Goal: Task Accomplishment & Management: Manage account settings

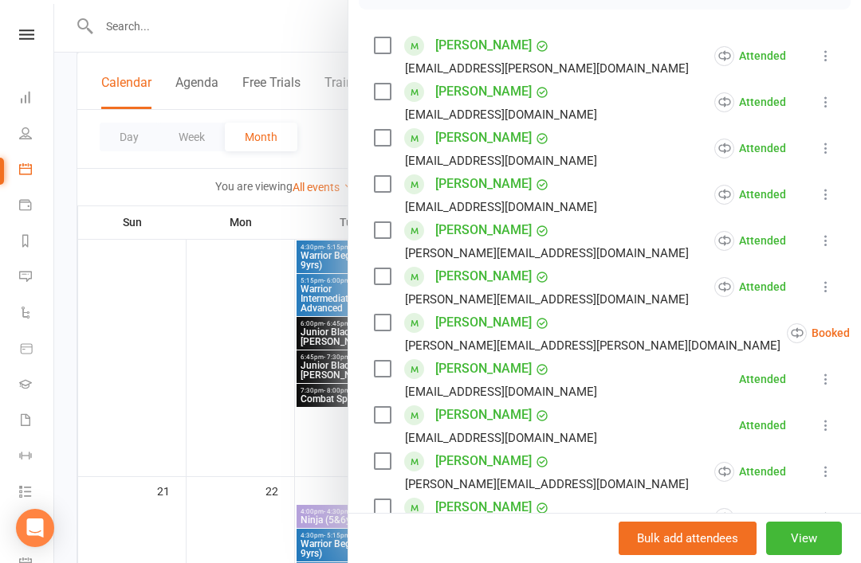
scroll to position [263, 0]
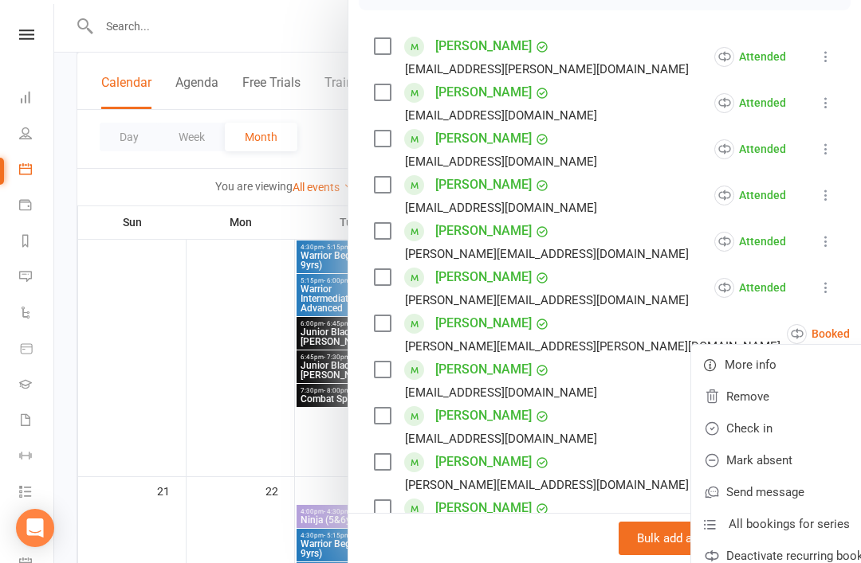
click at [744, 460] on link "Mark absent" at bounding box center [794, 461] width 207 height 32
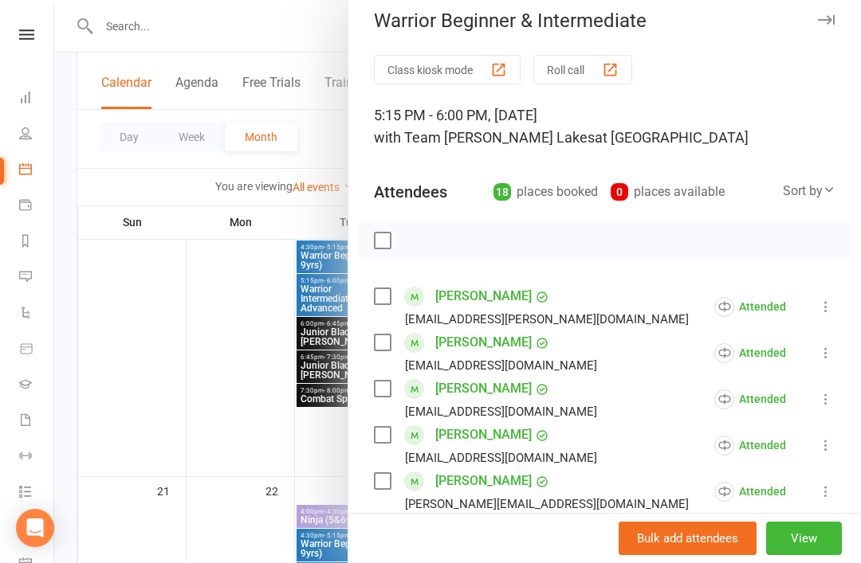
scroll to position [10, 0]
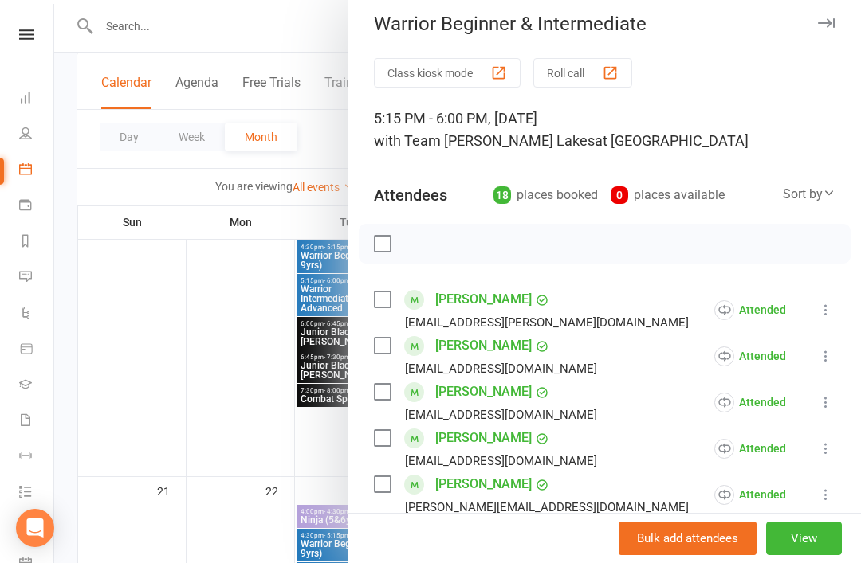
click at [834, 22] on button "button" at bounding box center [825, 23] width 19 height 19
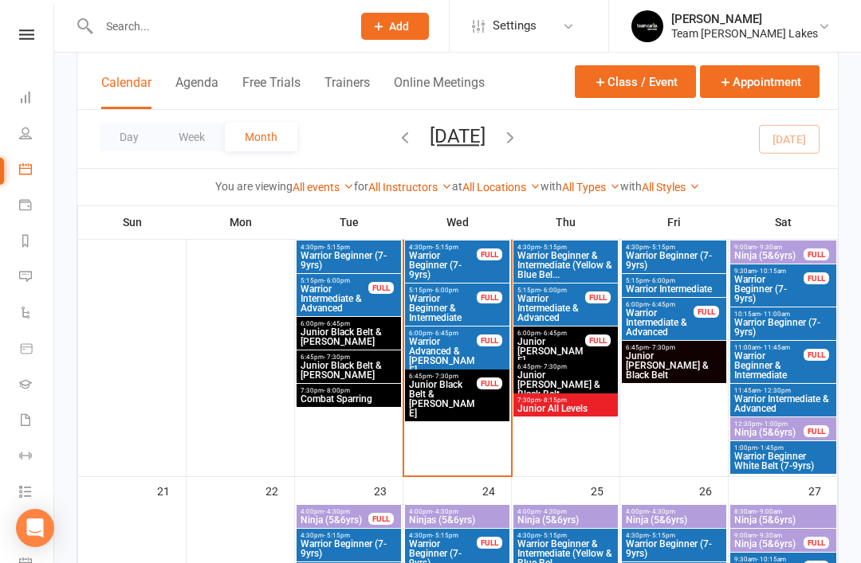
click at [461, 349] on span "Warrior Advanced & [PERSON_NAME]" at bounding box center [442, 356] width 69 height 38
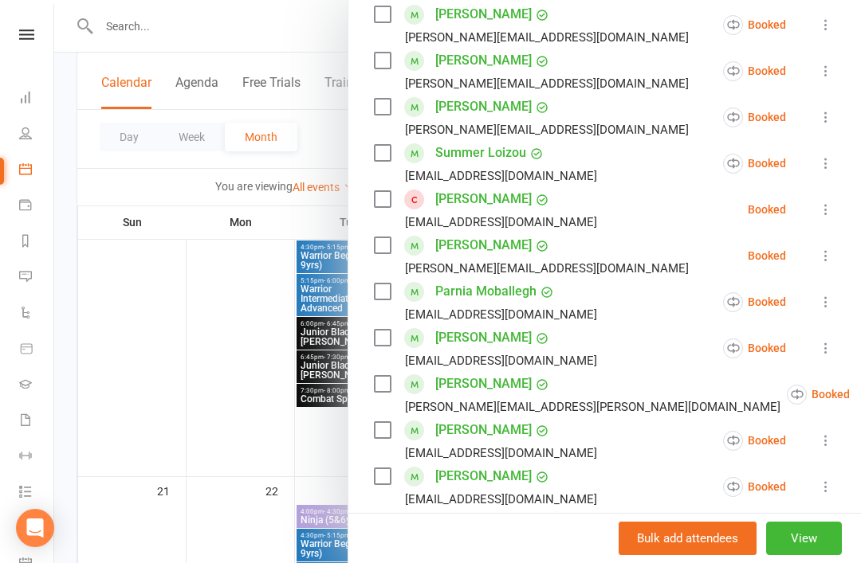
scroll to position [580, 0]
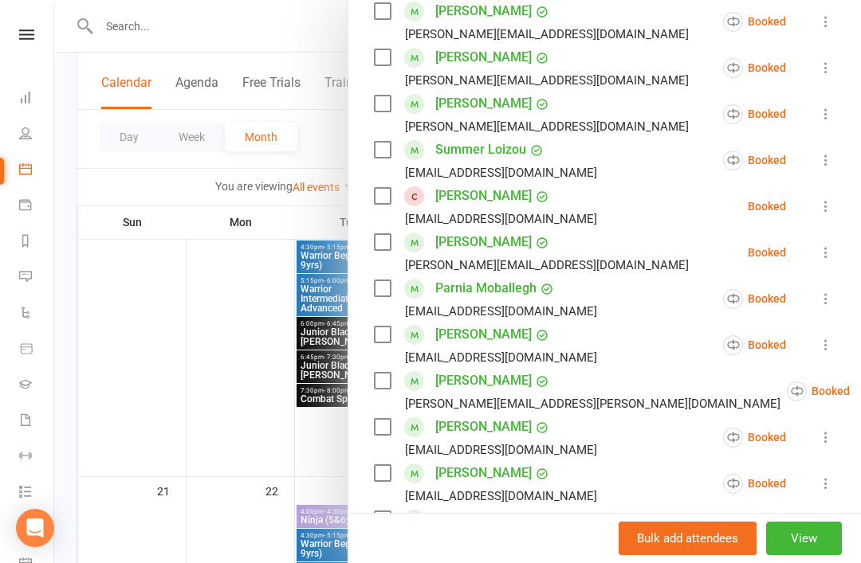
click at [828, 291] on icon at bounding box center [826, 299] width 16 height 16
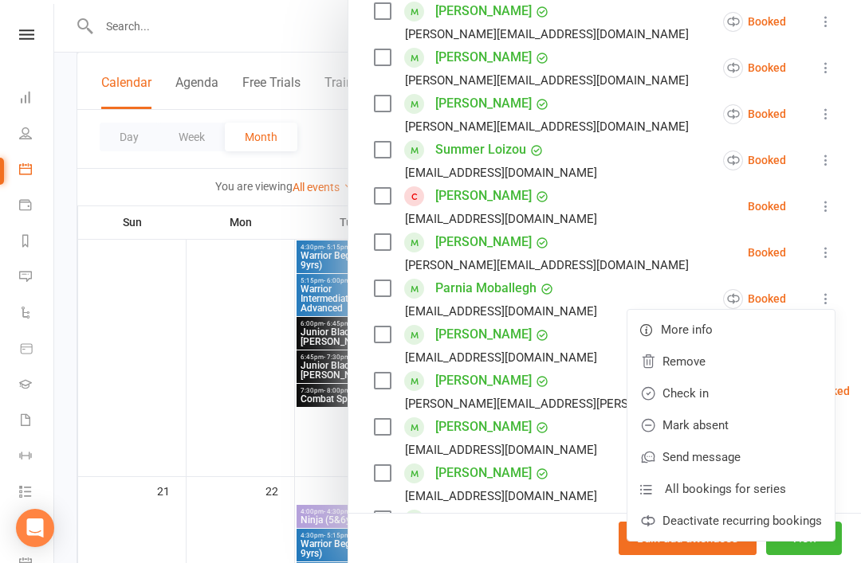
click at [749, 378] on link "Check in" at bounding box center [730, 394] width 207 height 32
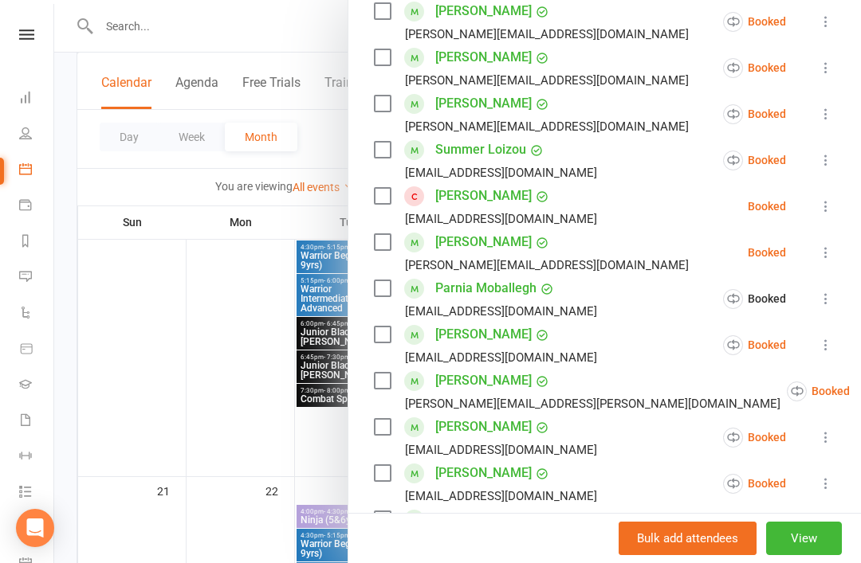
click at [834, 337] on icon at bounding box center [826, 345] width 16 height 16
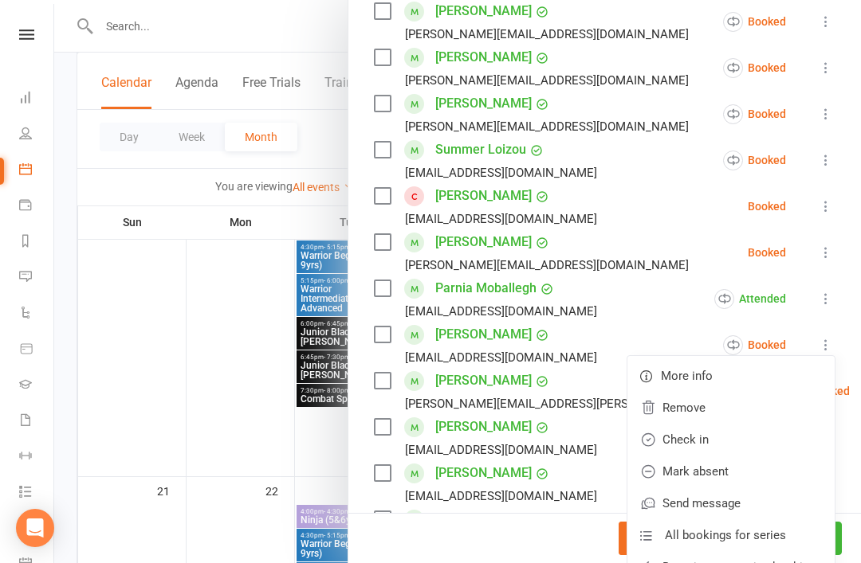
click at [755, 424] on link "Check in" at bounding box center [730, 440] width 207 height 32
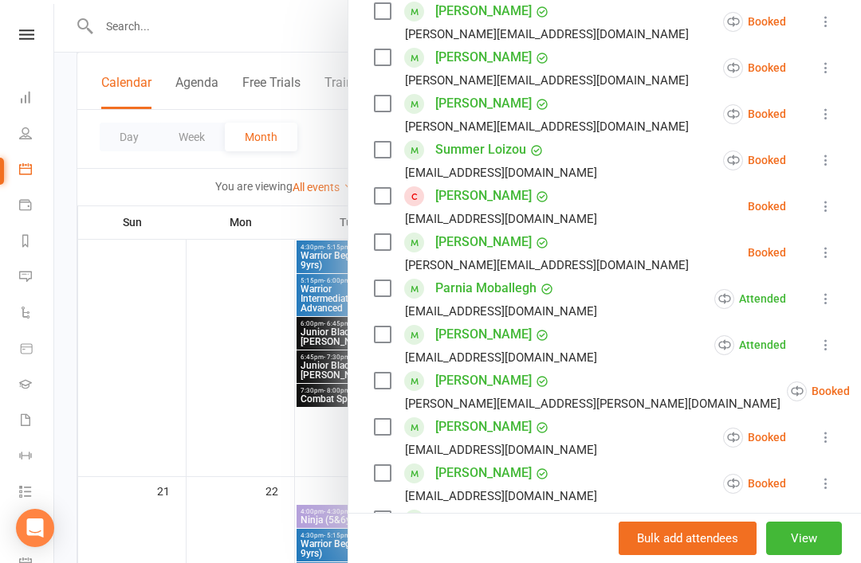
click at [830, 430] on icon at bounding box center [826, 438] width 16 height 16
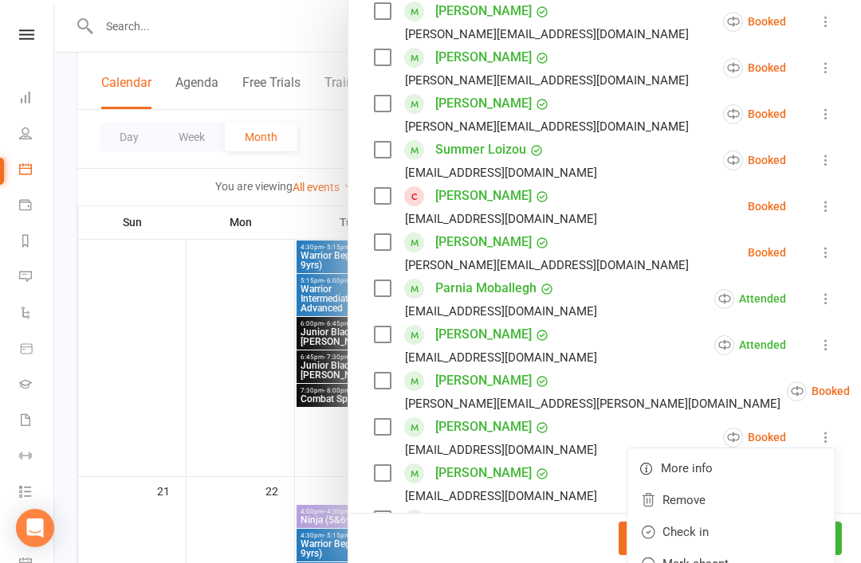
click at [745, 516] on link "Check in" at bounding box center [730, 532] width 207 height 32
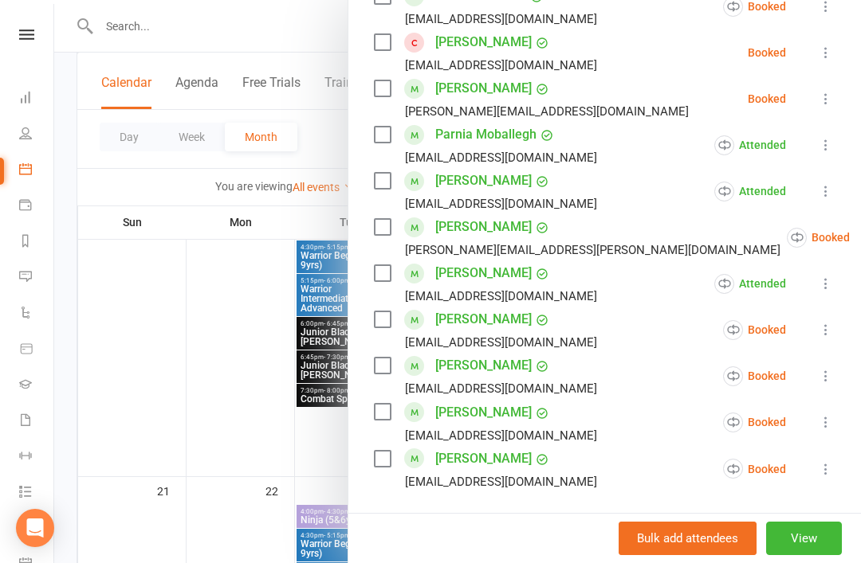
scroll to position [743, 0]
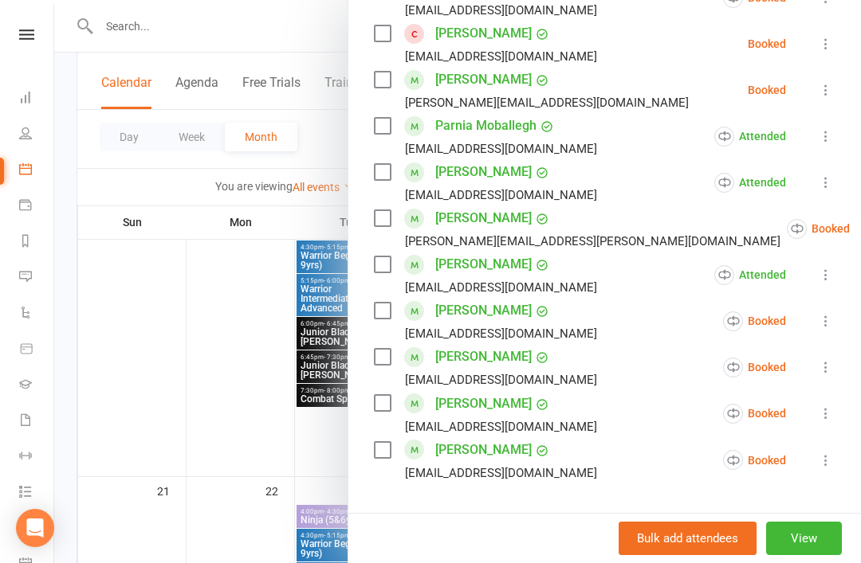
click at [829, 313] on icon at bounding box center [826, 321] width 16 height 16
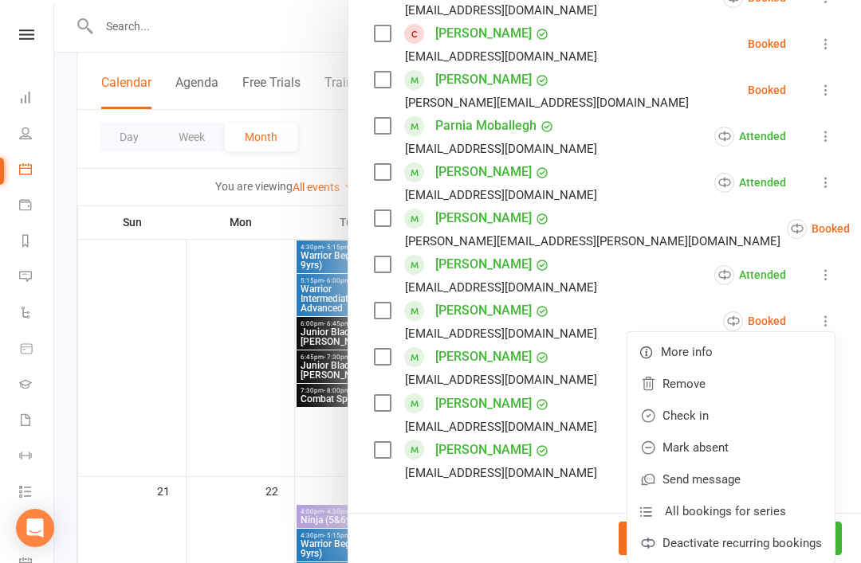
click at [736, 400] on link "Check in" at bounding box center [730, 416] width 207 height 32
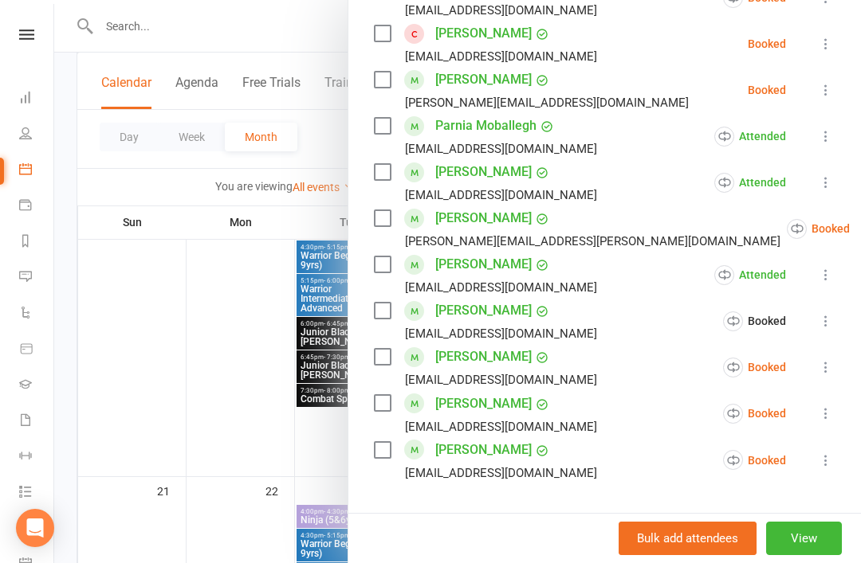
click at [831, 267] on icon at bounding box center [826, 275] width 16 height 16
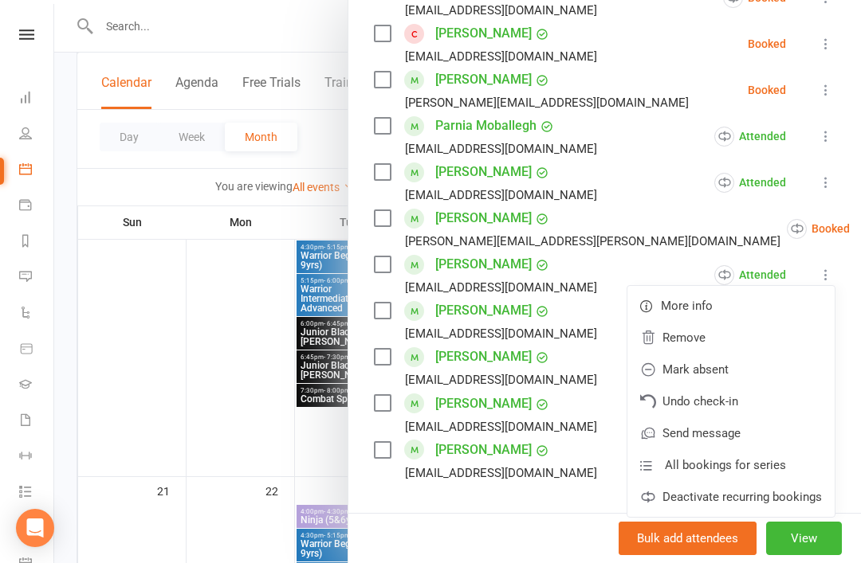
click at [669, 206] on li "[PERSON_NAME] [PERSON_NAME][EMAIL_ADDRESS][PERSON_NAME][DOMAIN_NAME] Booked Mor…" at bounding box center [604, 229] width 461 height 46
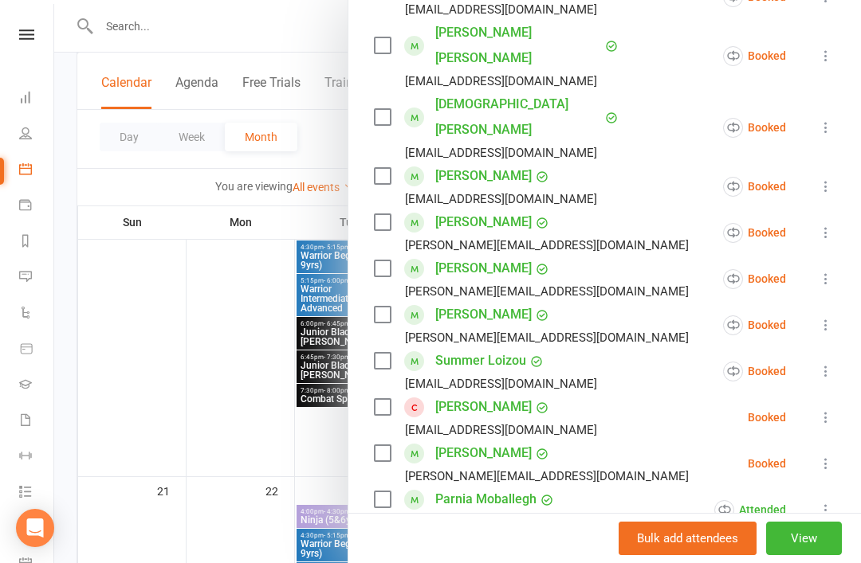
scroll to position [379, 0]
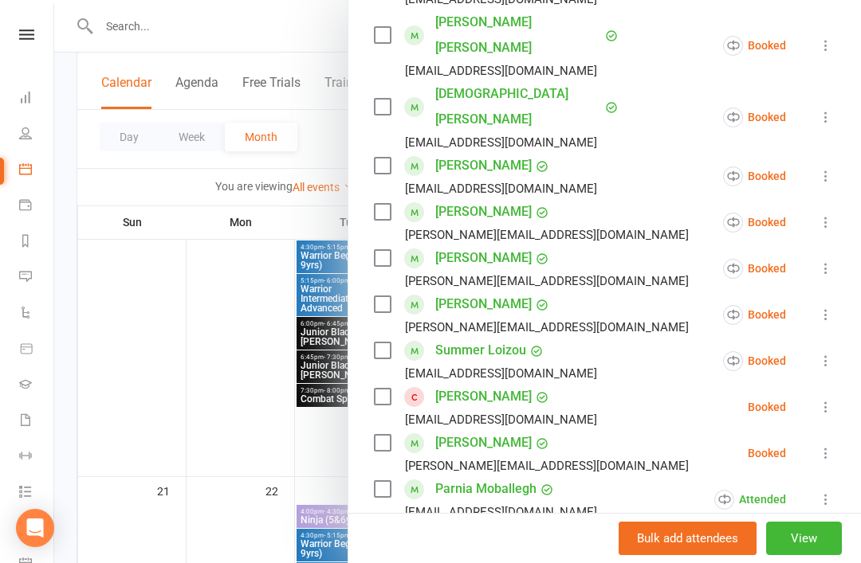
click at [832, 261] on icon at bounding box center [826, 269] width 16 height 16
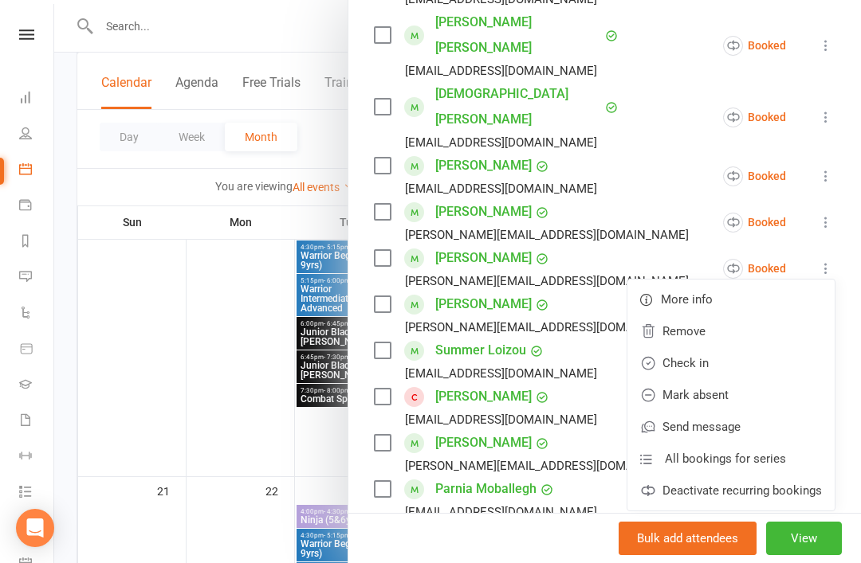
click at [751, 347] on link "Check in" at bounding box center [730, 363] width 207 height 32
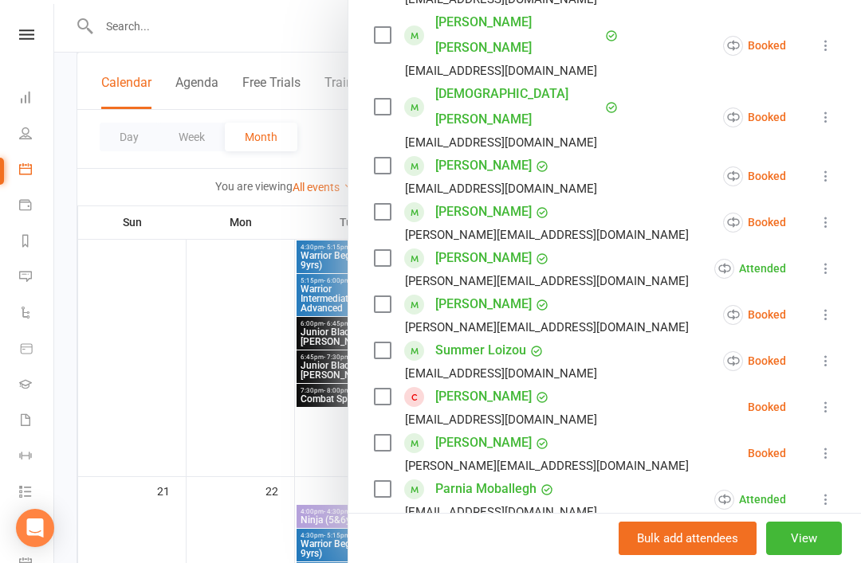
click at [830, 214] on icon at bounding box center [826, 222] width 16 height 16
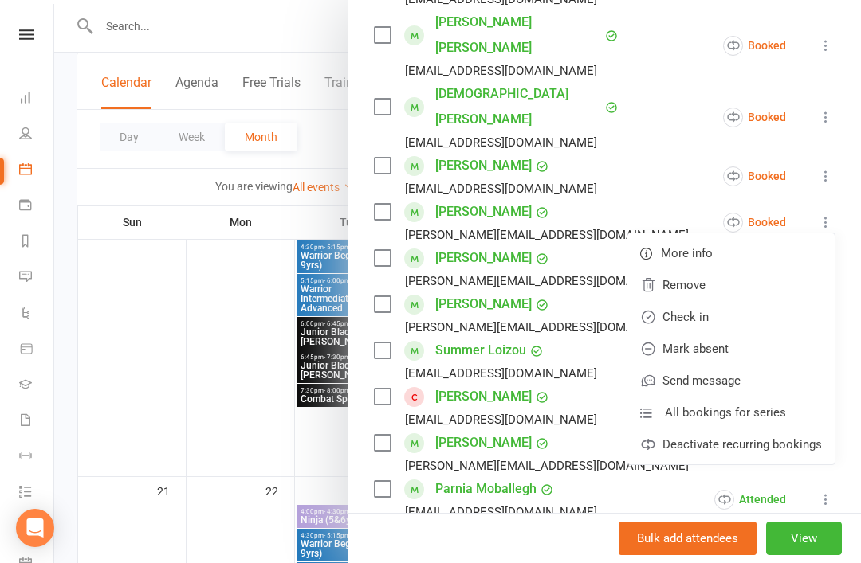
click at [757, 333] on link "Mark absent" at bounding box center [730, 349] width 207 height 32
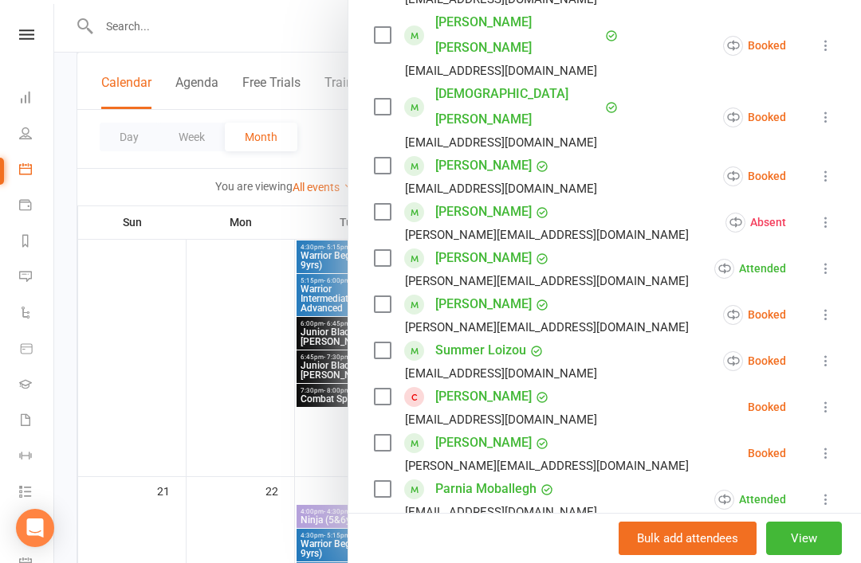
click at [829, 168] on icon at bounding box center [826, 176] width 16 height 16
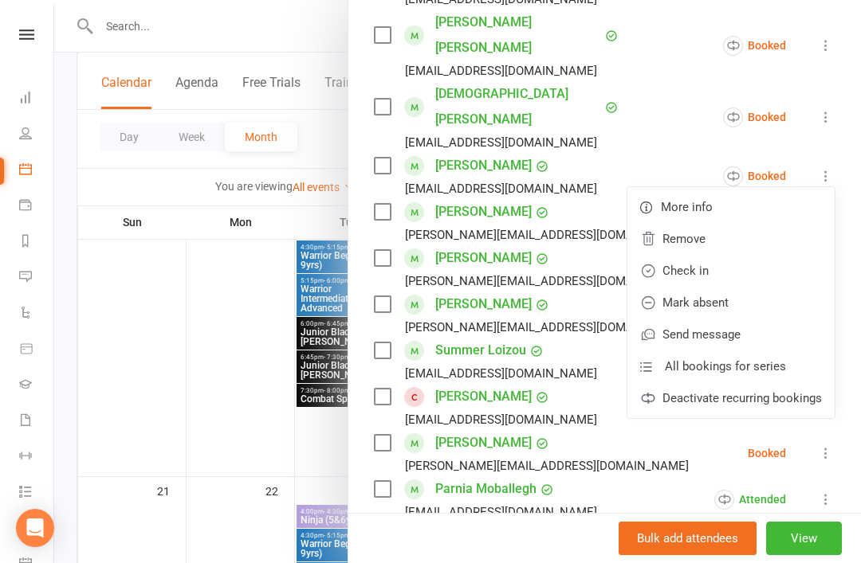
click at [755, 255] on link "Check in" at bounding box center [730, 271] width 207 height 32
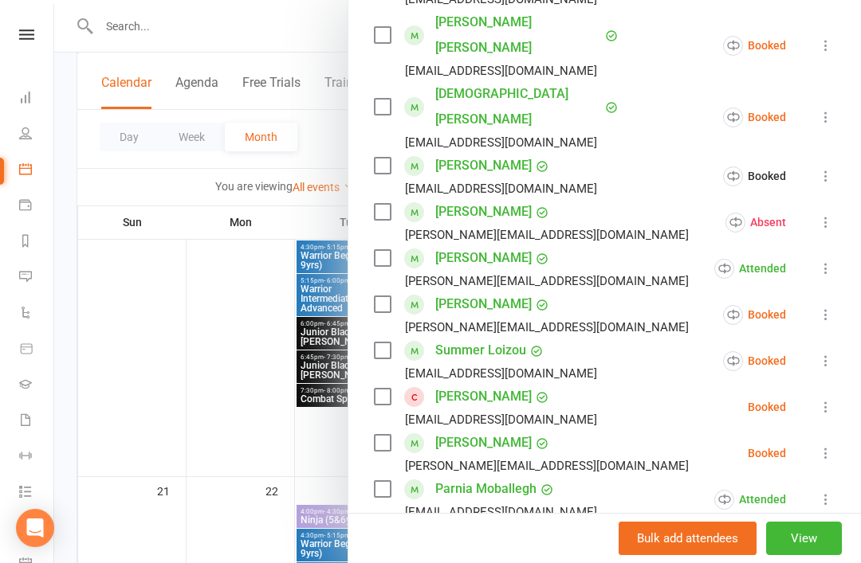
click at [830, 108] on button at bounding box center [825, 117] width 19 height 19
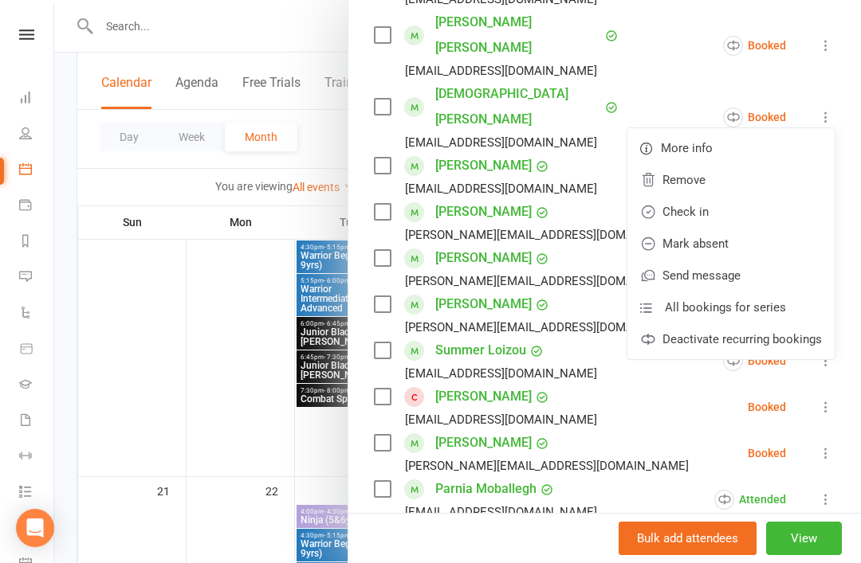
click at [763, 196] on link "Check in" at bounding box center [730, 212] width 207 height 32
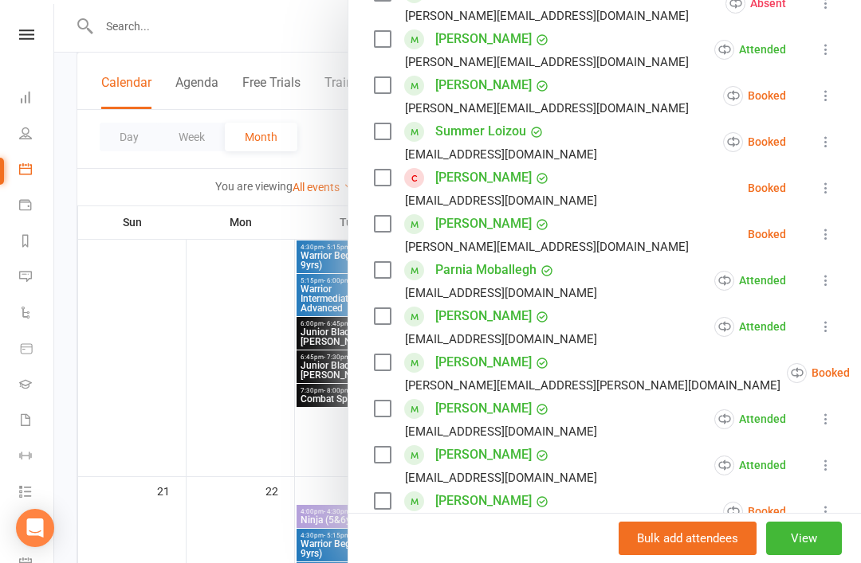
scroll to position [602, 0]
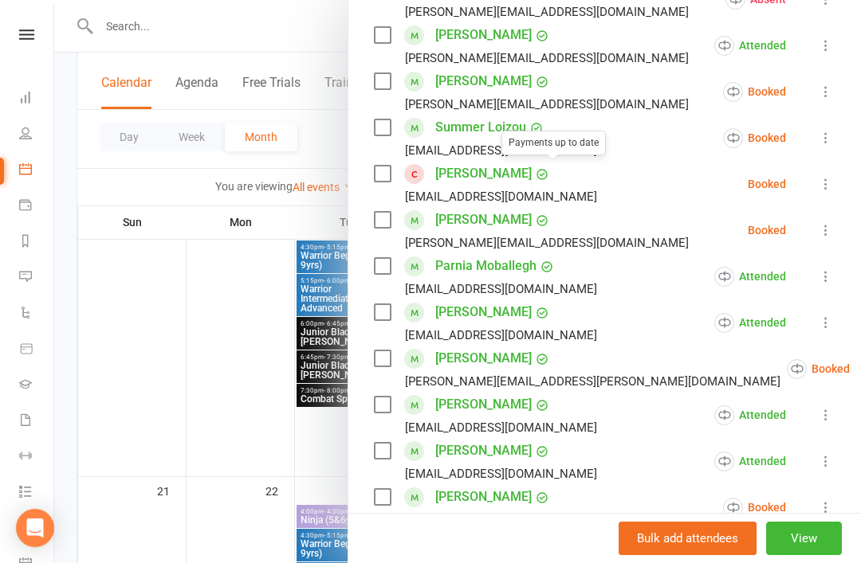
click at [544, 212] on span at bounding box center [541, 220] width 18 height 16
click at [500, 207] on link "[PERSON_NAME]" at bounding box center [483, 220] width 96 height 26
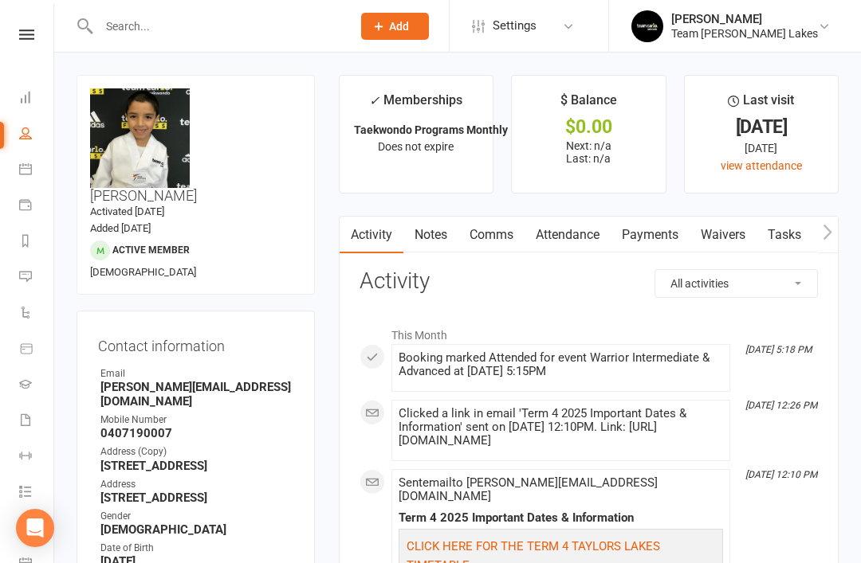
click at [32, 171] on link "Calendar" at bounding box center [37, 171] width 36 height 36
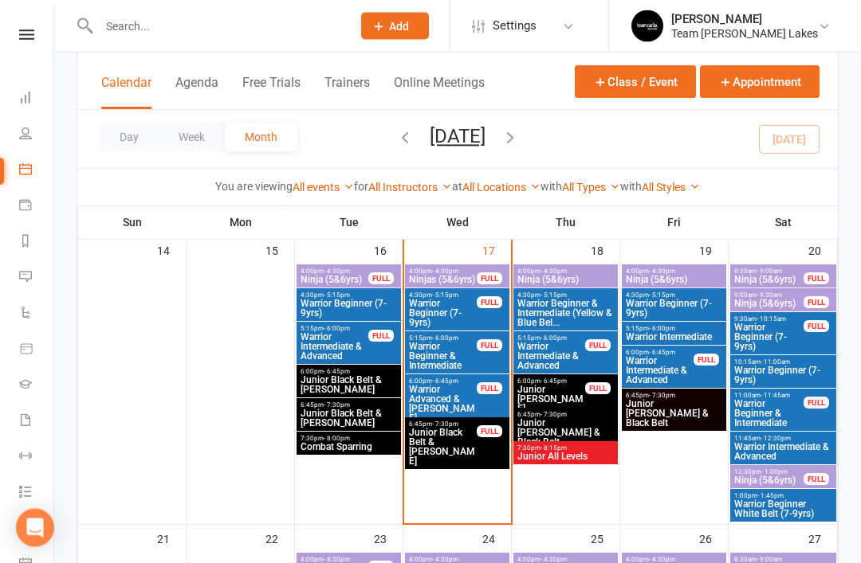
click at [460, 395] on span "Warrior Advanced & [PERSON_NAME]" at bounding box center [442, 405] width 69 height 38
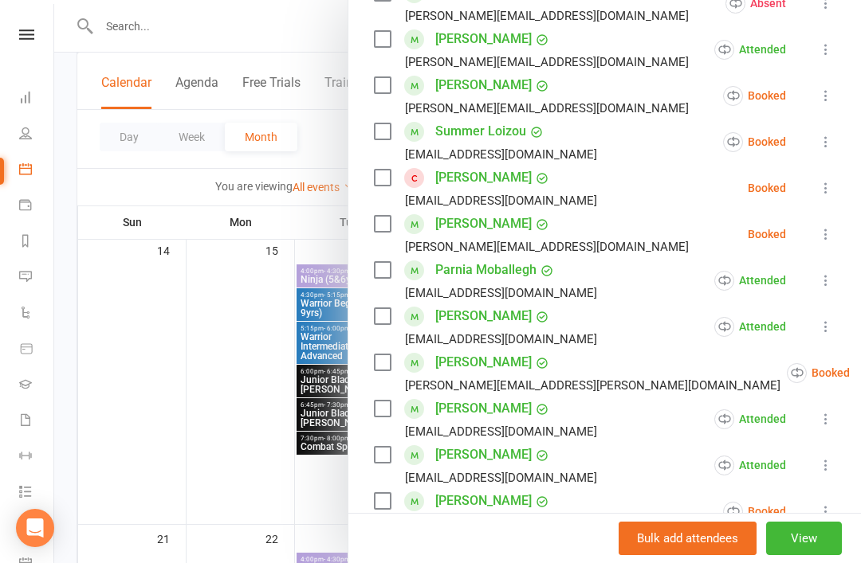
scroll to position [600, 0]
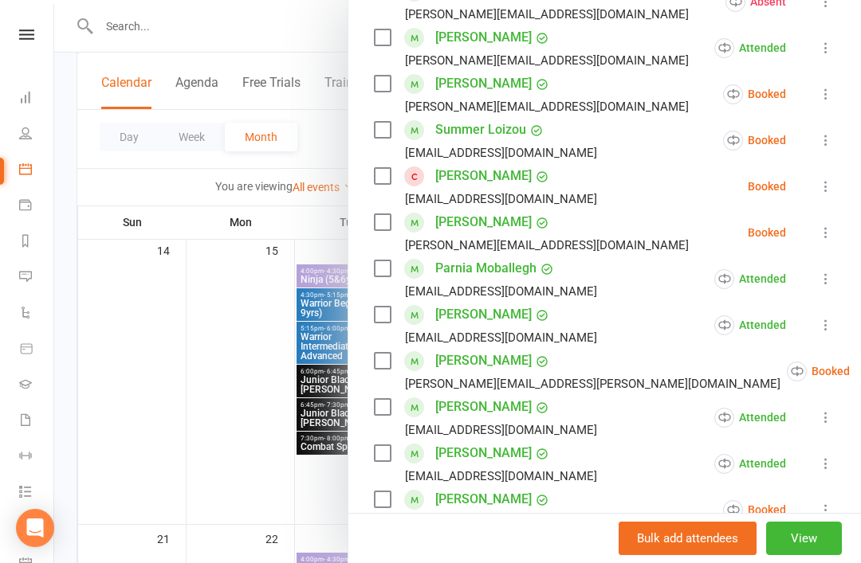
click at [832, 225] on icon at bounding box center [826, 233] width 16 height 16
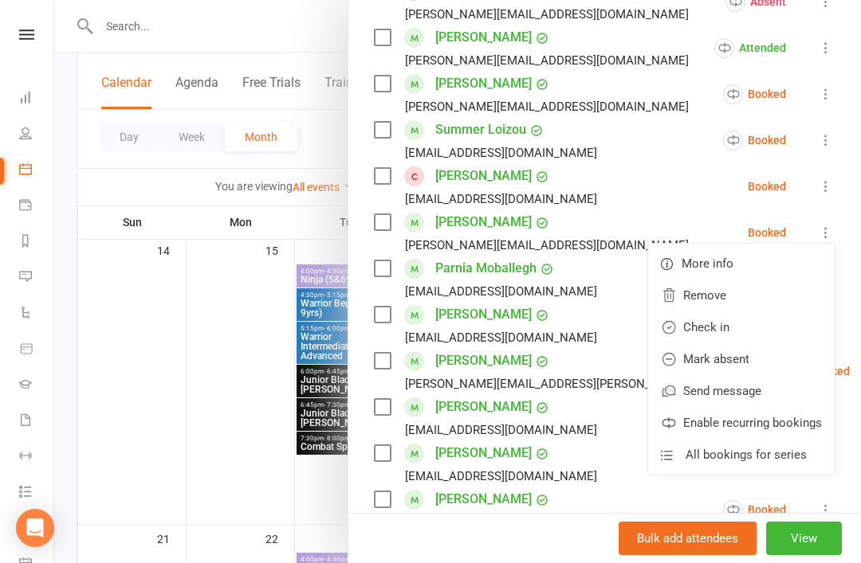
click at [743, 312] on link "Check in" at bounding box center [741, 328] width 186 height 32
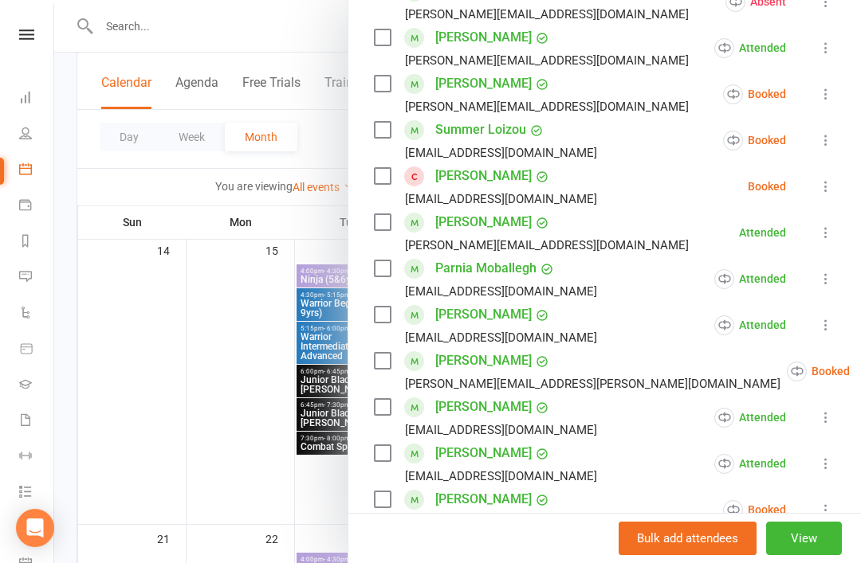
click at [827, 179] on icon at bounding box center [826, 187] width 16 height 16
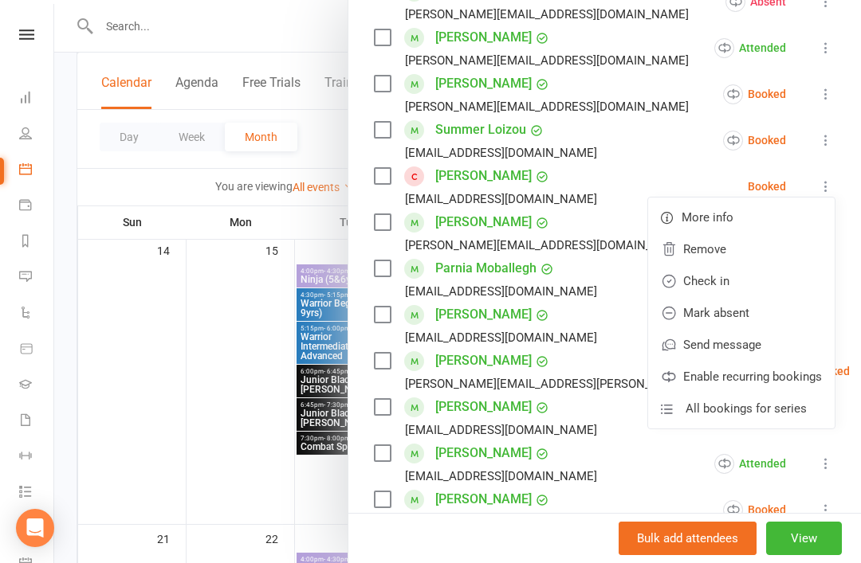
click at [758, 265] on link "Check in" at bounding box center [741, 281] width 186 height 32
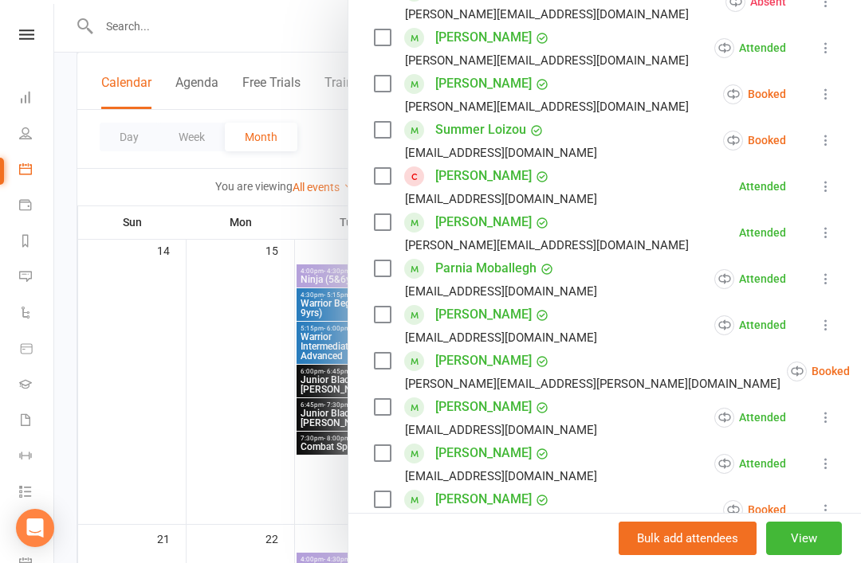
click at [826, 132] on icon at bounding box center [826, 140] width 16 height 16
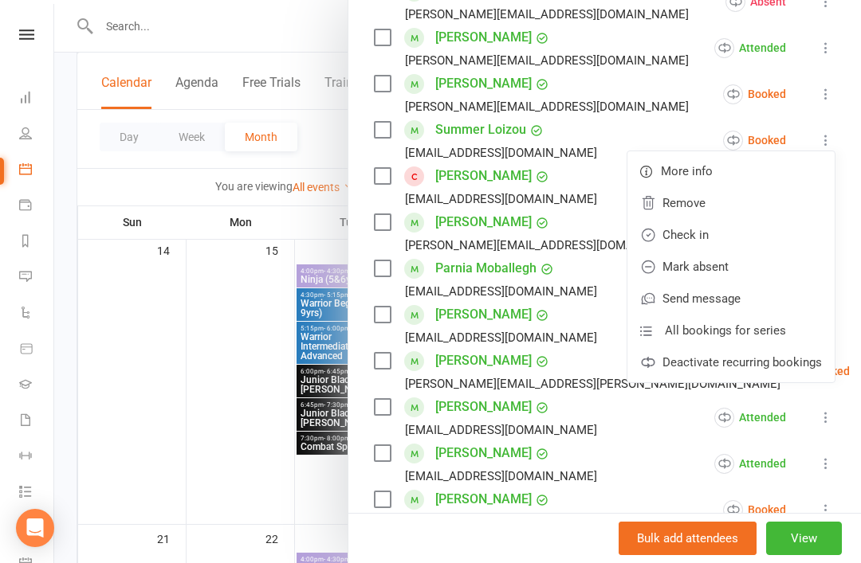
click at [740, 219] on link "Check in" at bounding box center [730, 235] width 207 height 32
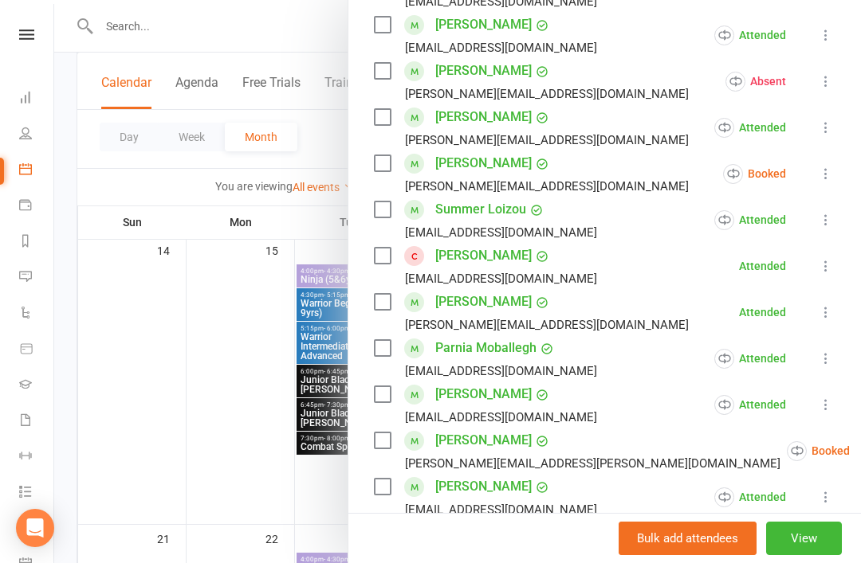
scroll to position [503, 0]
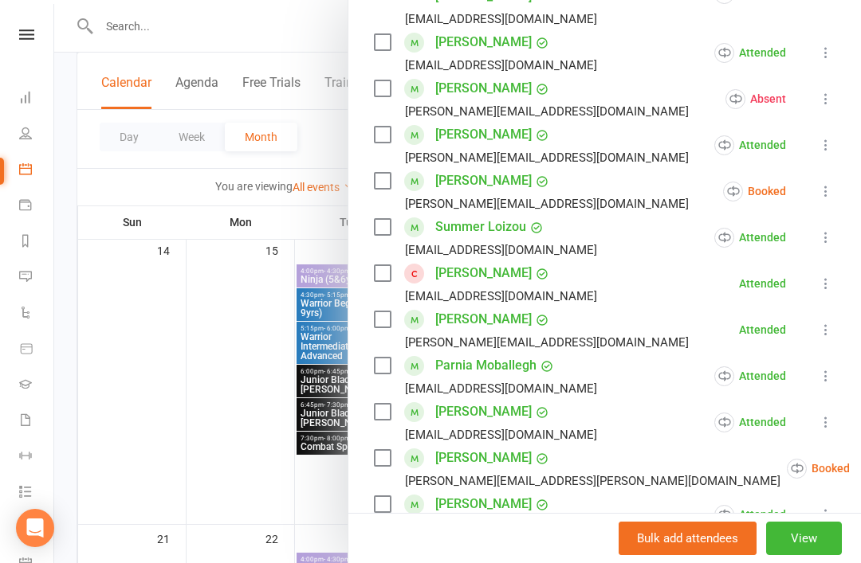
click at [820, 183] on icon at bounding box center [826, 191] width 16 height 16
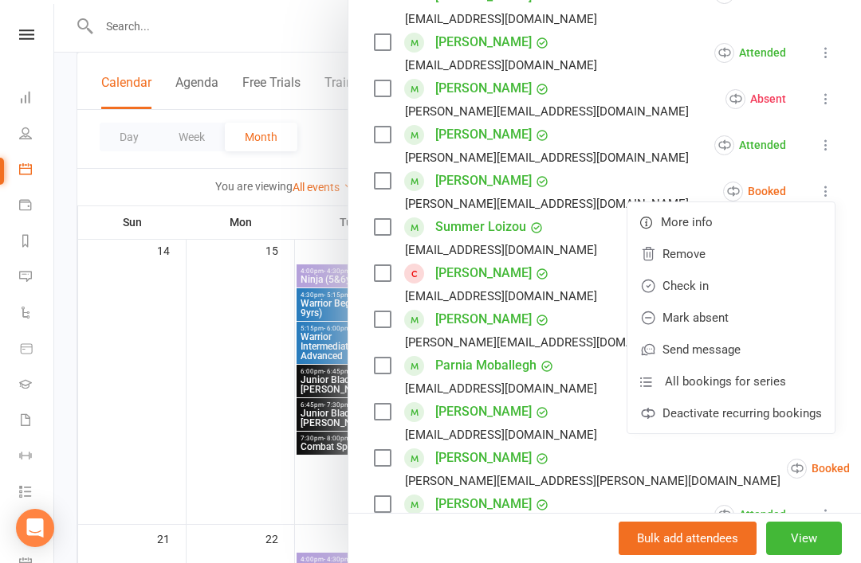
click at [717, 270] on link "Check in" at bounding box center [730, 286] width 207 height 32
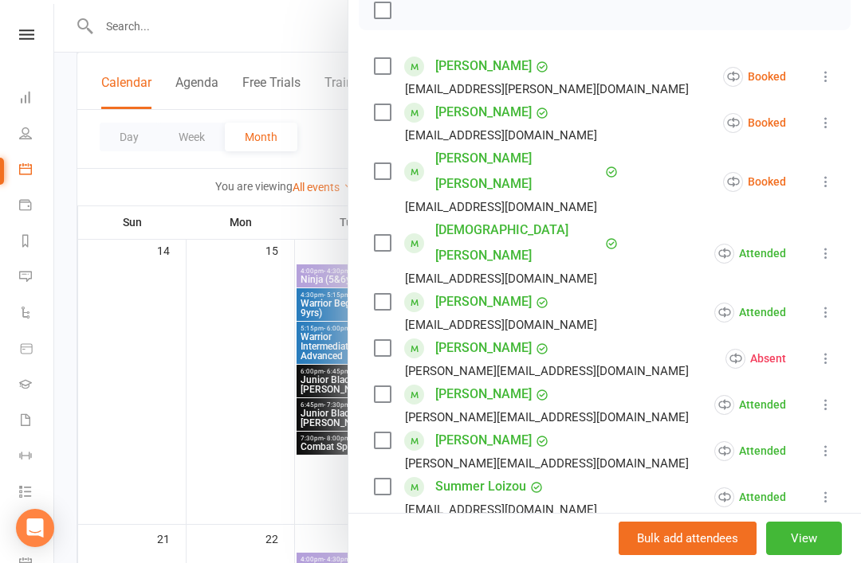
scroll to position [241, 0]
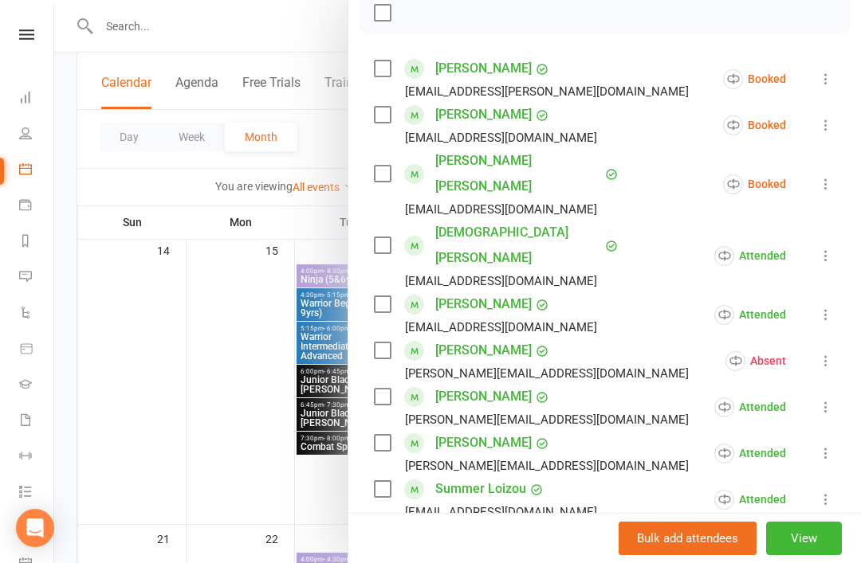
click at [824, 176] on icon at bounding box center [826, 184] width 16 height 16
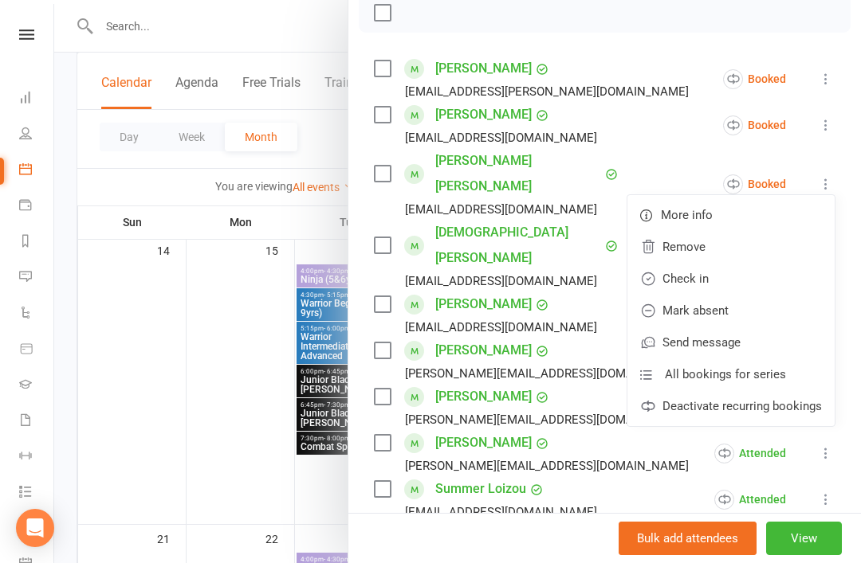
click at [739, 304] on link "Mark absent" at bounding box center [730, 311] width 207 height 32
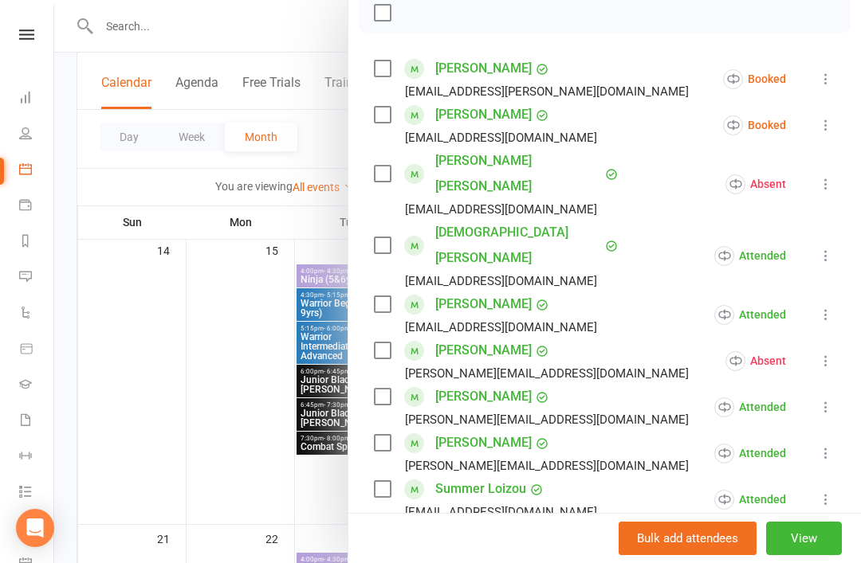
click at [827, 131] on icon at bounding box center [826, 125] width 16 height 16
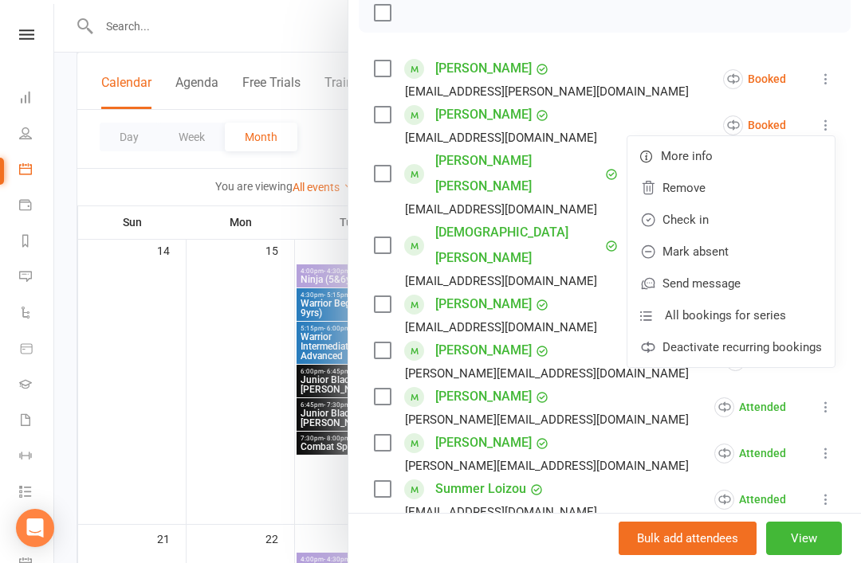
click at [746, 252] on link "Mark absent" at bounding box center [730, 252] width 207 height 32
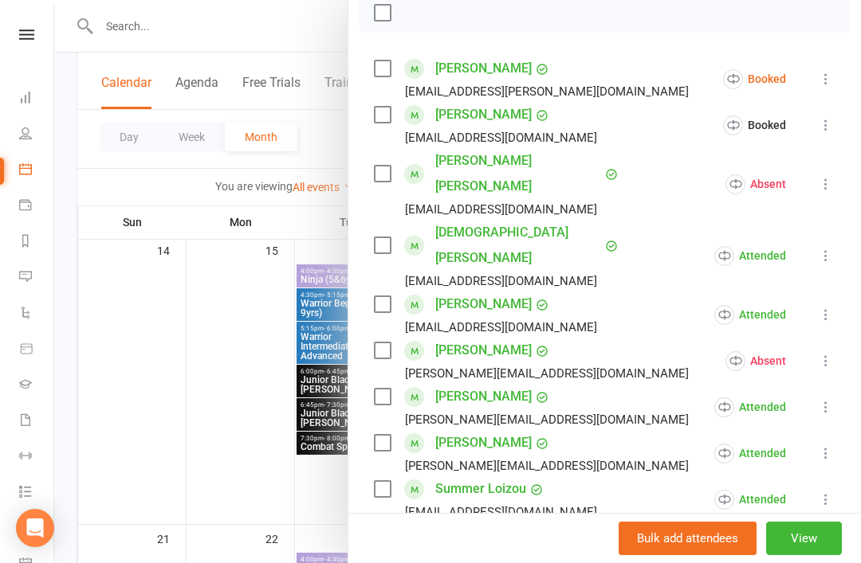
click at [495, 69] on link "[PERSON_NAME]" at bounding box center [483, 69] width 96 height 26
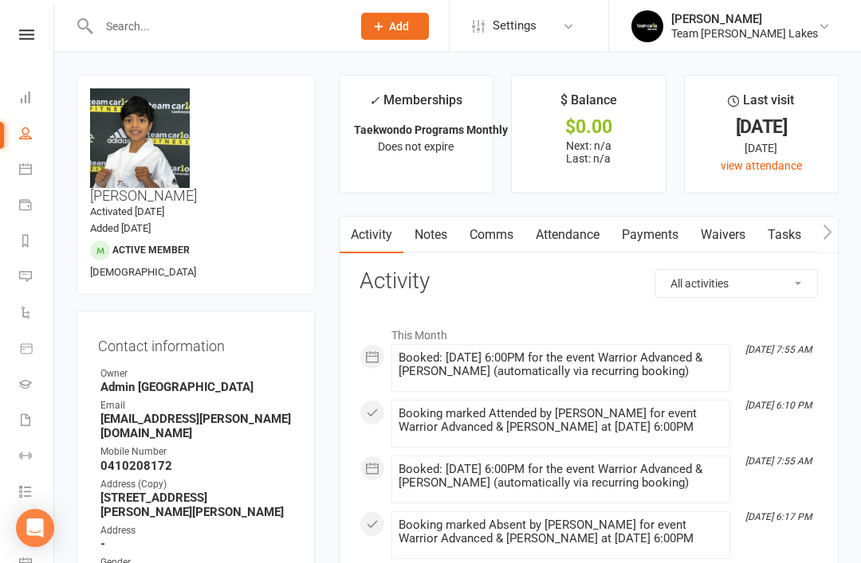
click at [25, 173] on icon at bounding box center [25, 169] width 13 height 13
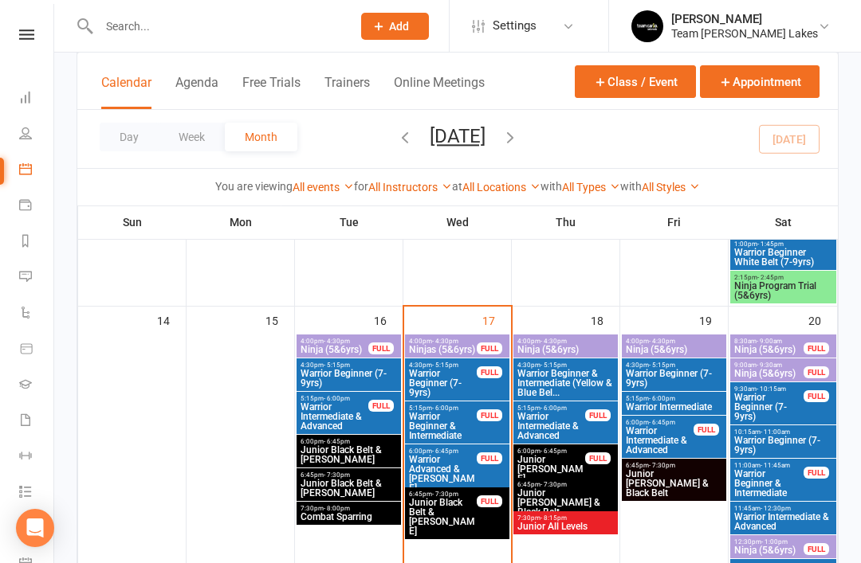
scroll to position [677, 0]
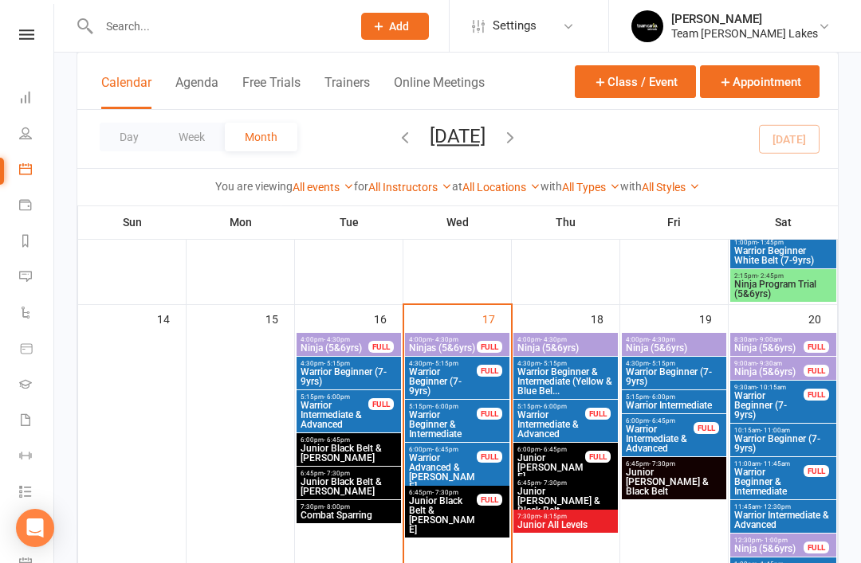
click at [461, 473] on span "Warrior Advanced & [PERSON_NAME]" at bounding box center [442, 472] width 69 height 38
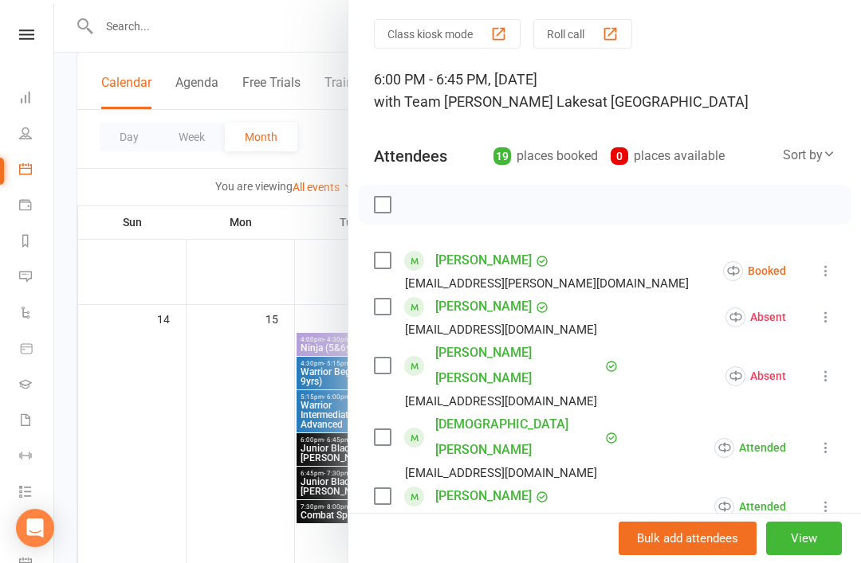
scroll to position [63, 0]
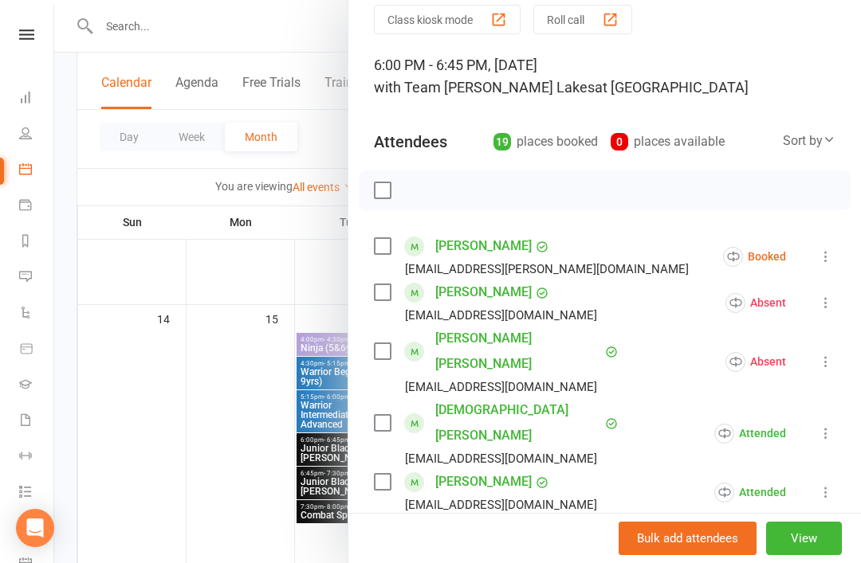
click at [833, 260] on icon at bounding box center [826, 257] width 16 height 16
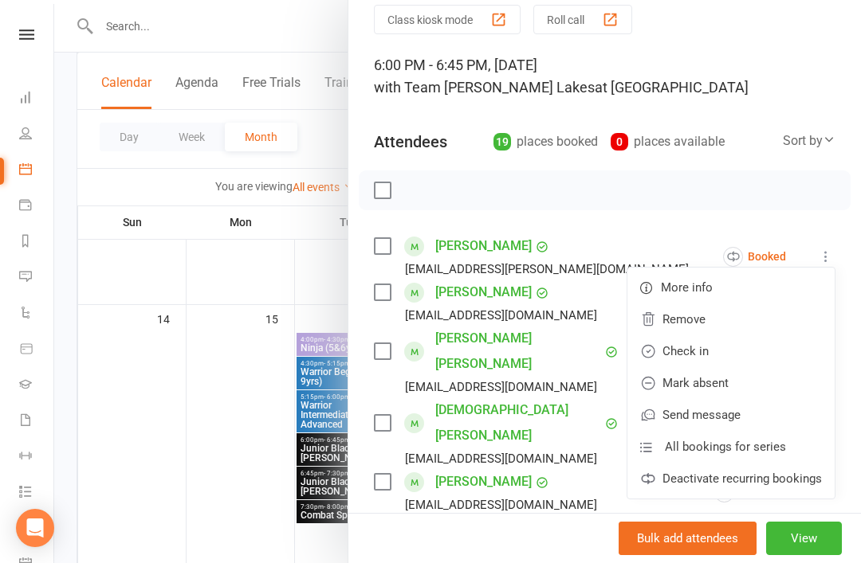
click at [741, 355] on link "Check in" at bounding box center [730, 352] width 207 height 32
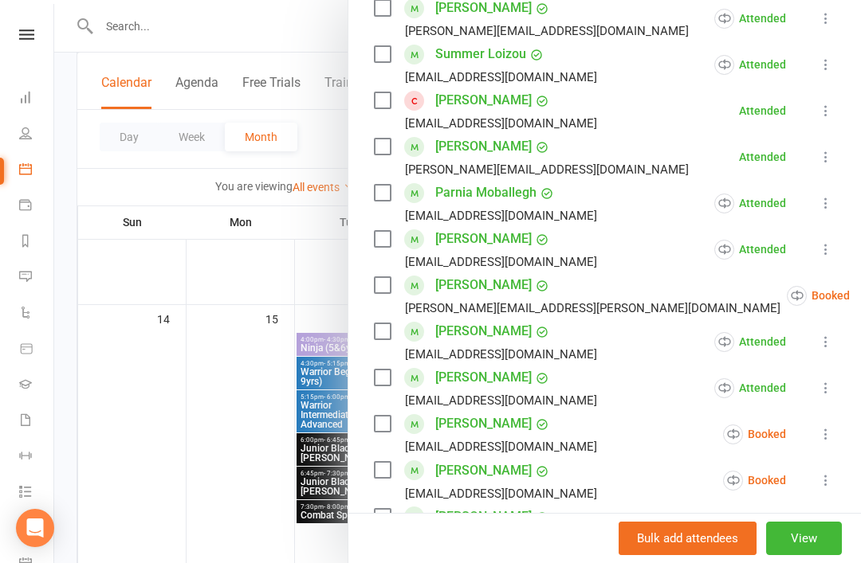
scroll to position [677, 0]
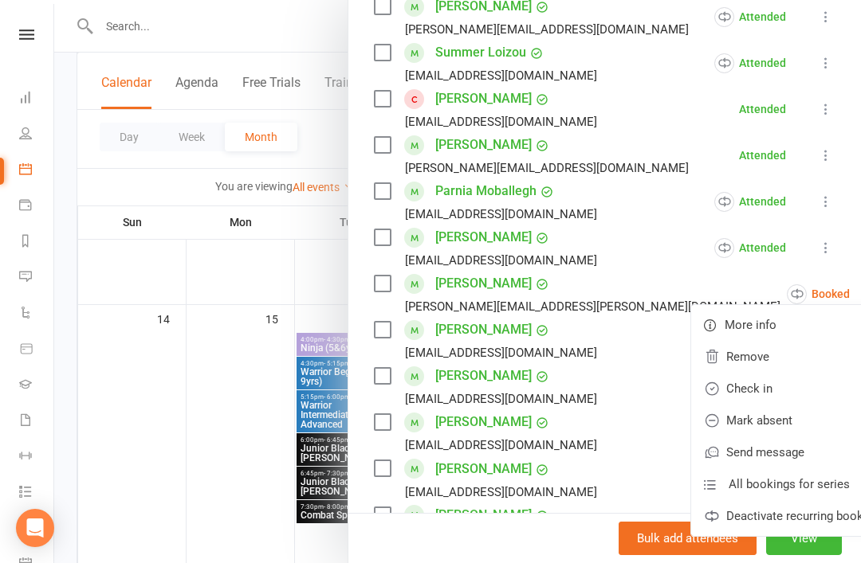
click at [754, 405] on link "Mark absent" at bounding box center [794, 421] width 207 height 32
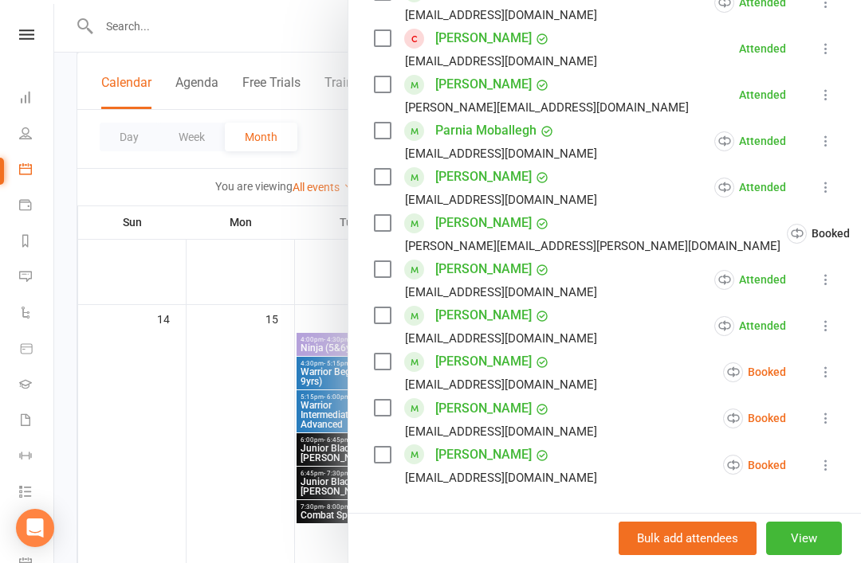
scroll to position [763, 0]
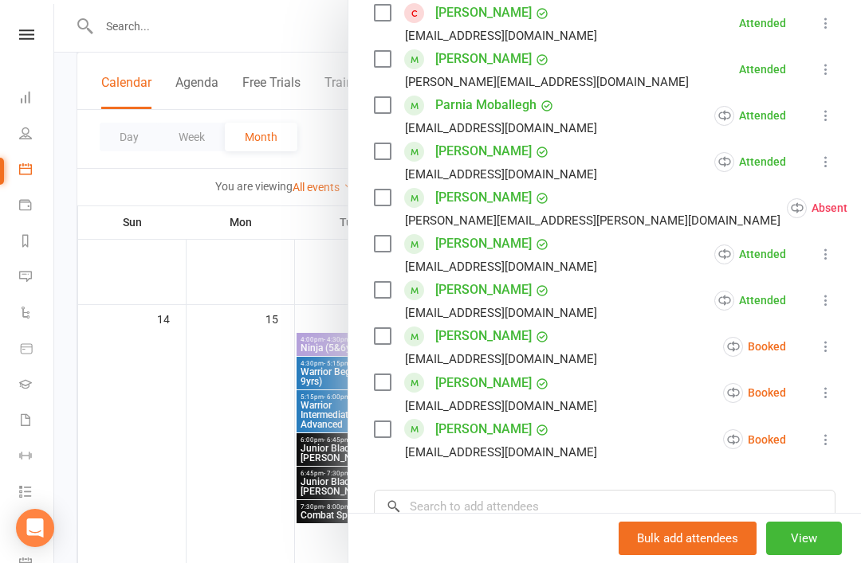
click at [831, 339] on icon at bounding box center [826, 347] width 16 height 16
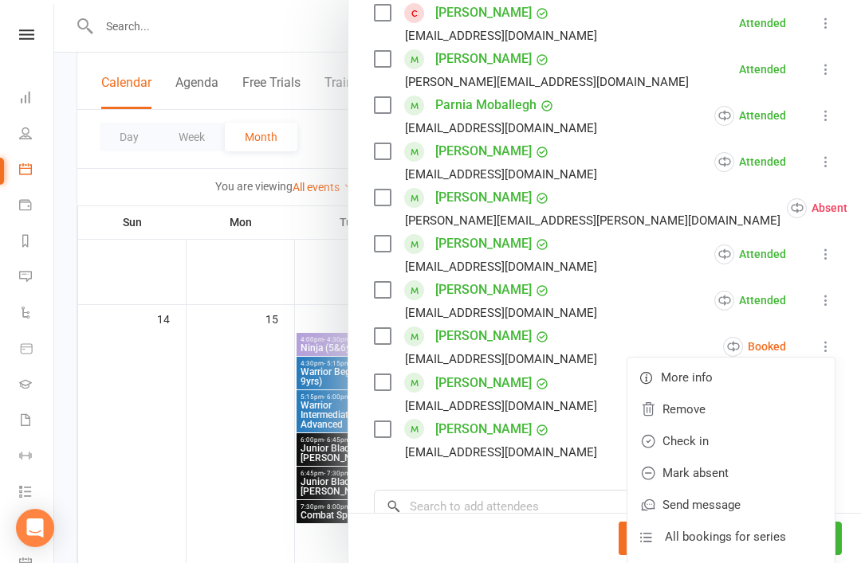
click at [749, 457] on link "Mark absent" at bounding box center [730, 473] width 207 height 32
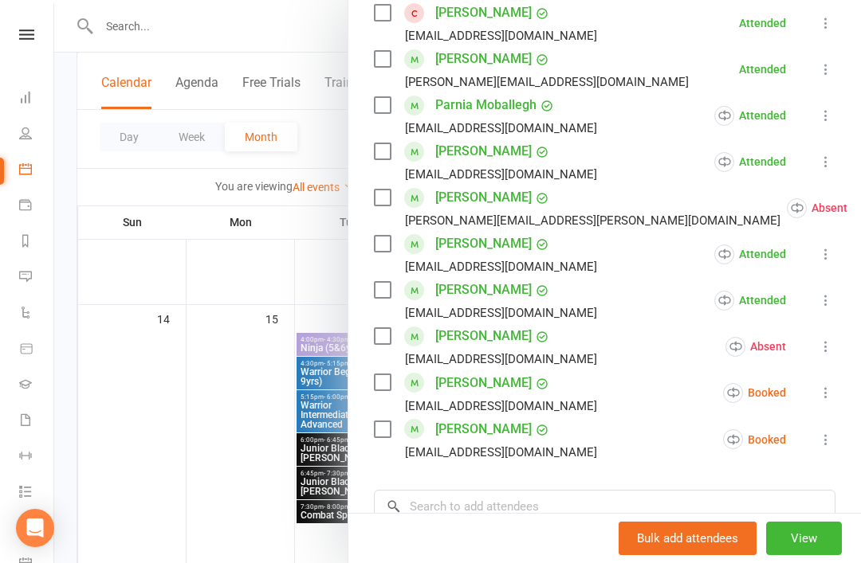
click at [822, 385] on icon at bounding box center [826, 393] width 16 height 16
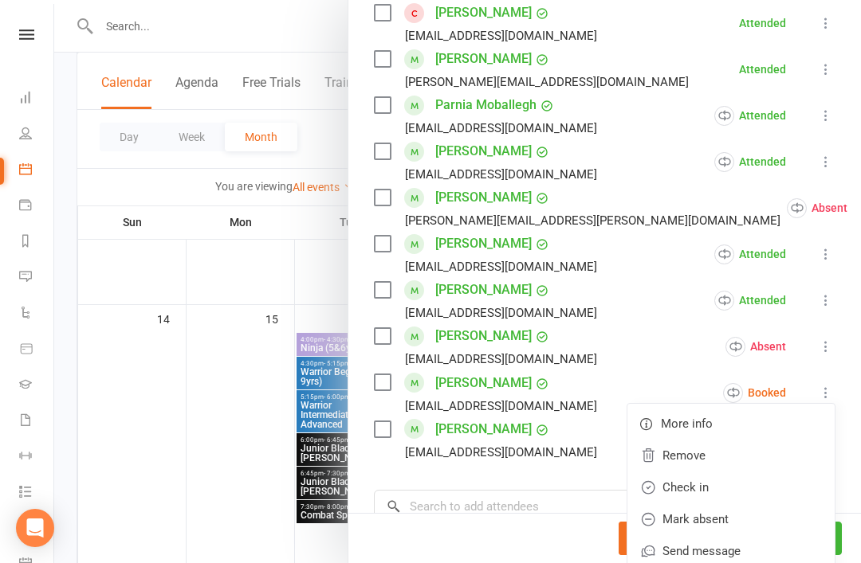
click at [752, 504] on link "Mark absent" at bounding box center [730, 520] width 207 height 32
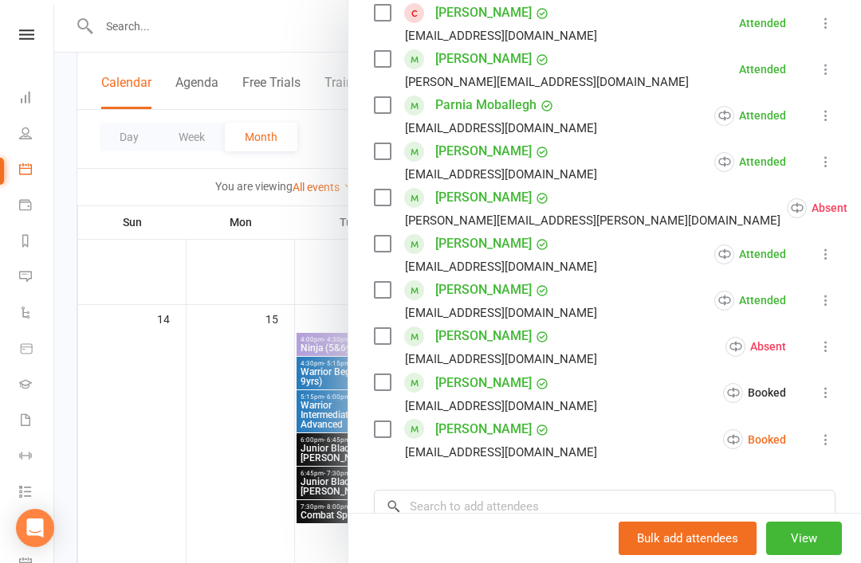
click at [829, 432] on icon at bounding box center [826, 440] width 16 height 16
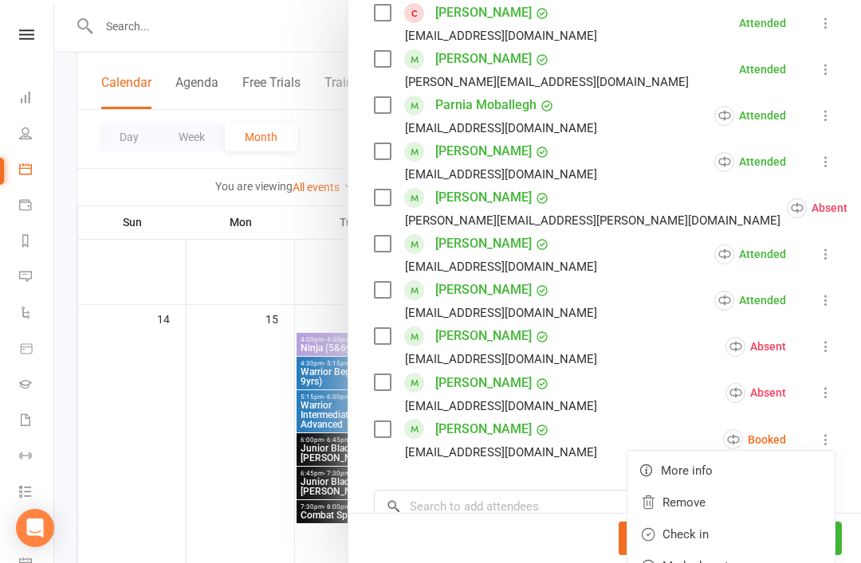
click at [747, 551] on link "Mark absent" at bounding box center [730, 567] width 207 height 32
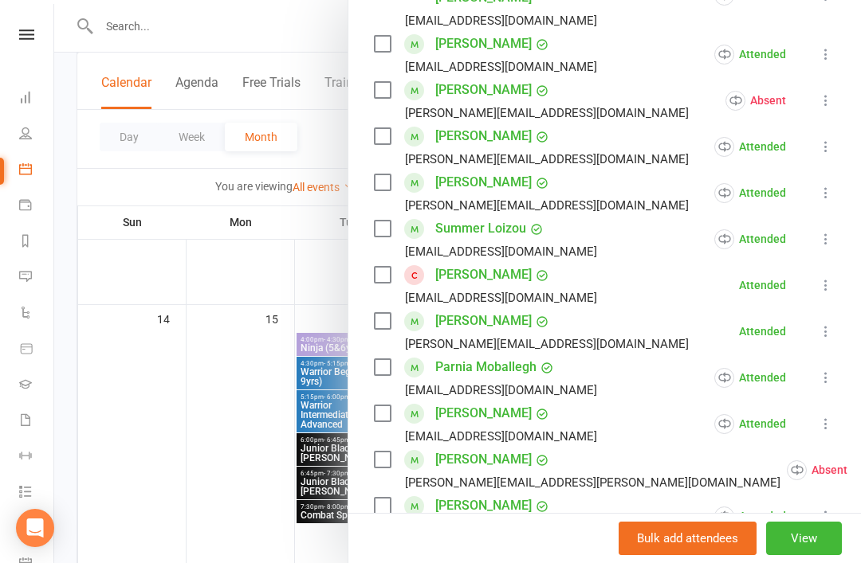
scroll to position [497, 0]
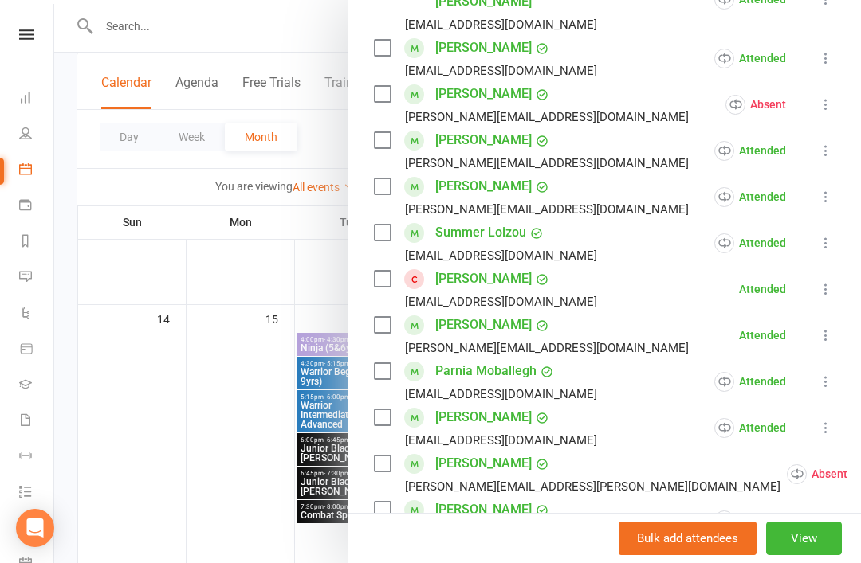
click at [492, 220] on link "Summer Loizou" at bounding box center [480, 233] width 91 height 26
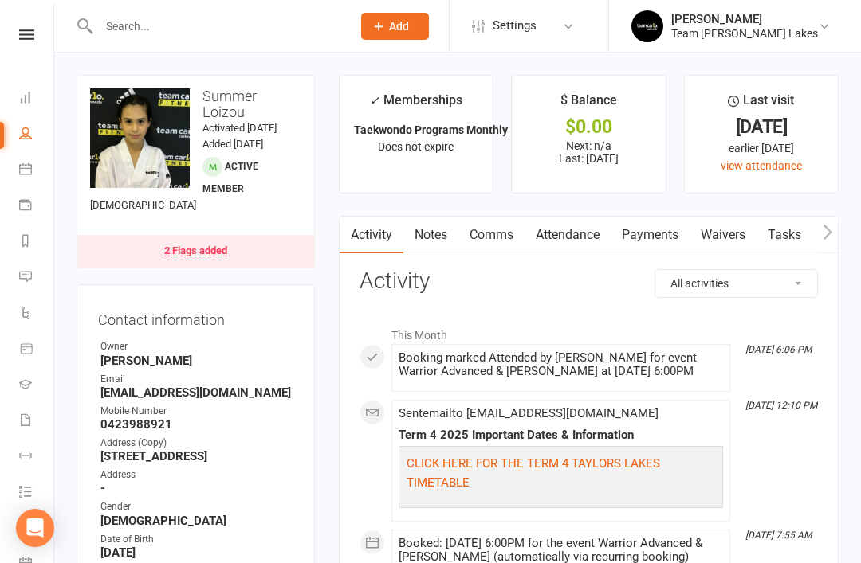
click at [38, 136] on link "People" at bounding box center [37, 135] width 36 height 36
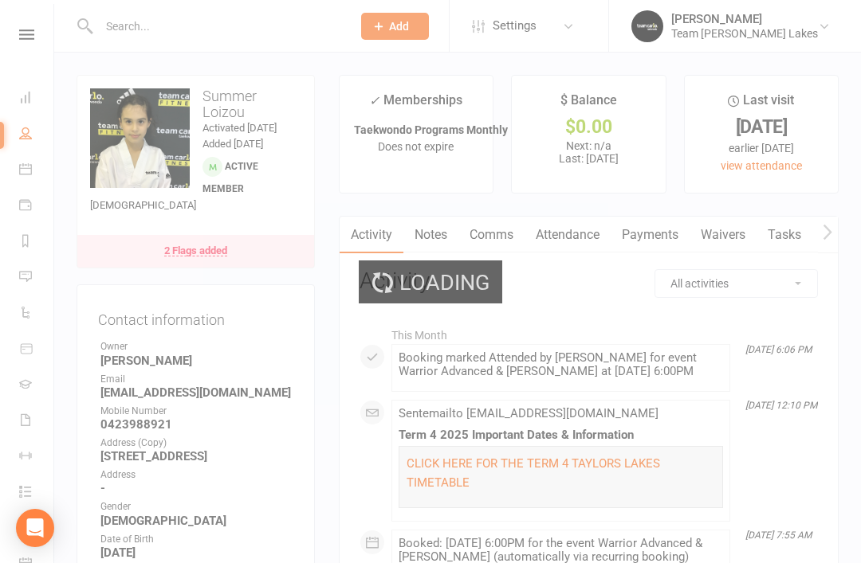
select select "50"
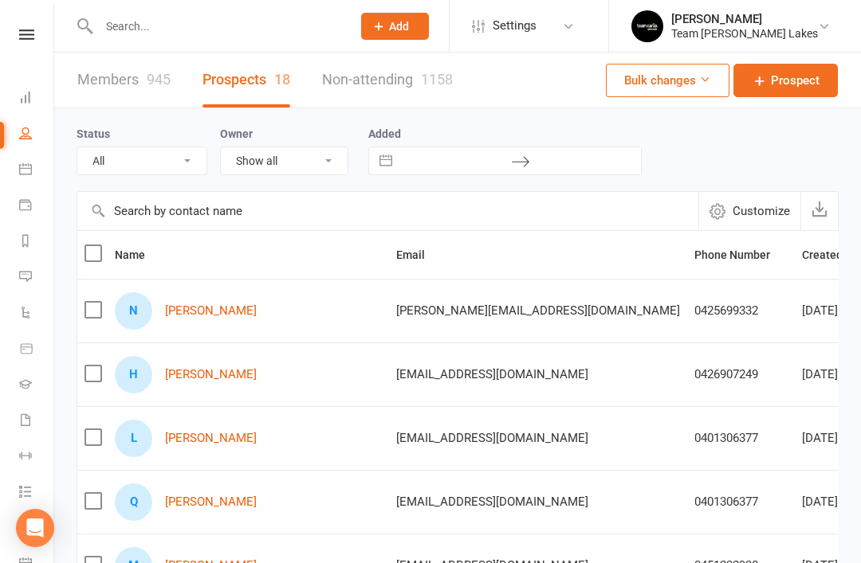
select select "Open"
click at [29, 169] on icon at bounding box center [25, 169] width 13 height 13
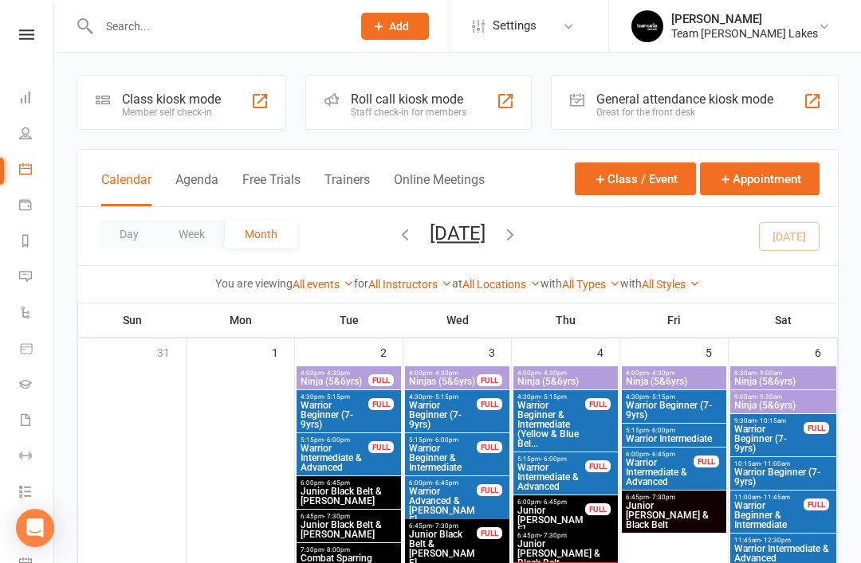
click at [252, 22] on input "text" at bounding box center [217, 26] width 246 height 22
type input "W"
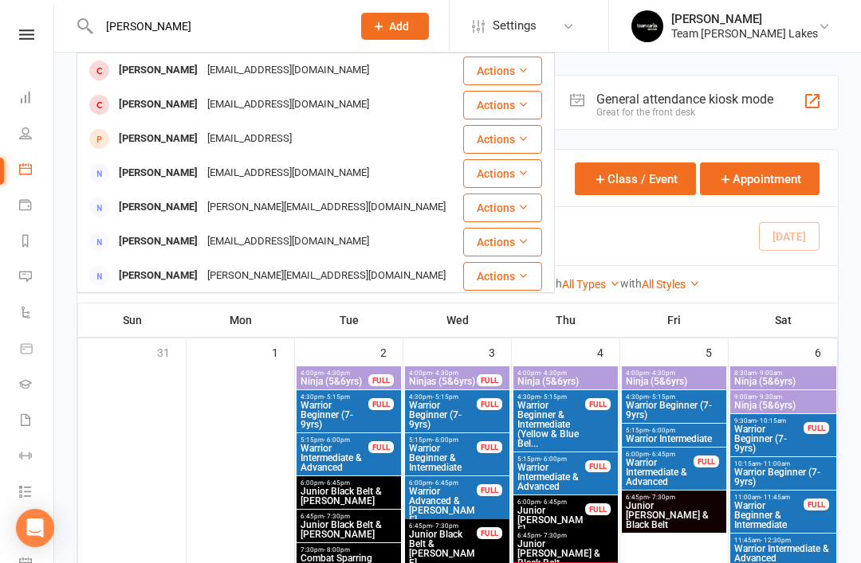
type input "[PERSON_NAME]"
click at [210, 75] on div "[EMAIL_ADDRESS][DOMAIN_NAME]" at bounding box center [287, 70] width 171 height 23
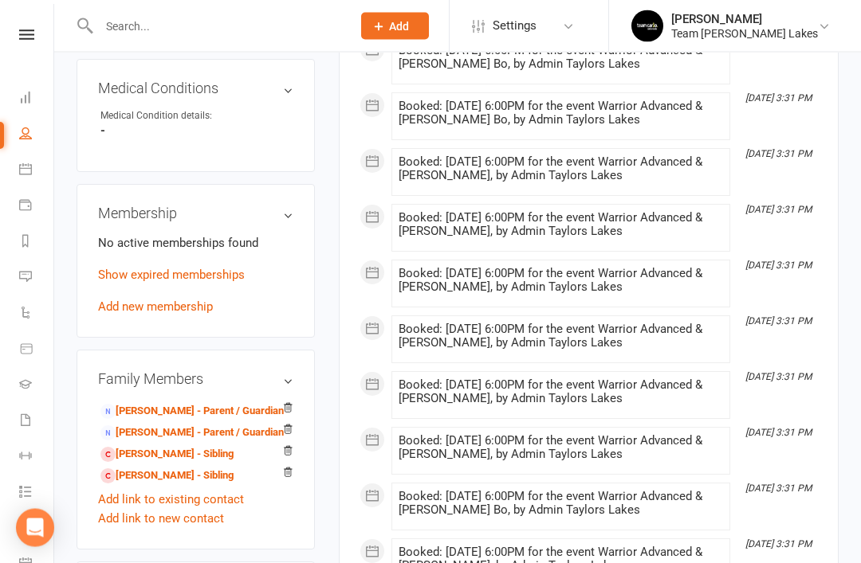
scroll to position [921, 0]
click at [183, 403] on link "[PERSON_NAME] - Parent / Guardian" at bounding box center [191, 411] width 183 height 17
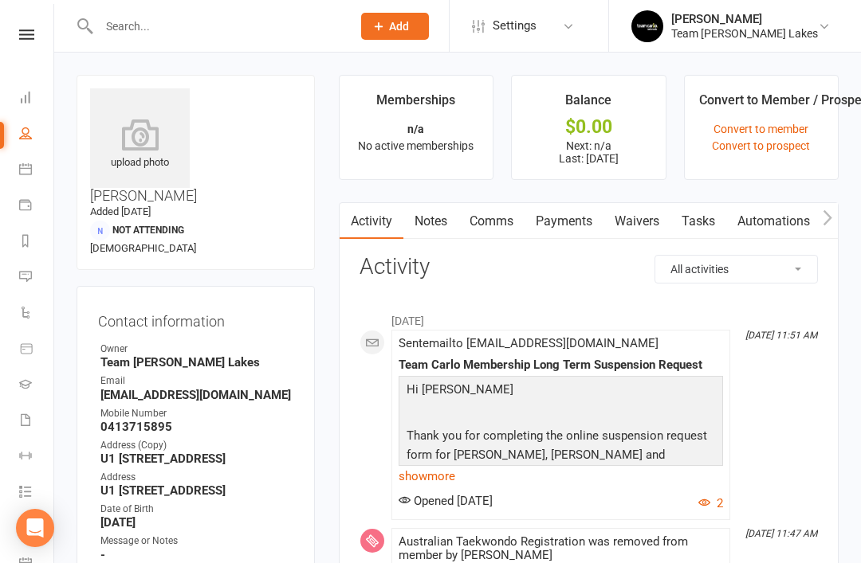
click at [649, 224] on link "Waivers" at bounding box center [636, 221] width 67 height 37
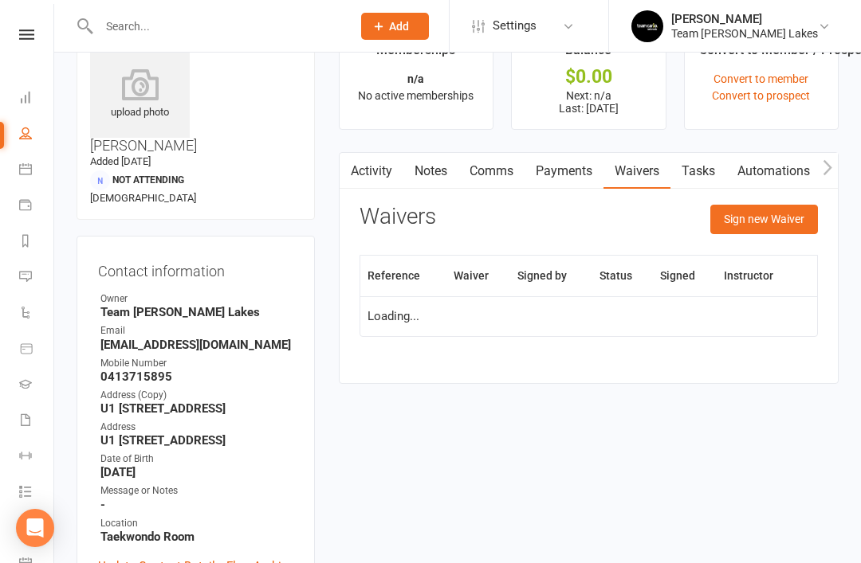
scroll to position [51, 0]
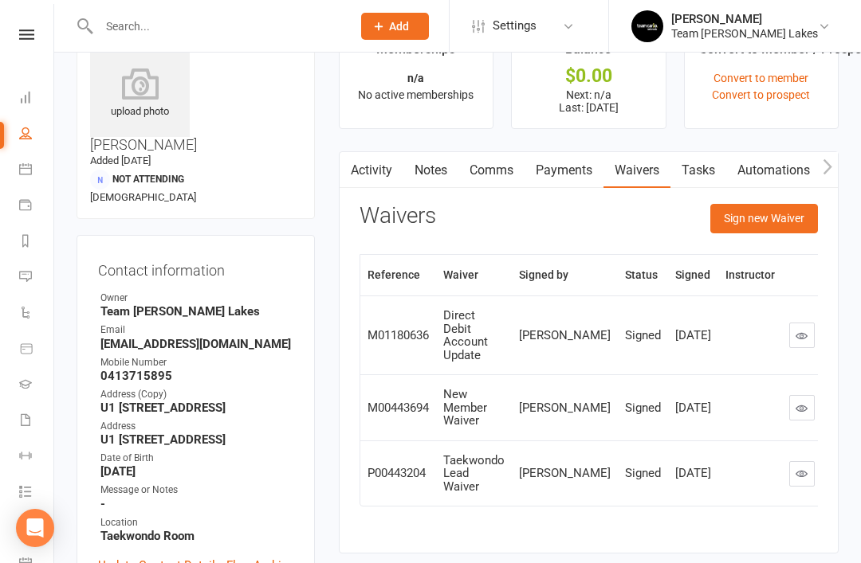
click at [768, 218] on button "Sign new Waiver" at bounding box center [764, 218] width 108 height 29
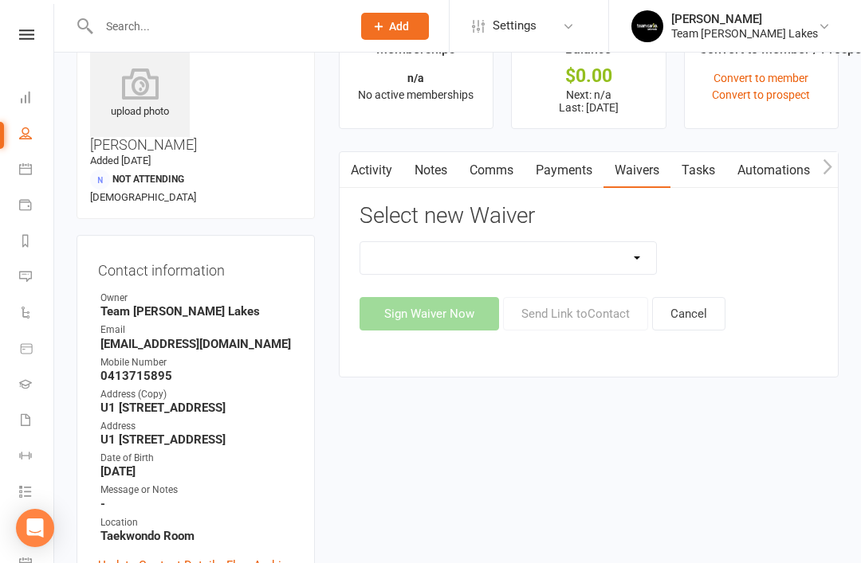
click at [633, 257] on select "Family Program Combination Member Waiver (3+ Family Members) Family Program Com…" at bounding box center [508, 258] width 296 height 32
click at [379, 171] on link "Activity" at bounding box center [371, 170] width 64 height 37
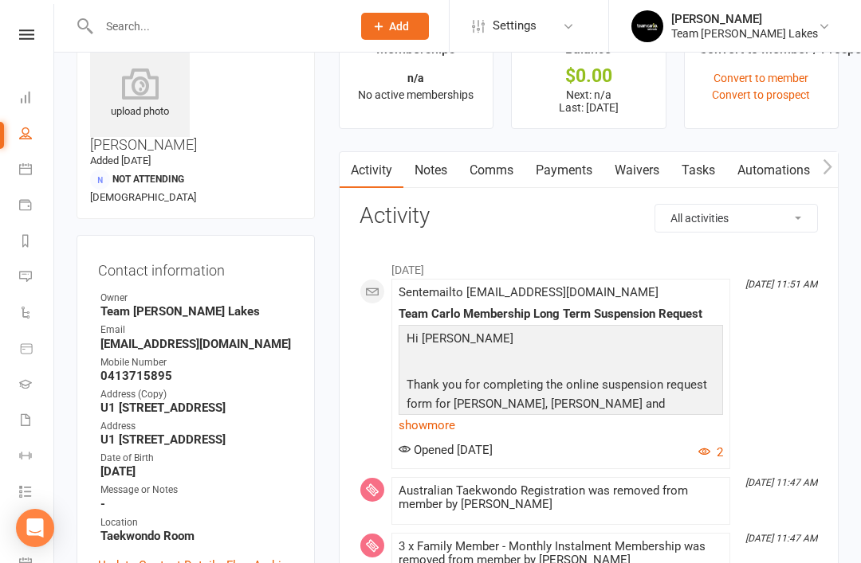
click at [32, 181] on link "Calendar" at bounding box center [37, 171] width 36 height 36
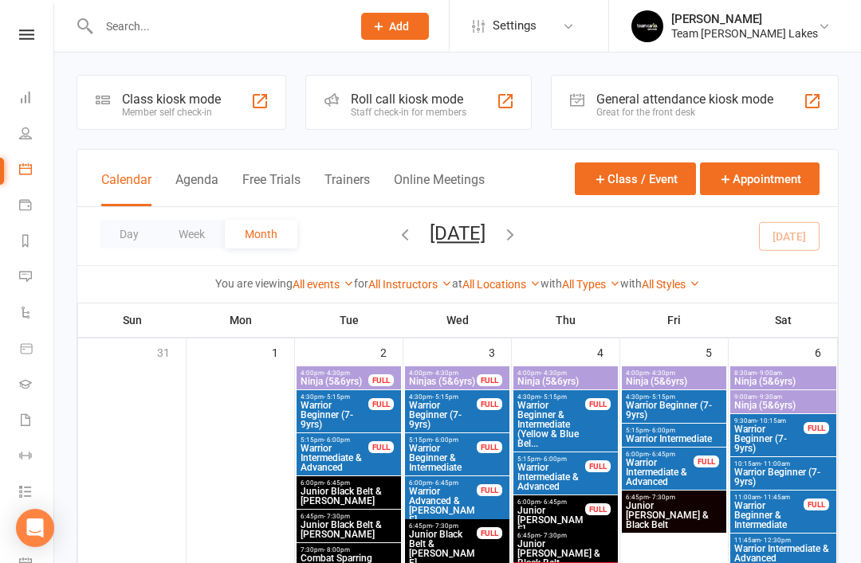
click at [519, 242] on icon "button" at bounding box center [510, 235] width 18 height 18
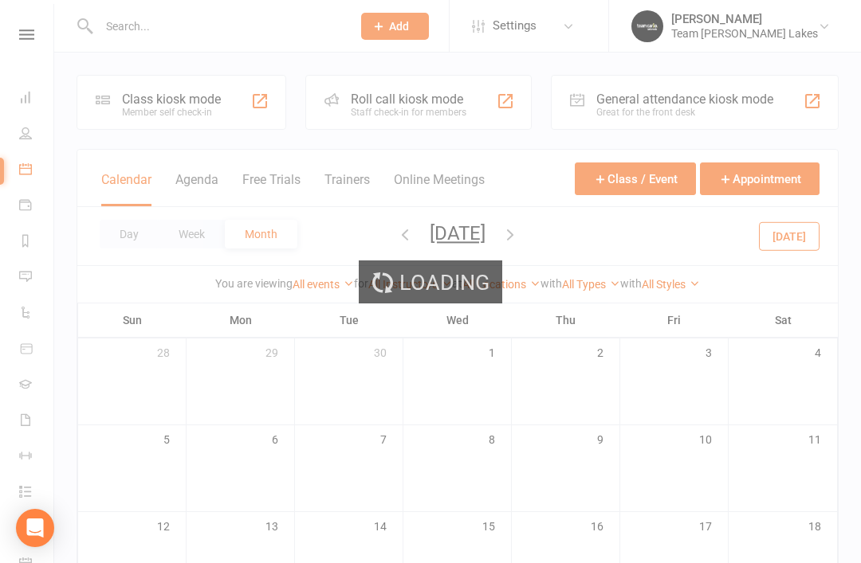
click at [519, 241] on icon "button" at bounding box center [510, 235] width 18 height 18
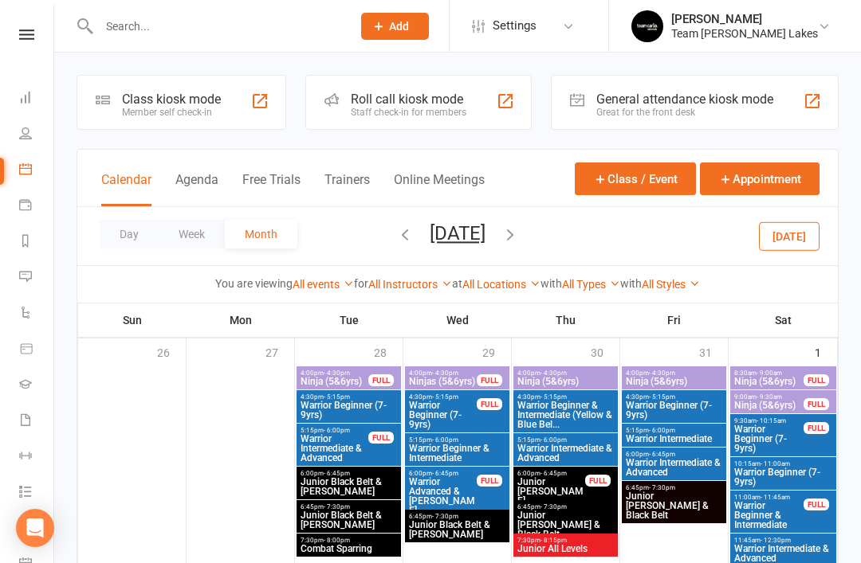
click at [519, 238] on icon "button" at bounding box center [510, 235] width 18 height 18
click at [153, 29] on input "text" at bounding box center [217, 26] width 246 height 22
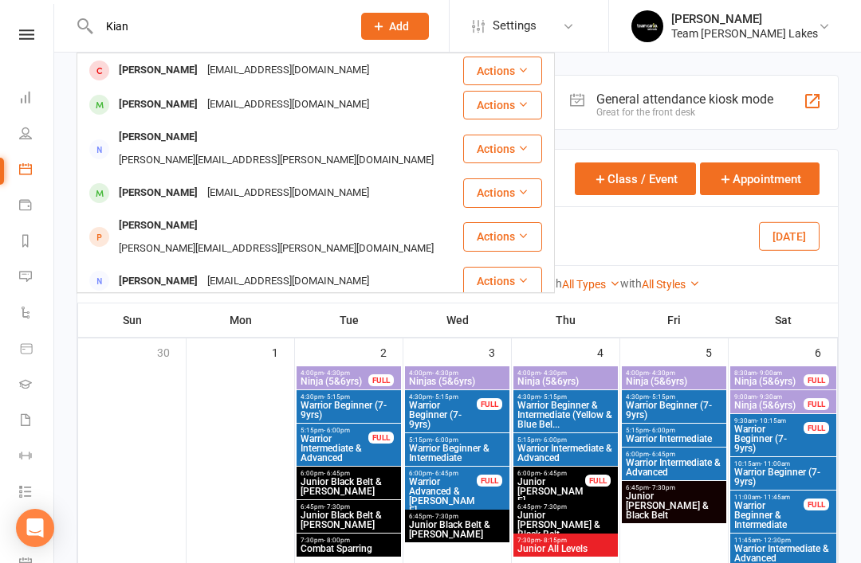
type input "Kian"
click at [154, 77] on div "[PERSON_NAME]" at bounding box center [158, 70] width 88 height 23
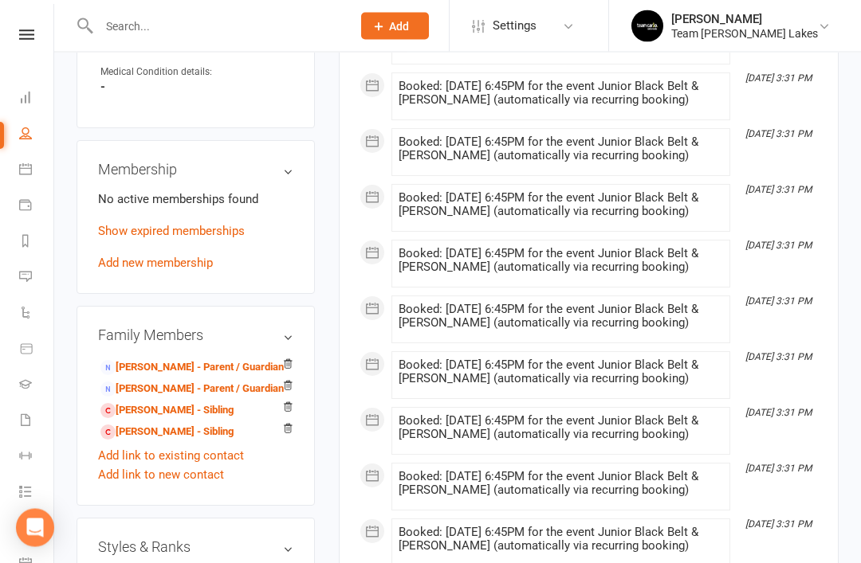
scroll to position [1001, 0]
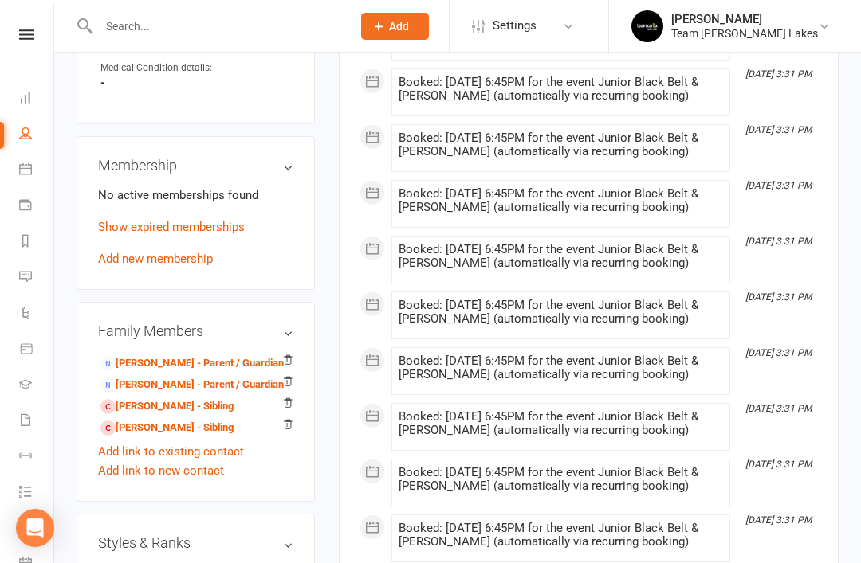
click at [159, 355] on link "[PERSON_NAME] - Parent / Guardian" at bounding box center [191, 363] width 183 height 17
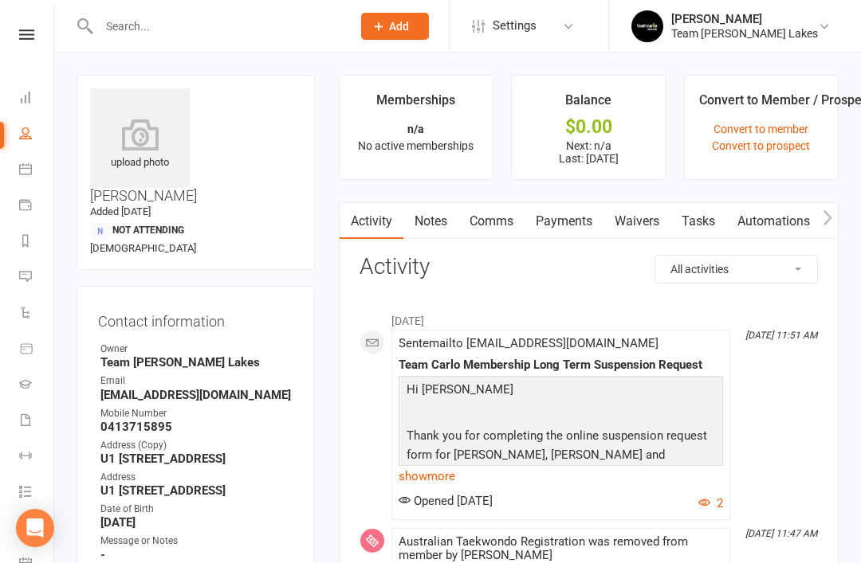
click at [645, 222] on link "Waivers" at bounding box center [636, 221] width 67 height 37
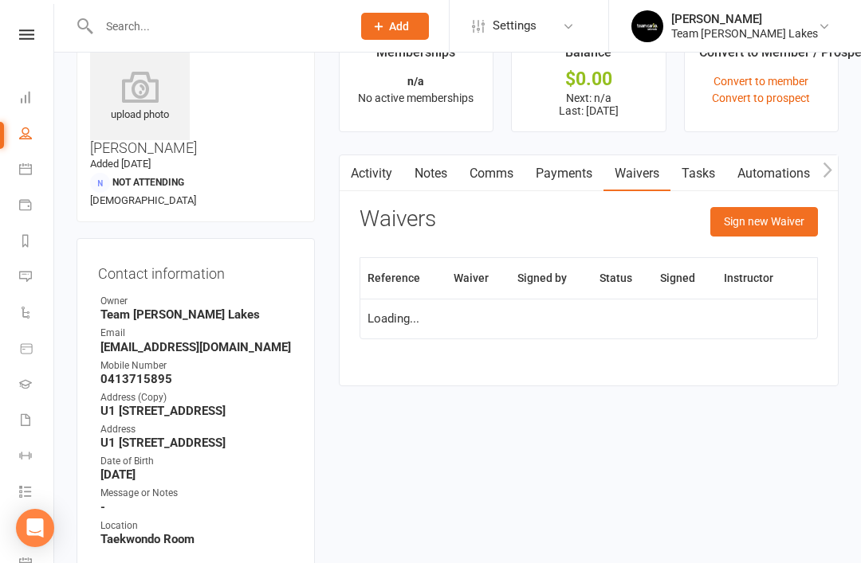
scroll to position [51, 0]
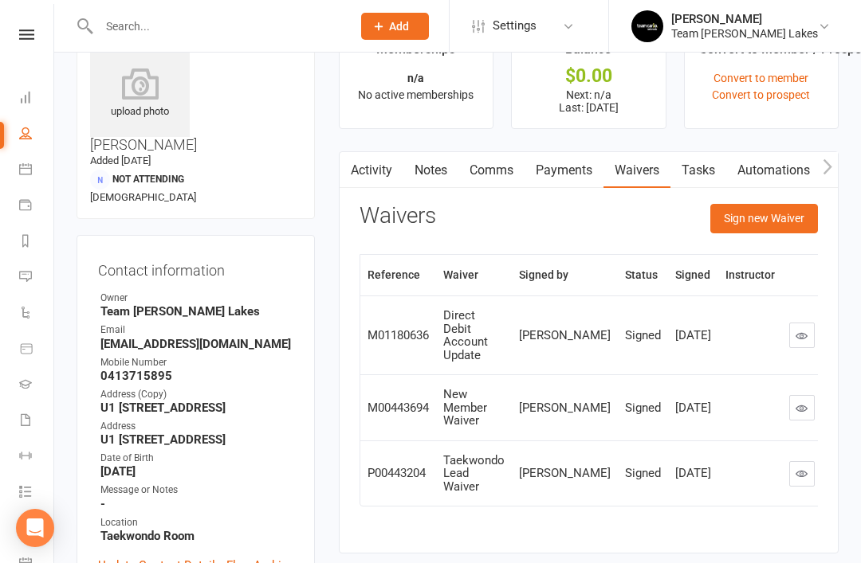
click at [759, 216] on button "Sign new Waiver" at bounding box center [764, 218] width 108 height 29
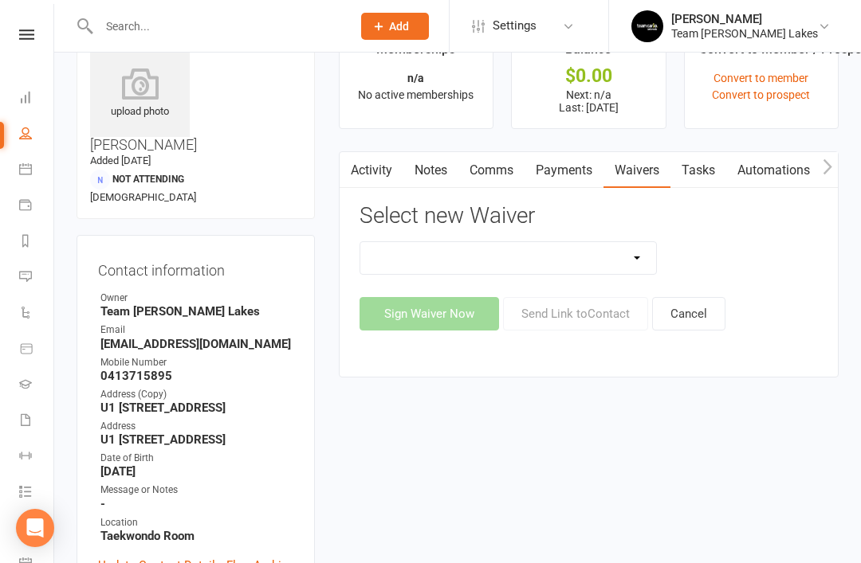
click at [634, 264] on select "Family Program Combination Member Waiver (3+ Family Members) Family Program Com…" at bounding box center [508, 258] width 296 height 32
select select "13861"
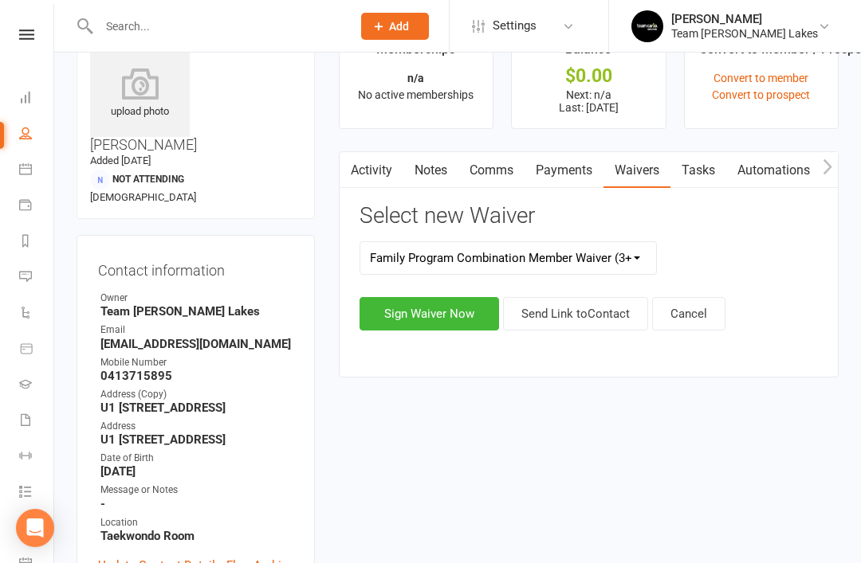
click at [437, 313] on button "Sign Waiver Now" at bounding box center [428, 313] width 139 height 33
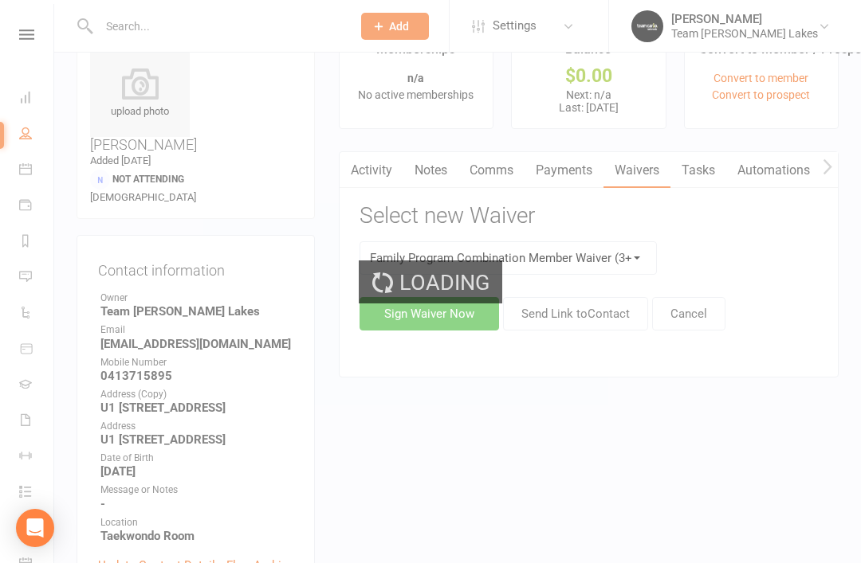
select select "06"
select select "2028"
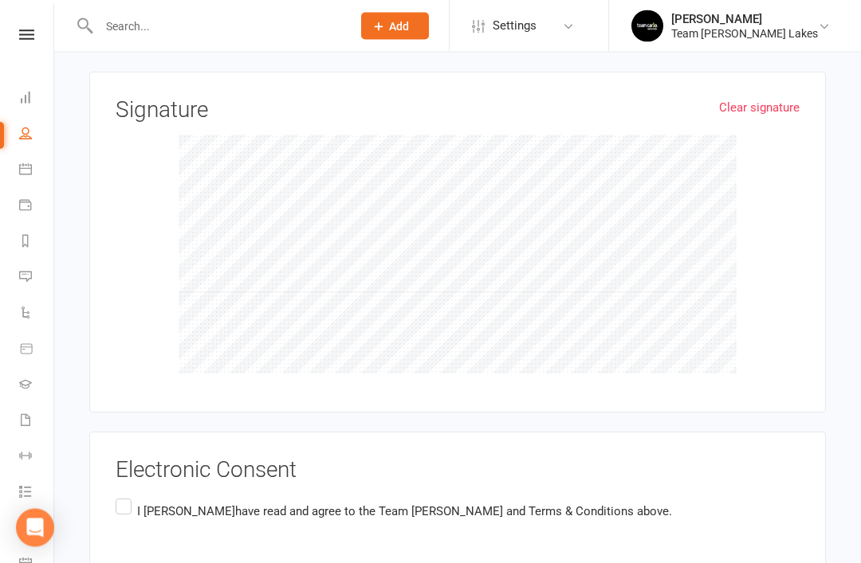
scroll to position [3997, 0]
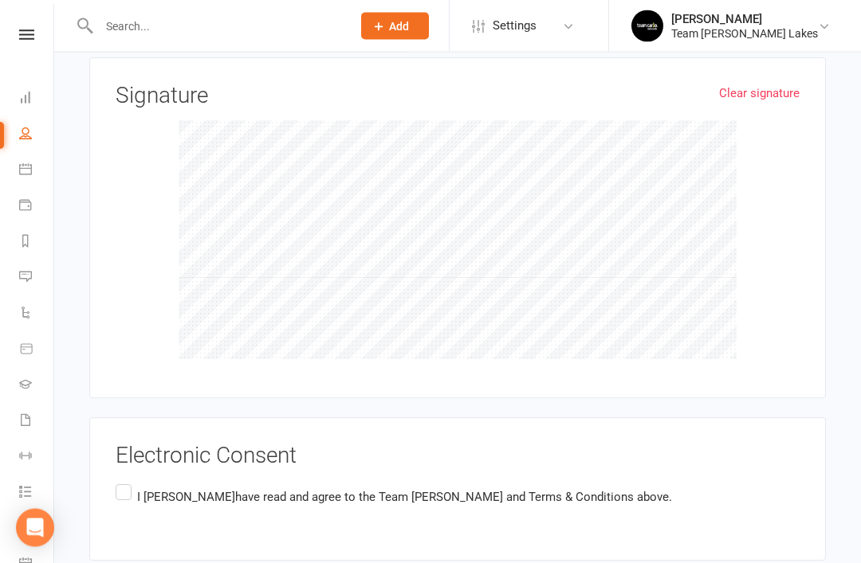
click at [124, 482] on label "I [PERSON_NAME] have read and agree to the Team [PERSON_NAME] and Terms & Condi…" at bounding box center [394, 497] width 556 height 31
click at [124, 482] on input "I [PERSON_NAME] have read and agree to the Team [PERSON_NAME] and Terms & Condi…" at bounding box center [121, 482] width 10 height 0
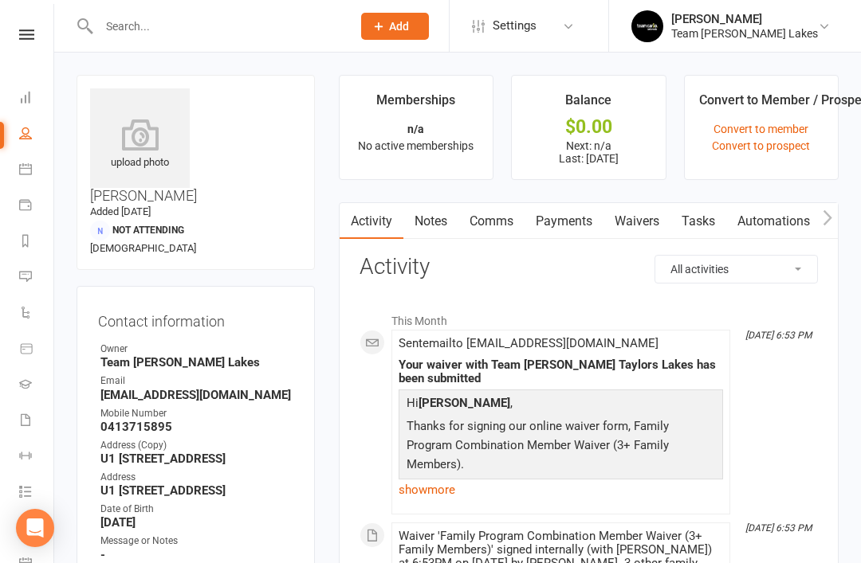
click at [434, 489] on link "show more" at bounding box center [560, 490] width 324 height 22
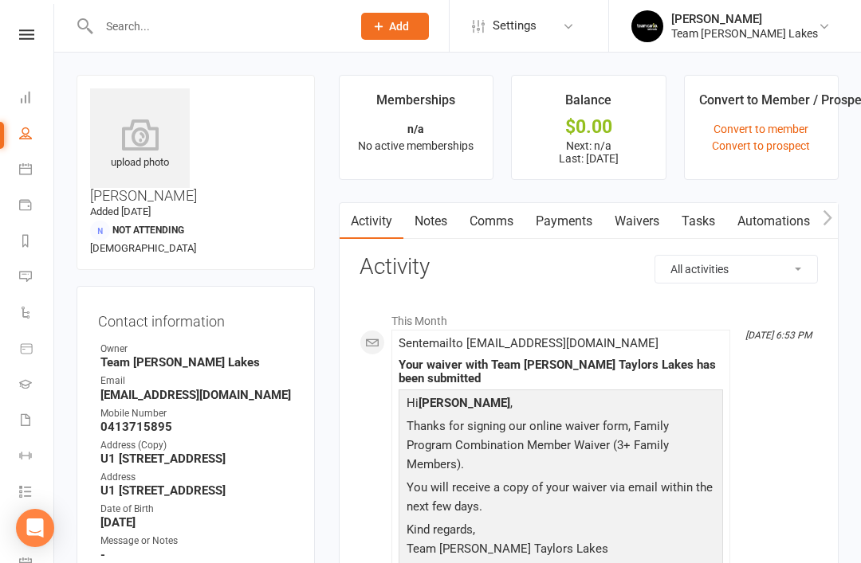
click at [30, 430] on link "Waivers 3" at bounding box center [37, 422] width 36 height 36
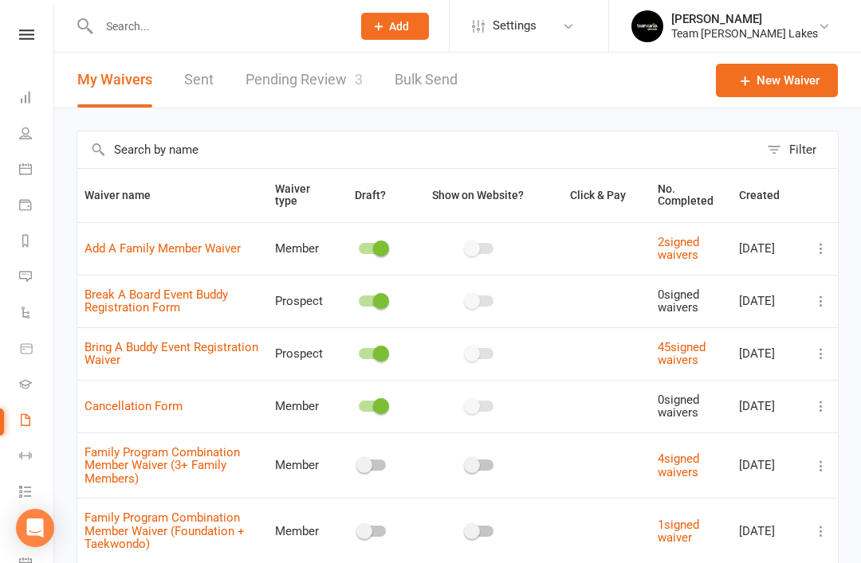
click at [337, 84] on link "Pending Review 3" at bounding box center [303, 80] width 117 height 55
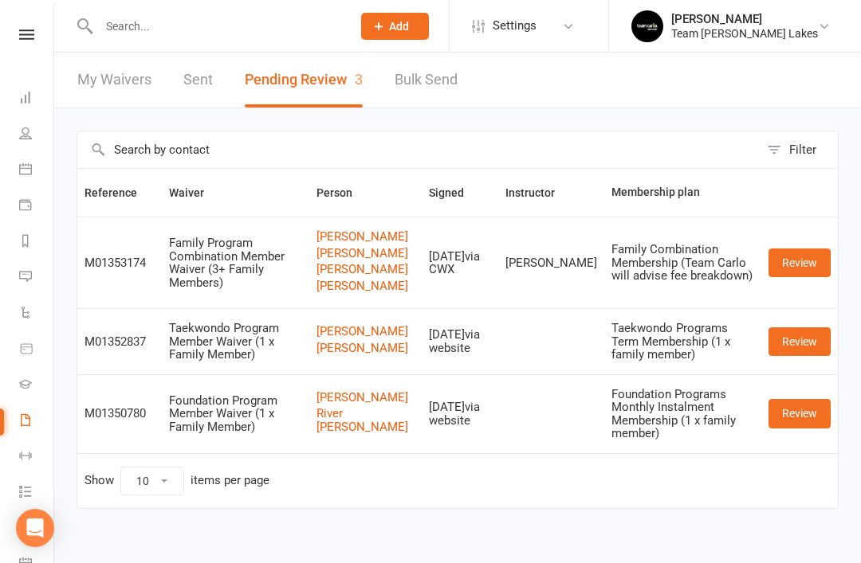
click at [33, 171] on link "Calendar" at bounding box center [37, 171] width 36 height 36
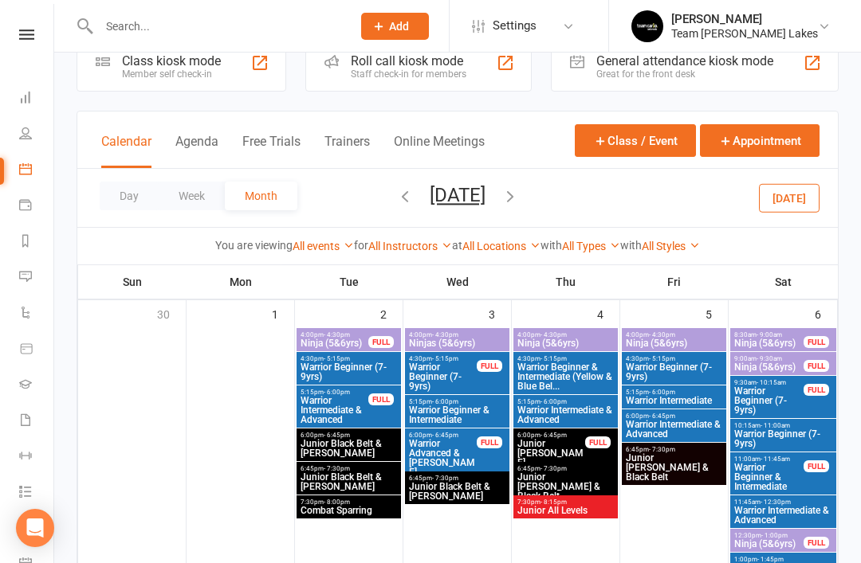
scroll to position [39, 0]
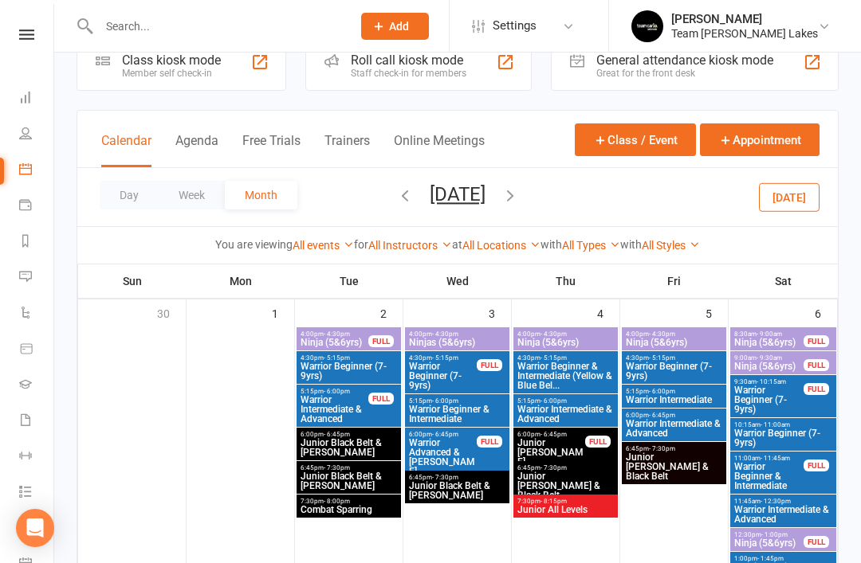
click at [396, 194] on icon "button" at bounding box center [405, 195] width 18 height 18
click at [396, 186] on button "button" at bounding box center [405, 197] width 18 height 28
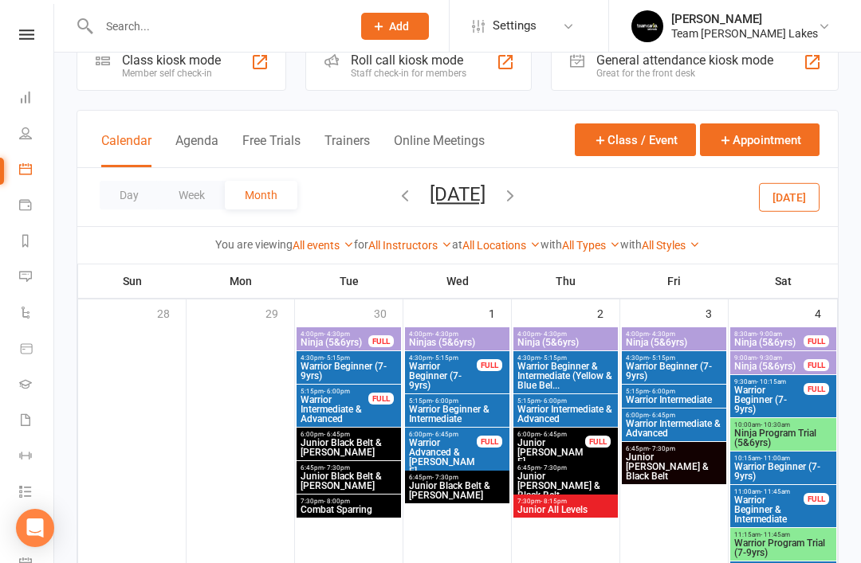
click at [354, 190] on div "Day Week Month [DATE] [DATE] Sun Mon Tue Wed Thu Fri Sat 31 01 02 03 04 05 06 0…" at bounding box center [457, 197] width 760 height 58
click at [396, 190] on icon "button" at bounding box center [405, 195] width 18 height 18
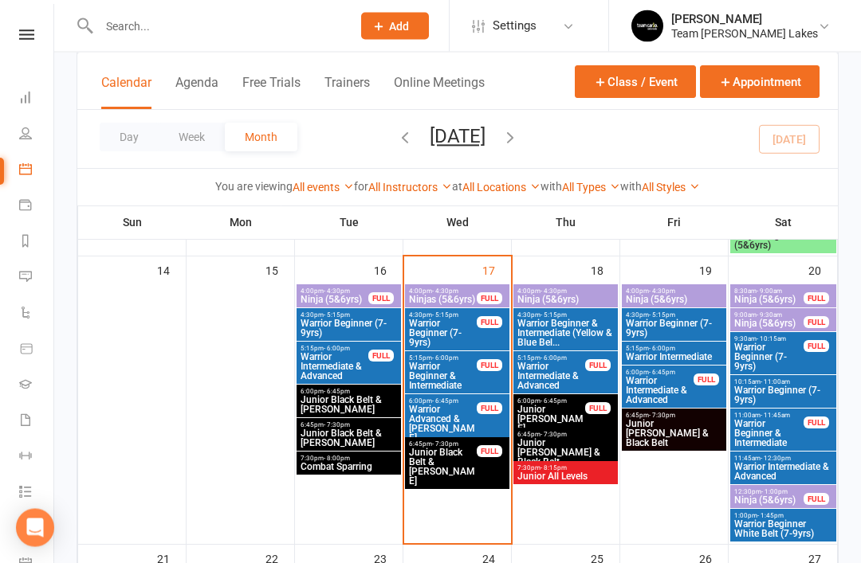
scroll to position [726, 0]
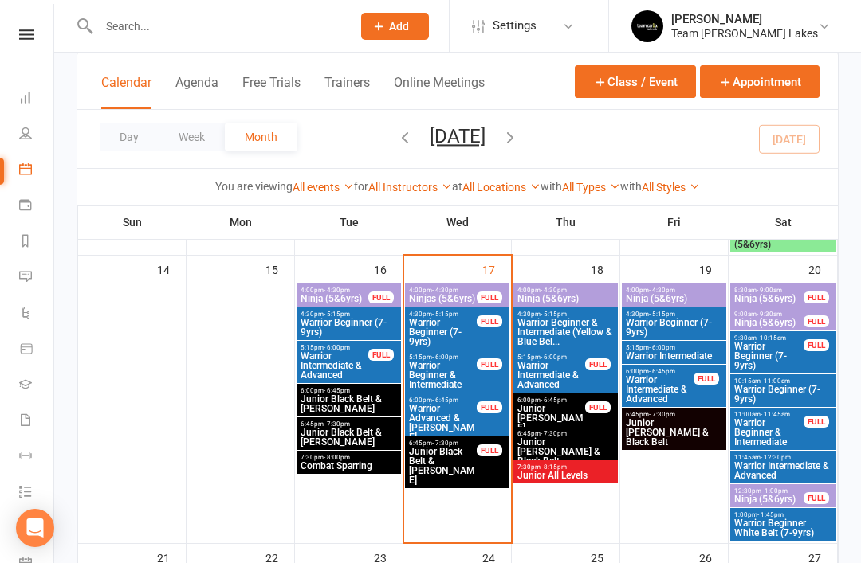
click at [455, 466] on span "Junior Black Belt & [PERSON_NAME]" at bounding box center [442, 466] width 69 height 38
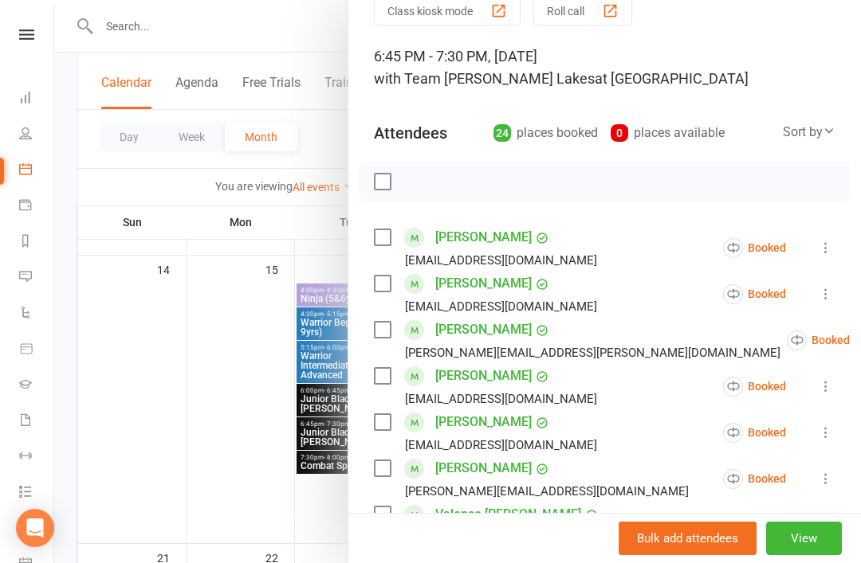
scroll to position [74, 0]
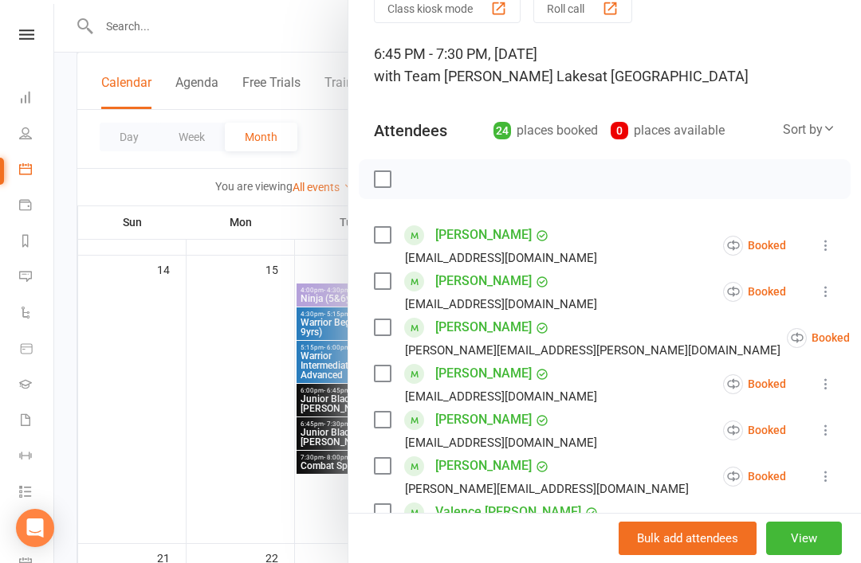
click at [823, 251] on icon at bounding box center [826, 245] width 16 height 16
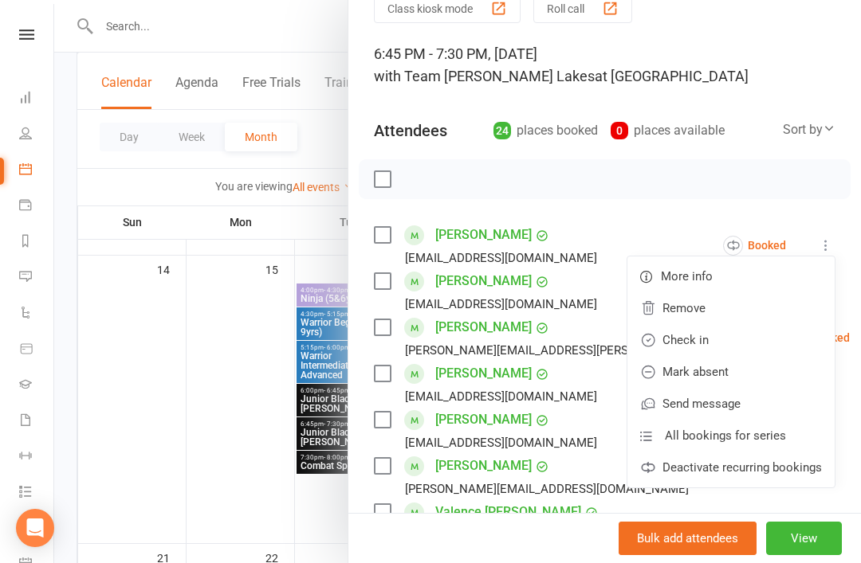
click at [724, 349] on link "Check in" at bounding box center [730, 340] width 207 height 32
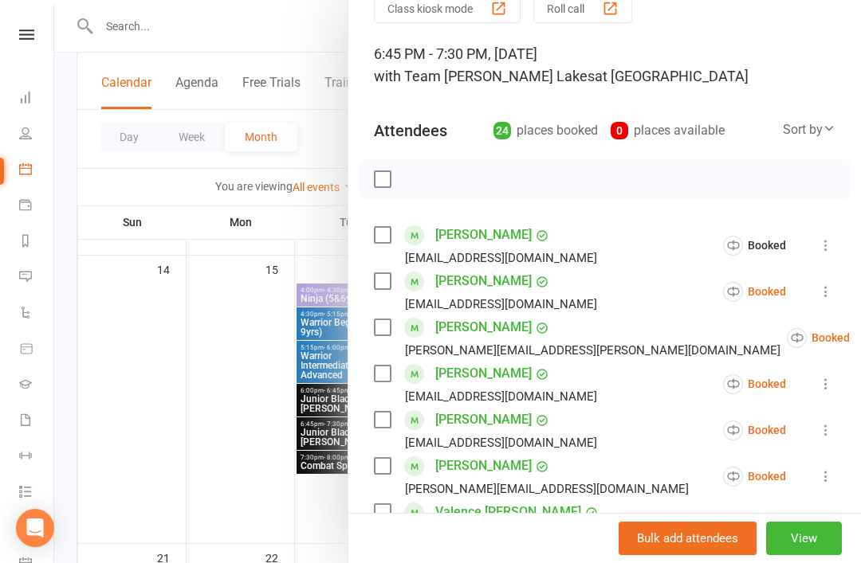
click at [826, 292] on icon at bounding box center [826, 292] width 16 height 16
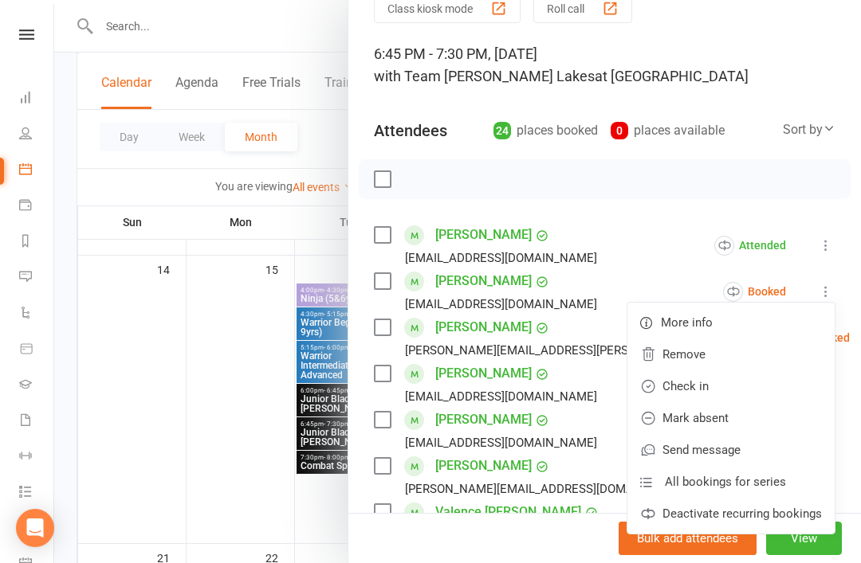
click at [744, 394] on link "Check in" at bounding box center [730, 387] width 207 height 32
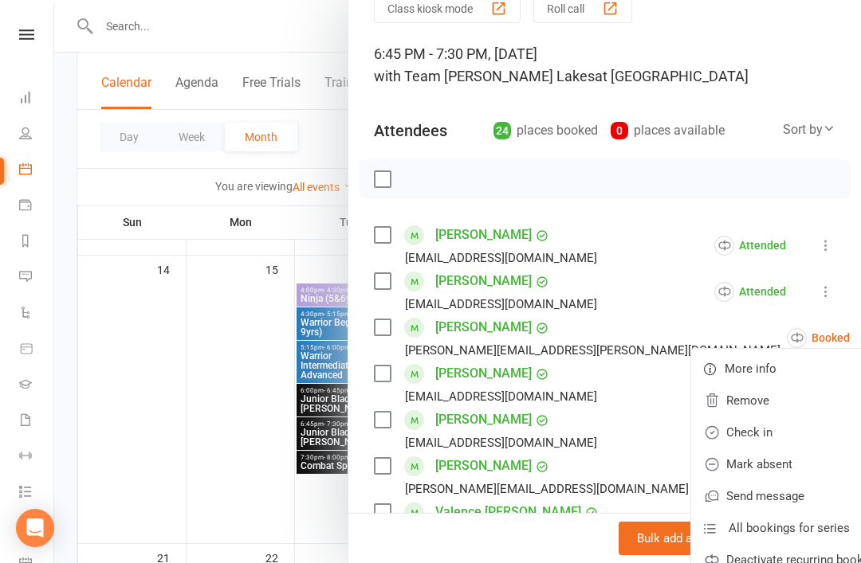
click at [728, 436] on link "Check in" at bounding box center [794, 433] width 207 height 32
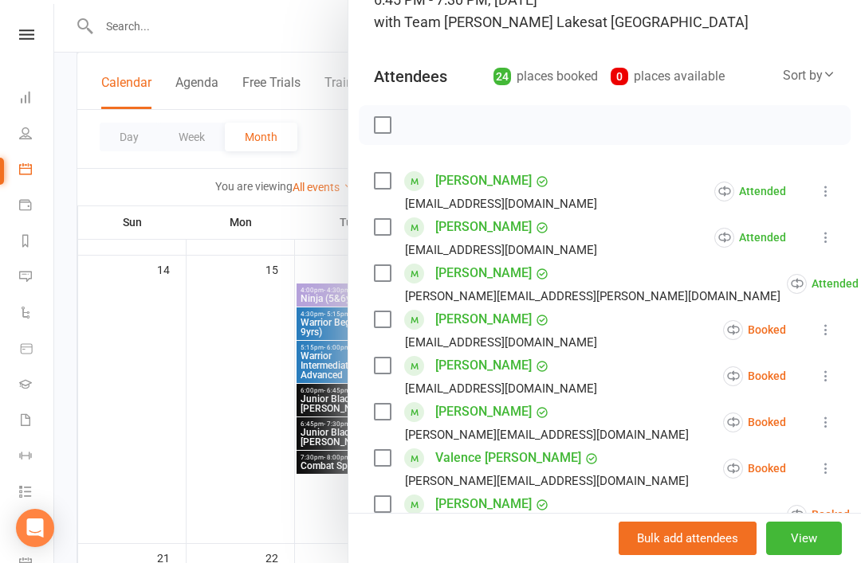
scroll to position [131, 0]
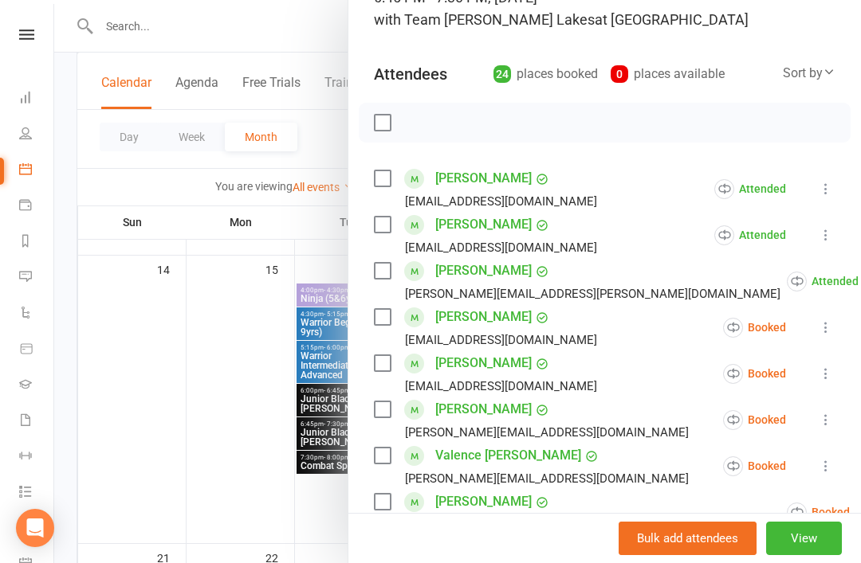
click at [828, 337] on button at bounding box center [825, 327] width 19 height 19
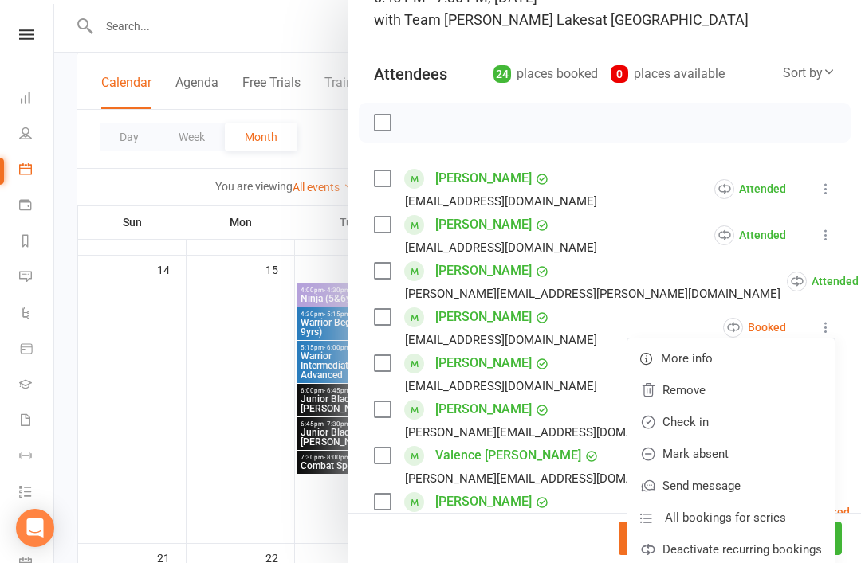
click at [732, 428] on link "Check in" at bounding box center [730, 422] width 207 height 32
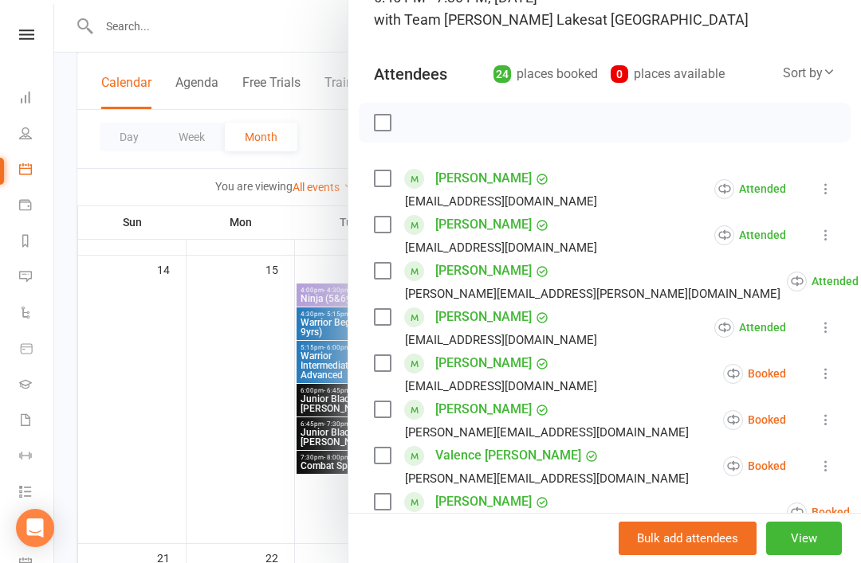
click at [828, 380] on icon at bounding box center [826, 374] width 16 height 16
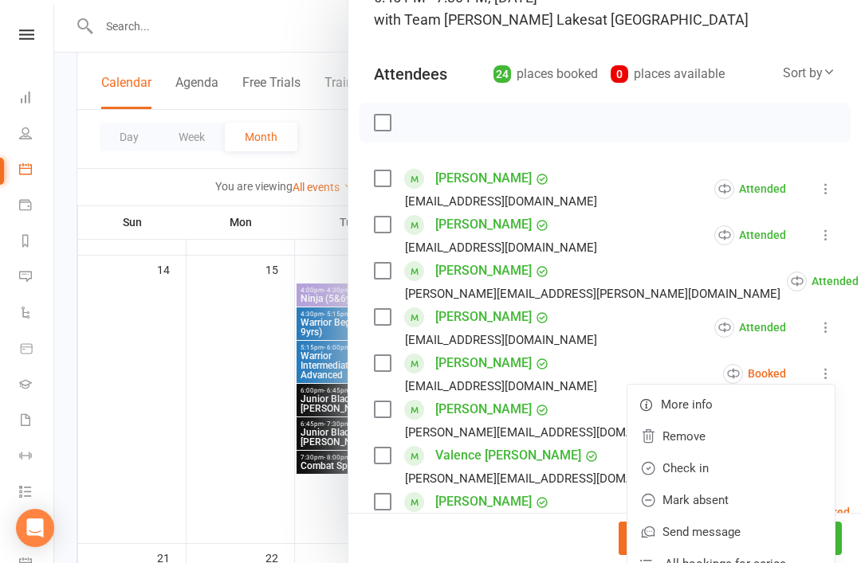
click at [731, 474] on link "Check in" at bounding box center [730, 469] width 207 height 32
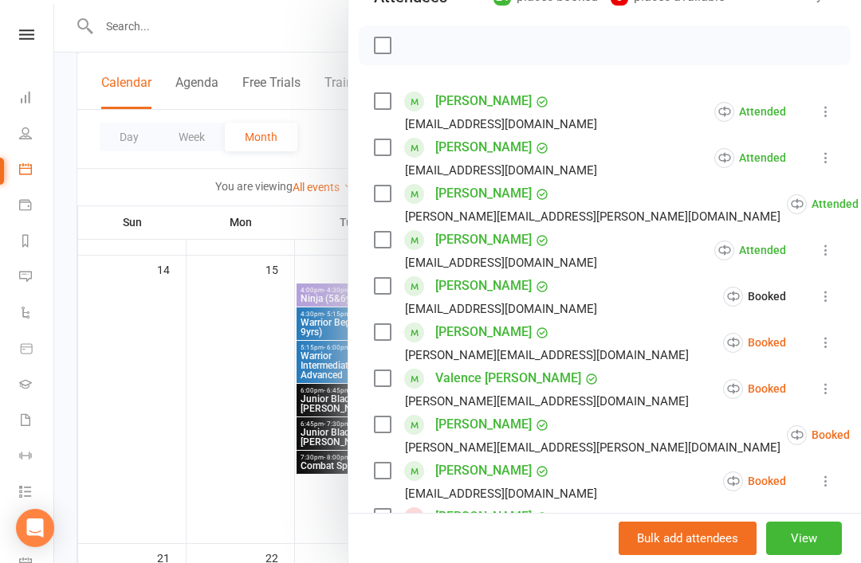
scroll to position [213, 0]
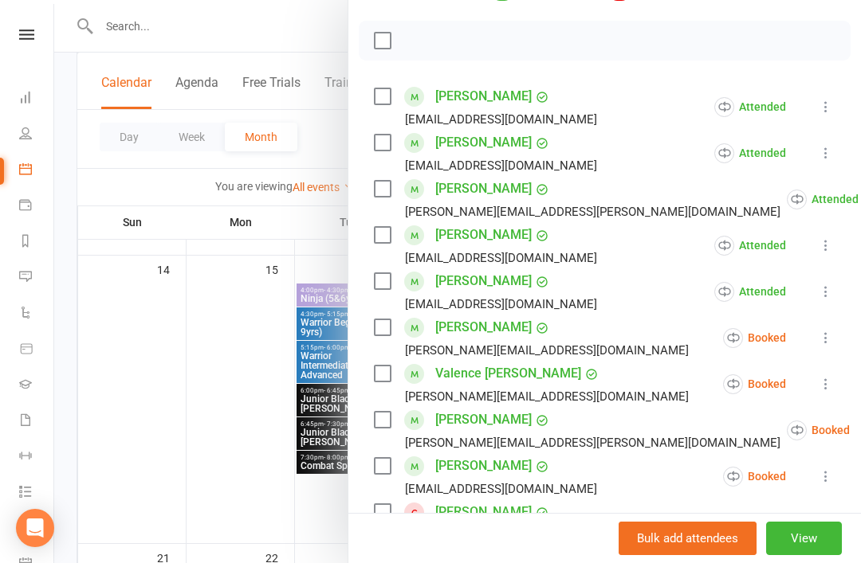
click at [830, 344] on icon at bounding box center [826, 338] width 16 height 16
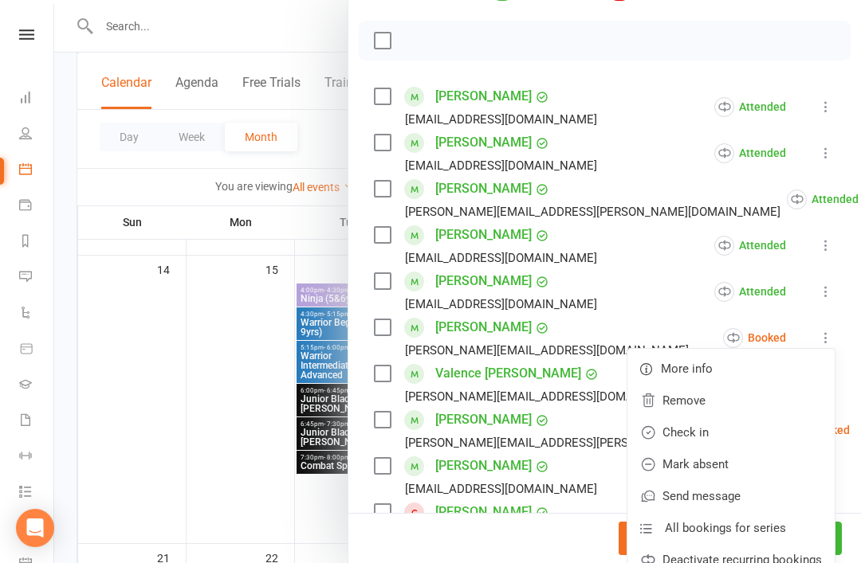
click at [731, 437] on link "Check in" at bounding box center [730, 433] width 207 height 32
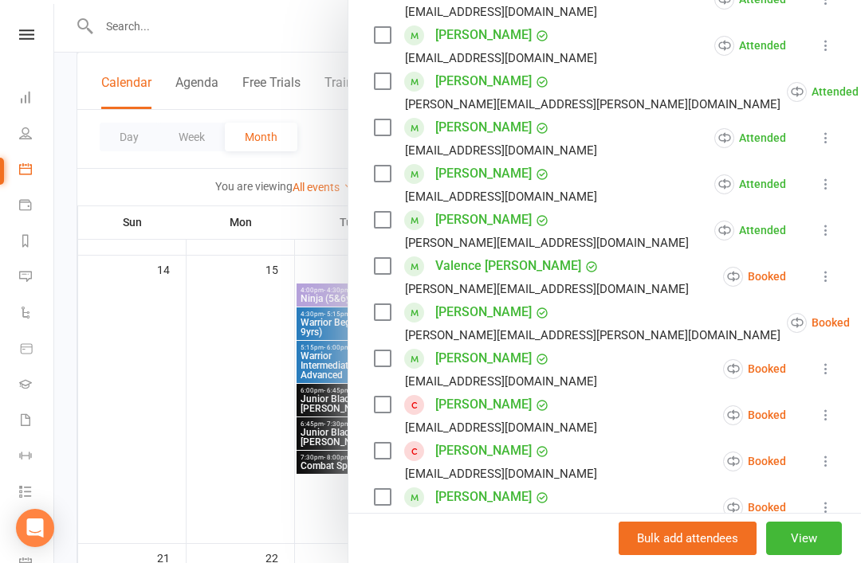
scroll to position [330, 0]
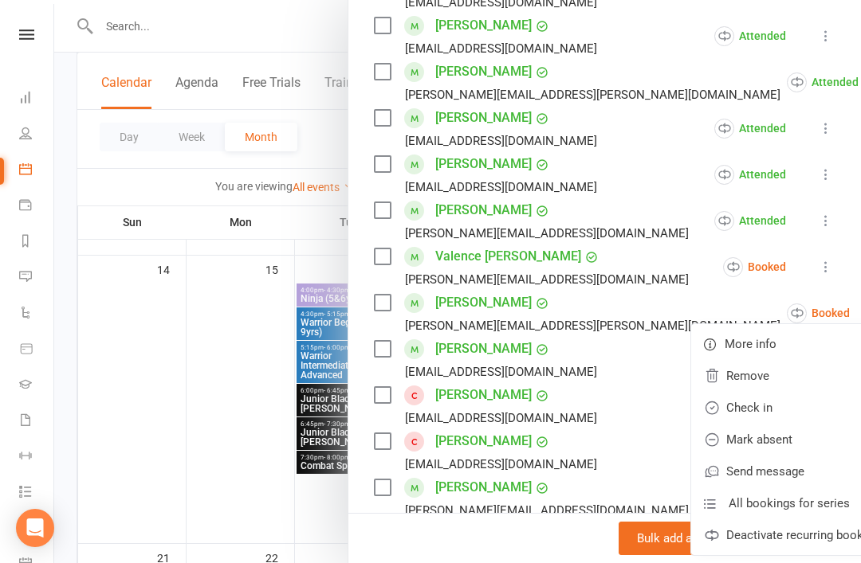
click at [742, 411] on link "Check in" at bounding box center [794, 408] width 207 height 32
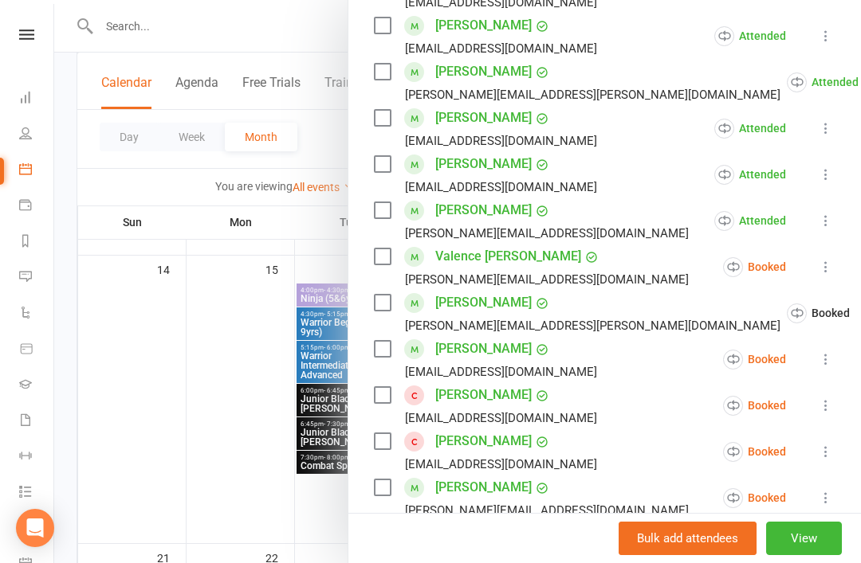
click at [827, 364] on icon at bounding box center [826, 359] width 16 height 16
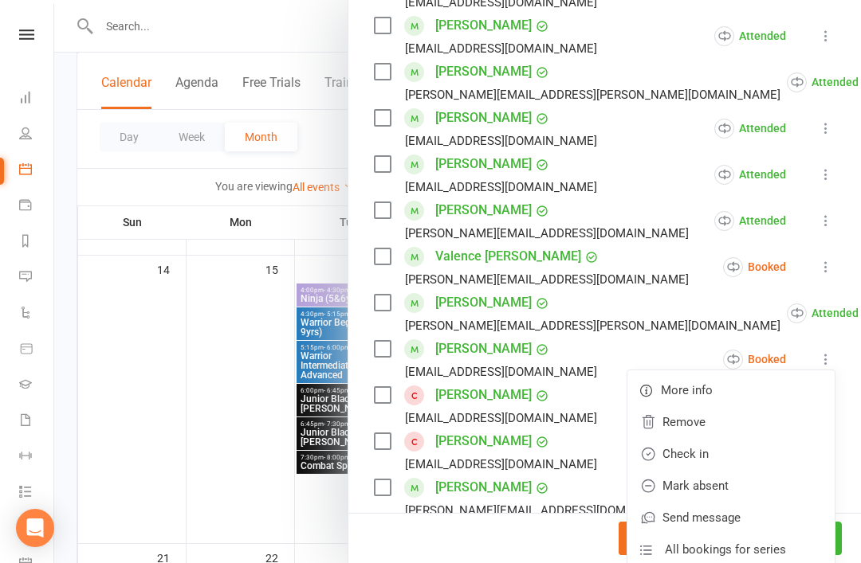
click at [751, 459] on link "Check in" at bounding box center [730, 454] width 207 height 32
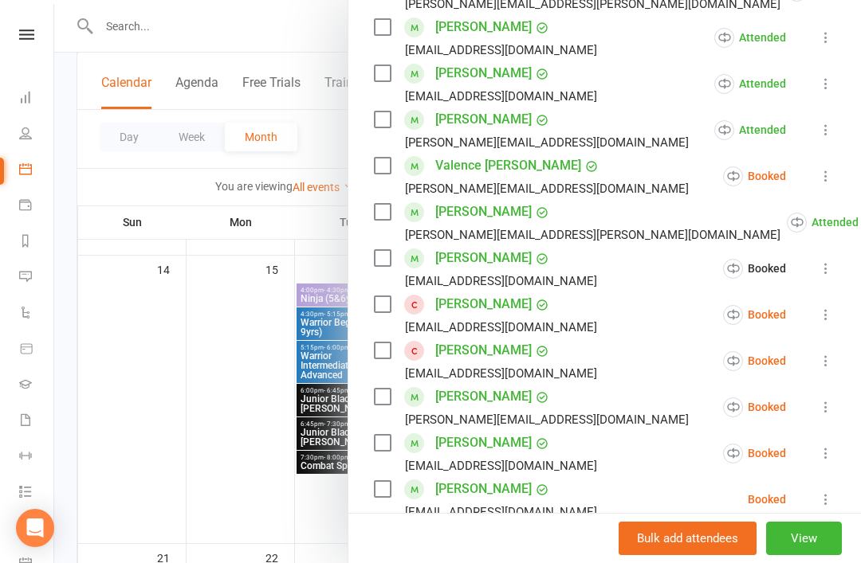
scroll to position [426, 0]
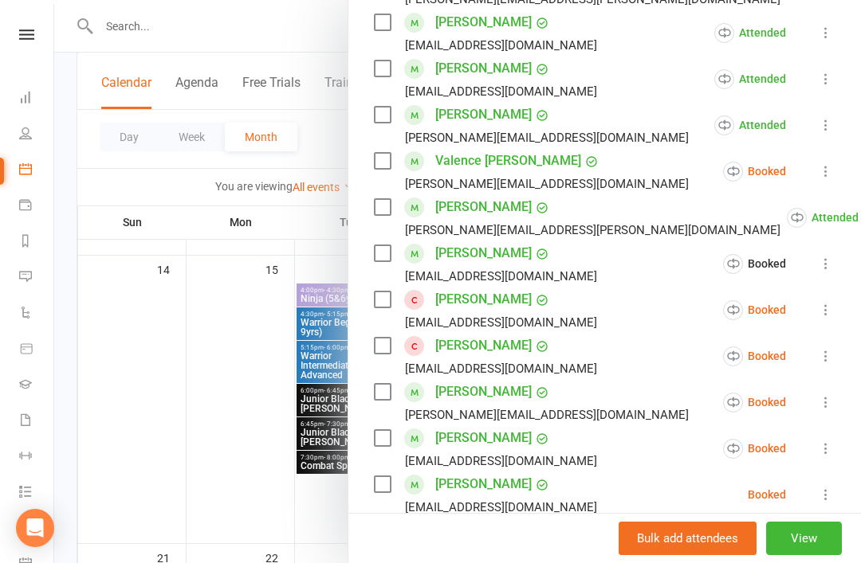
click at [824, 315] on icon at bounding box center [826, 310] width 16 height 16
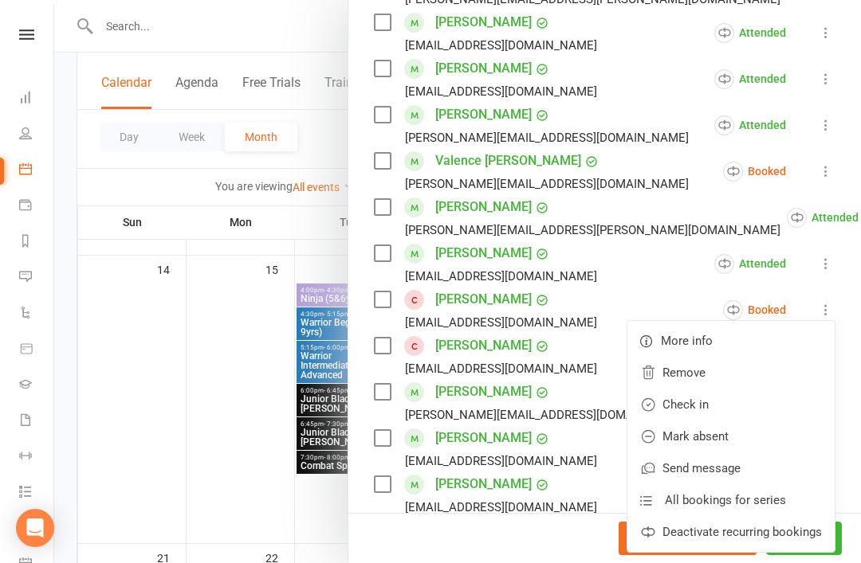
click at [738, 410] on link "Check in" at bounding box center [730, 405] width 207 height 32
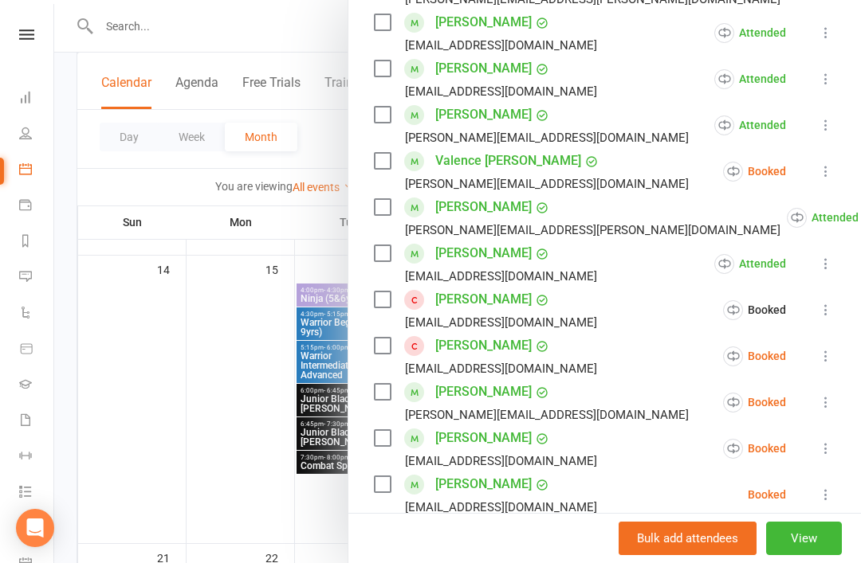
click at [826, 359] on icon at bounding box center [826, 356] width 16 height 16
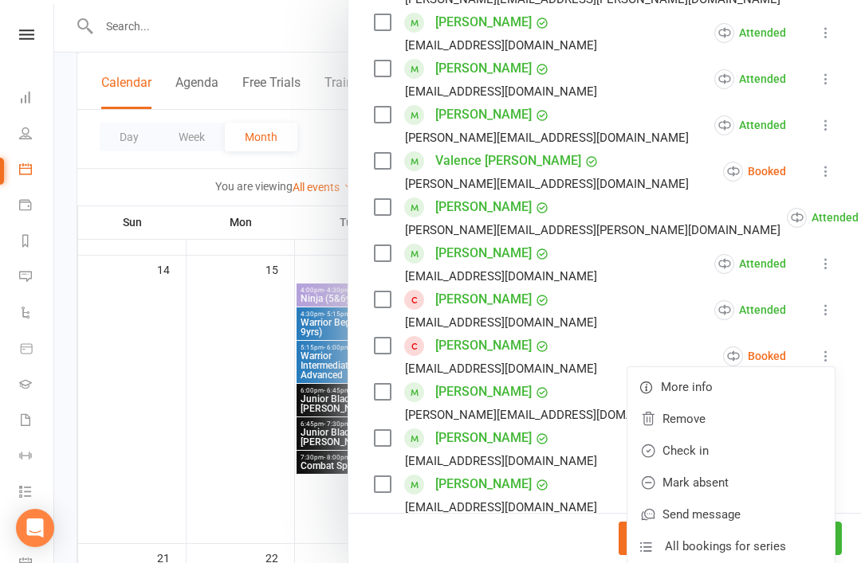
click at [738, 456] on link "Check in" at bounding box center [730, 451] width 207 height 32
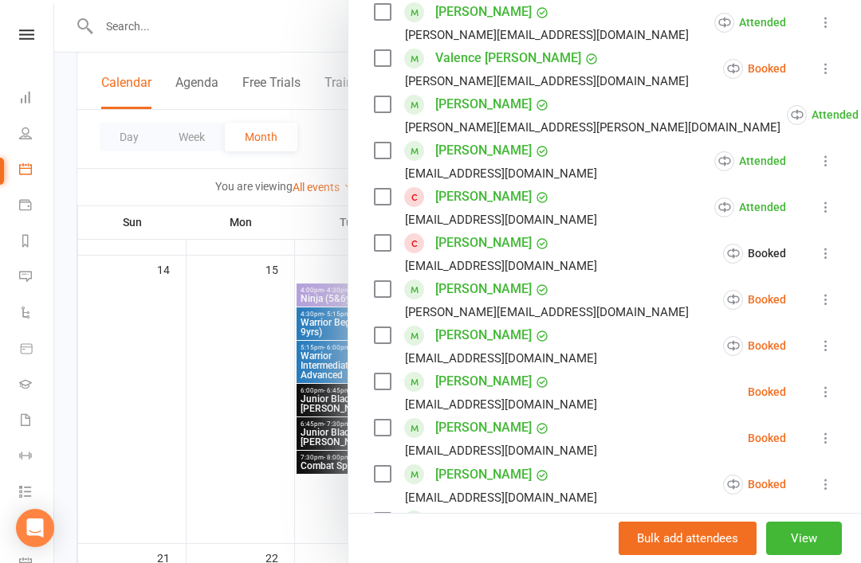
scroll to position [530, 0]
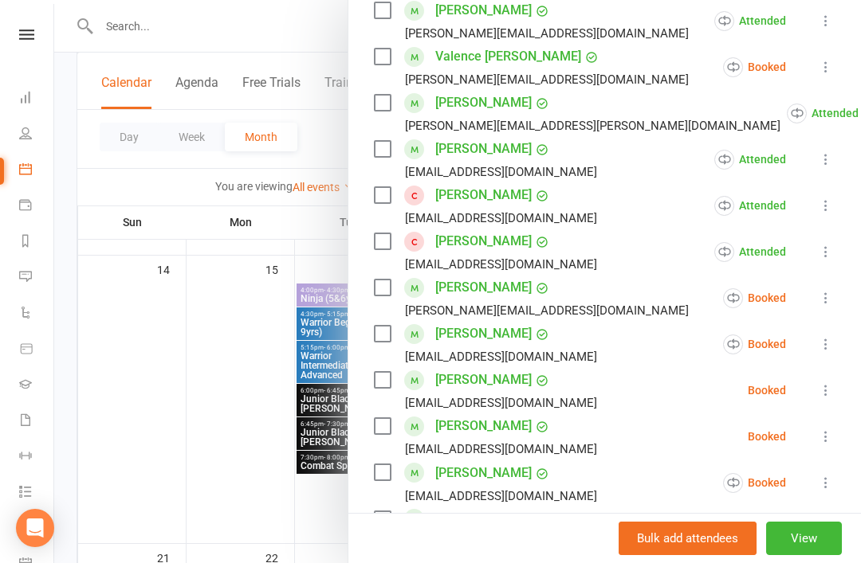
click at [830, 303] on icon at bounding box center [826, 298] width 16 height 16
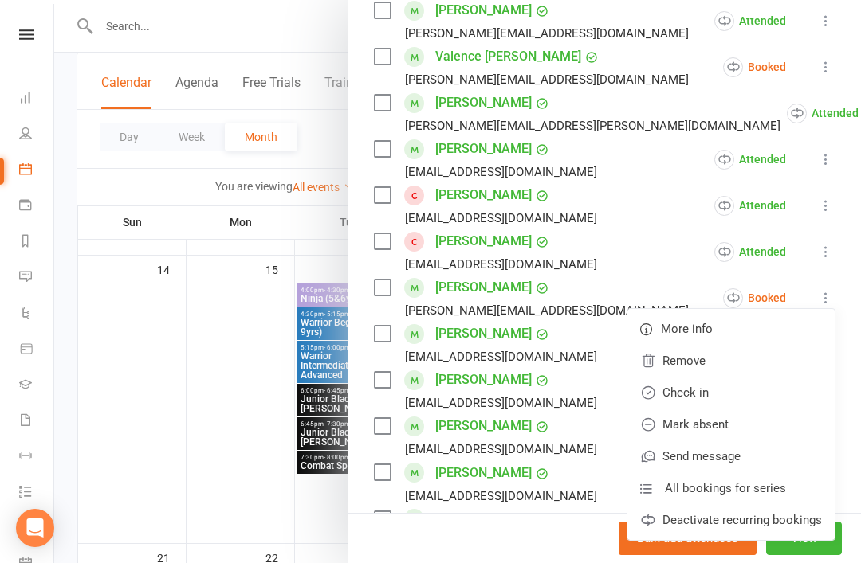
click at [744, 431] on link "Mark absent" at bounding box center [730, 425] width 207 height 32
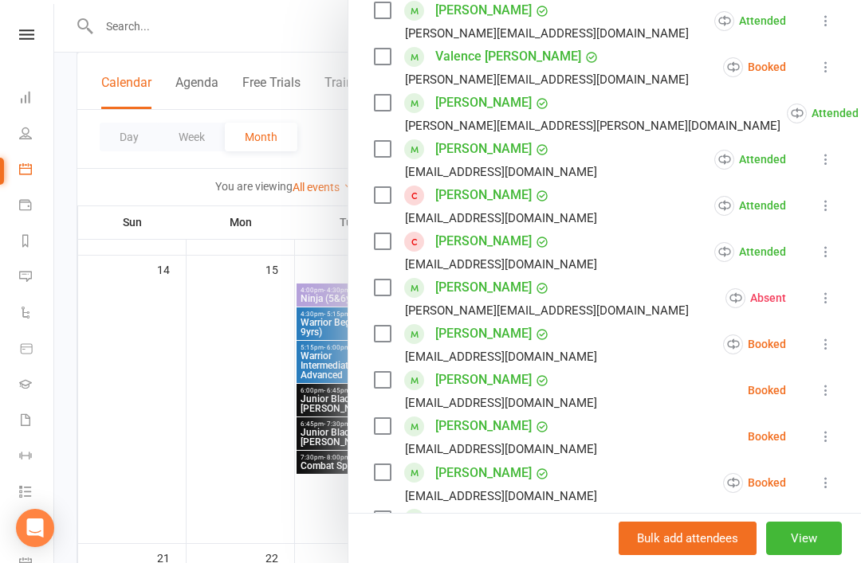
click at [823, 349] on icon at bounding box center [826, 344] width 16 height 16
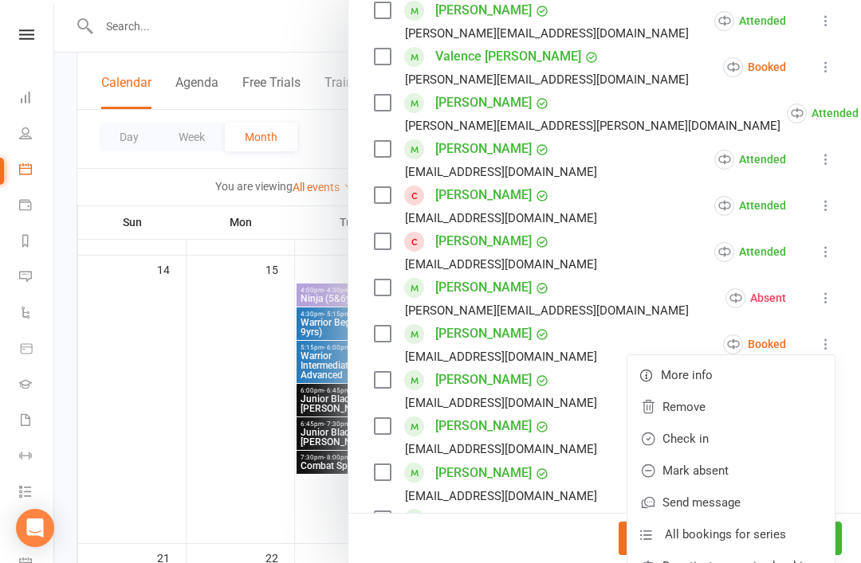
click at [736, 446] on link "Check in" at bounding box center [730, 439] width 207 height 32
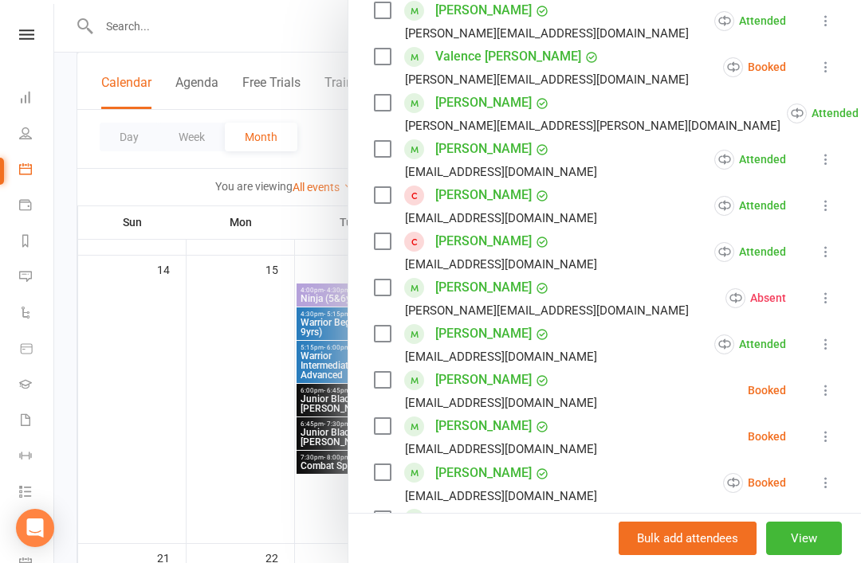
click at [824, 400] on button at bounding box center [825, 390] width 19 height 19
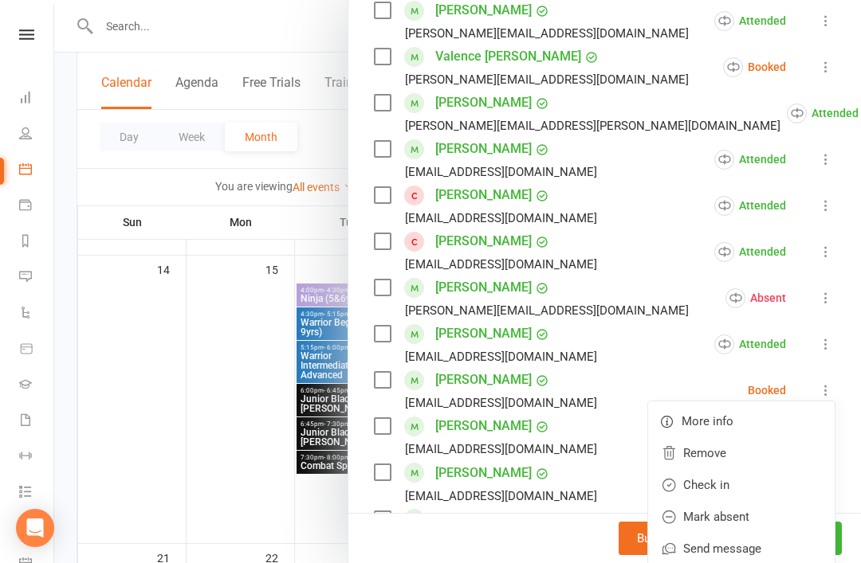
click at [752, 489] on link "Check in" at bounding box center [741, 485] width 186 height 32
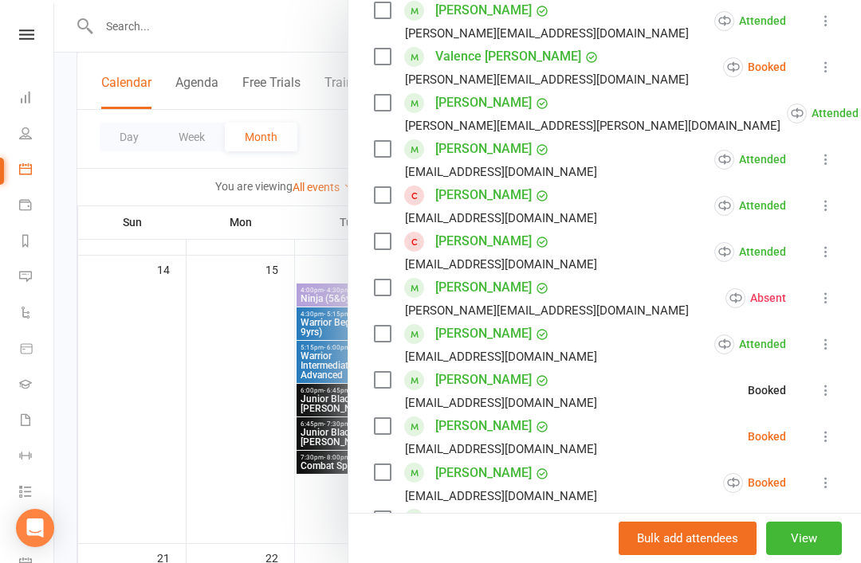
click at [819, 445] on icon at bounding box center [826, 437] width 16 height 16
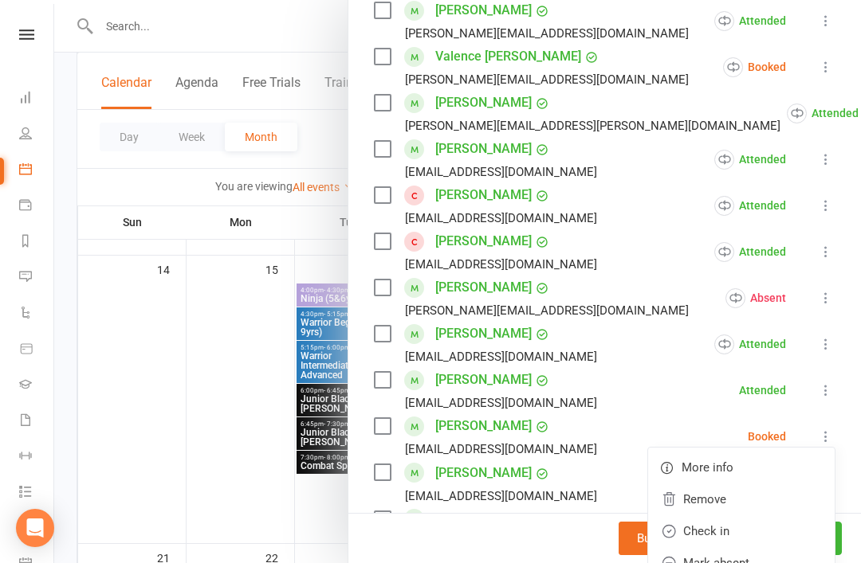
click at [745, 536] on link "Check in" at bounding box center [741, 532] width 186 height 32
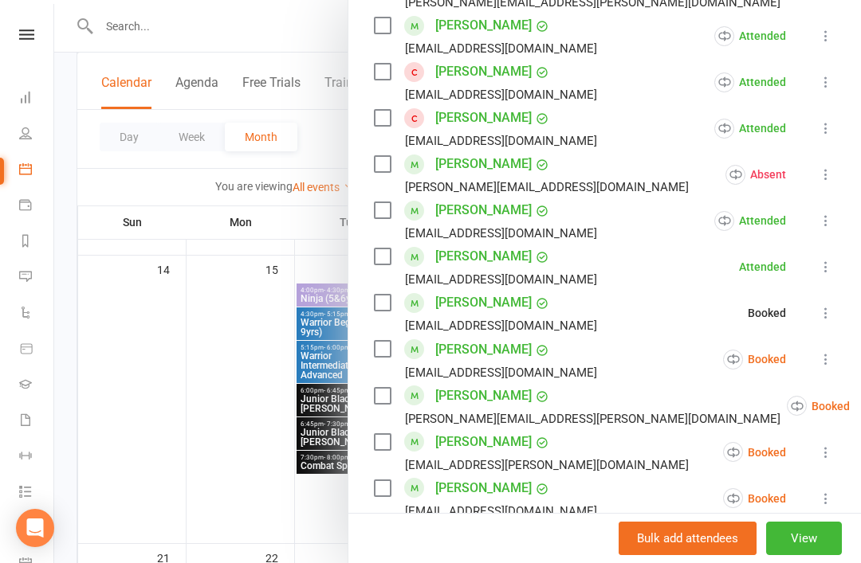
scroll to position [655, 0]
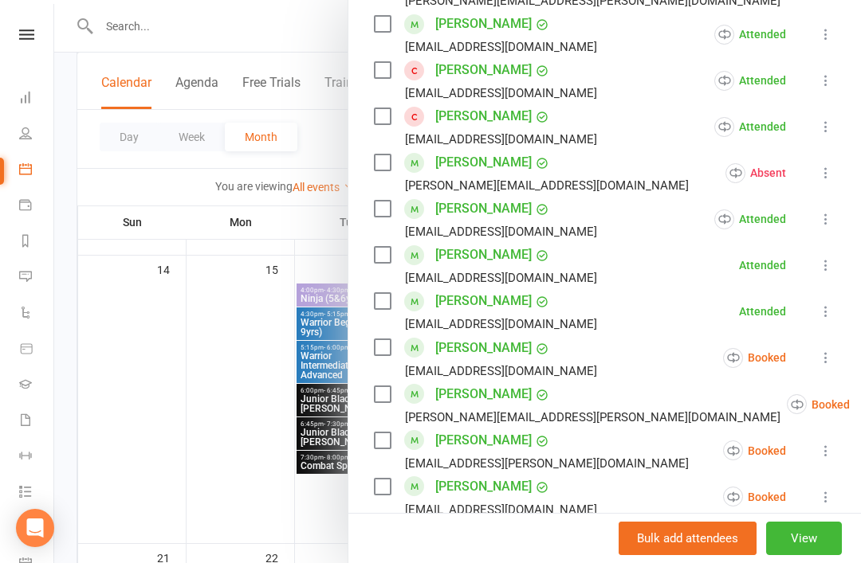
click at [826, 366] on icon at bounding box center [826, 358] width 16 height 16
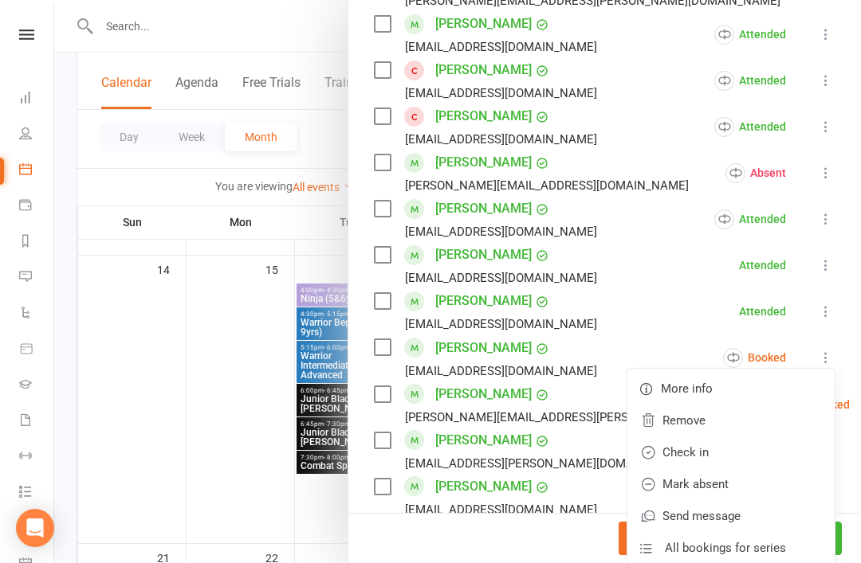
click at [741, 465] on link "Check in" at bounding box center [730, 453] width 207 height 32
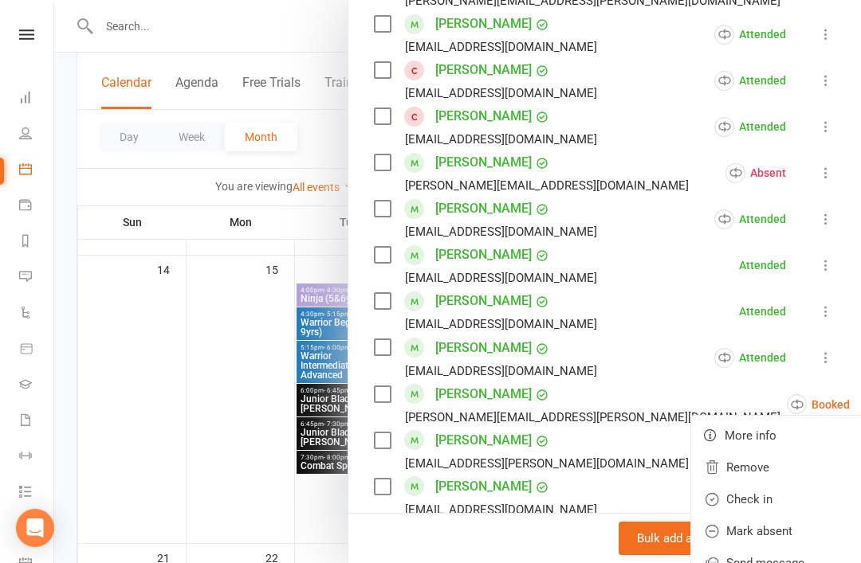
click at [739, 533] on link "Mark absent" at bounding box center [794, 532] width 207 height 32
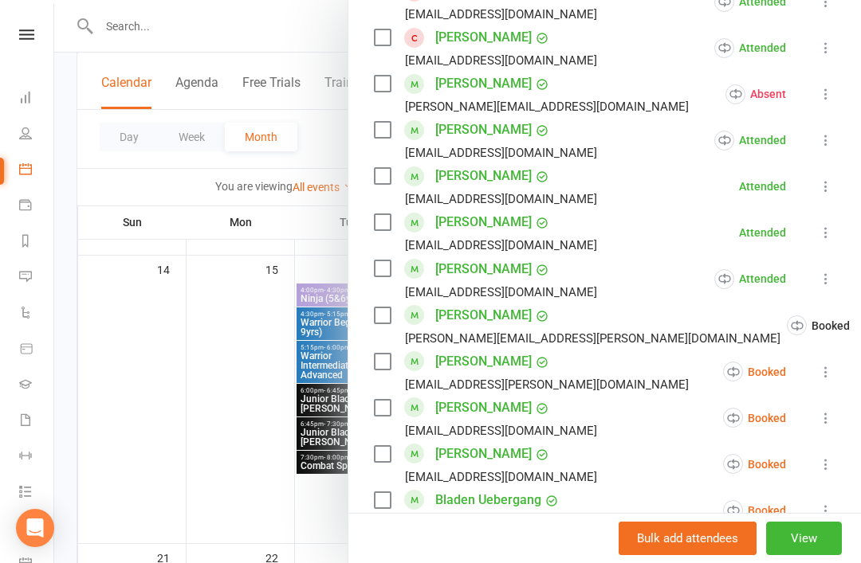
scroll to position [771, 0]
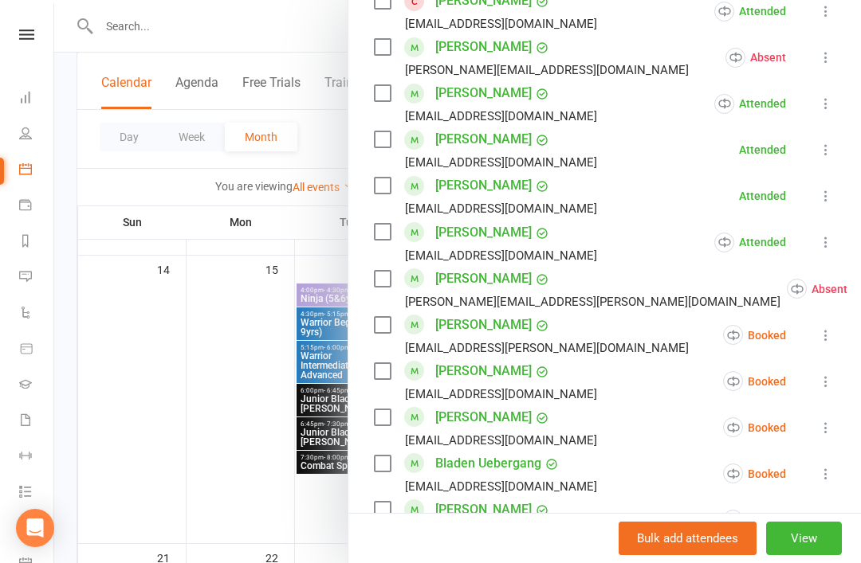
click at [827, 344] on button at bounding box center [825, 335] width 19 height 19
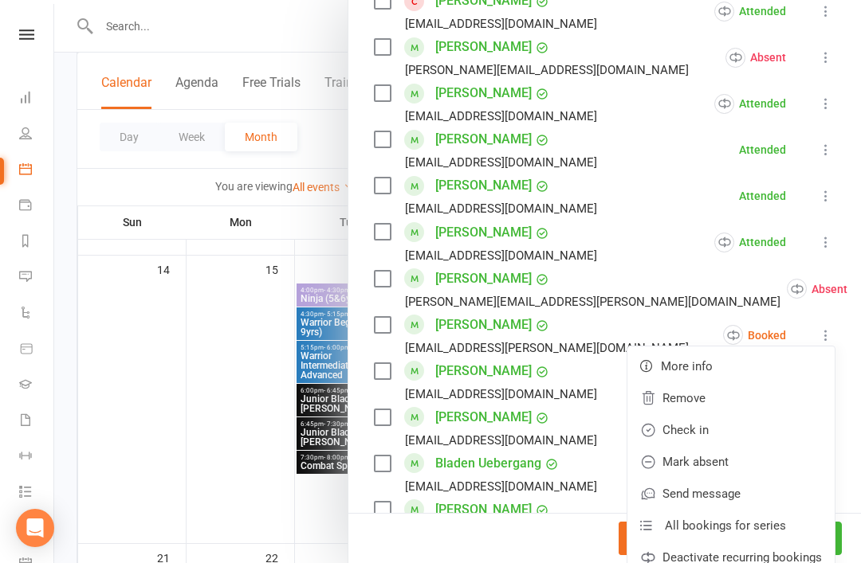
click at [739, 438] on link "Check in" at bounding box center [730, 430] width 207 height 32
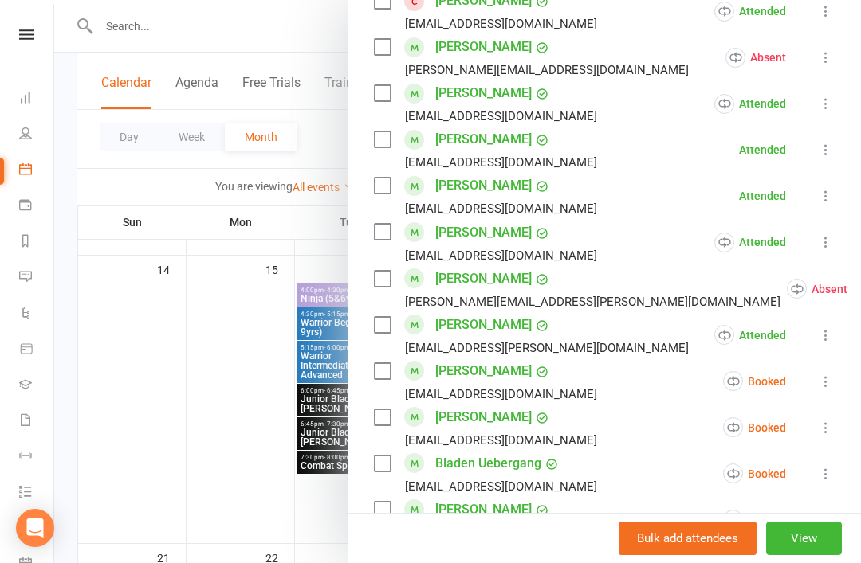
click at [830, 387] on icon at bounding box center [826, 382] width 16 height 16
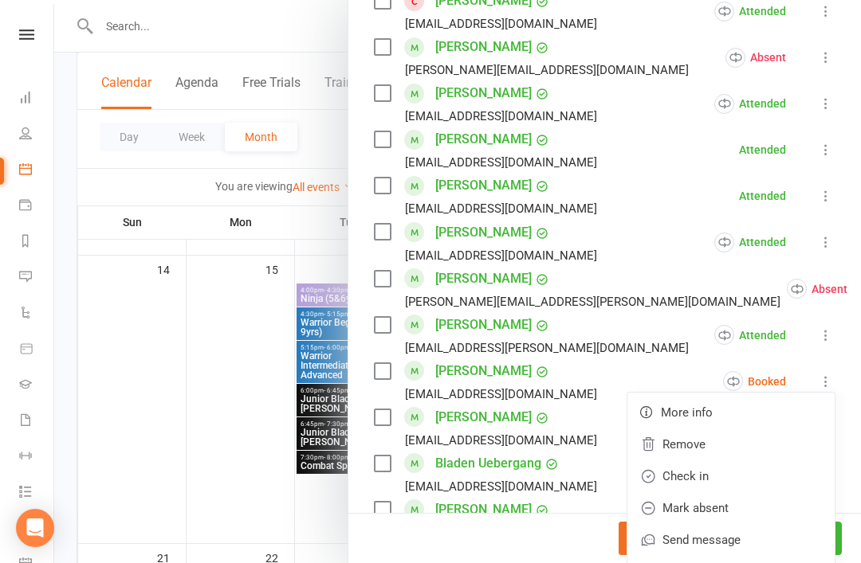
click at [753, 482] on link "Check in" at bounding box center [730, 477] width 207 height 32
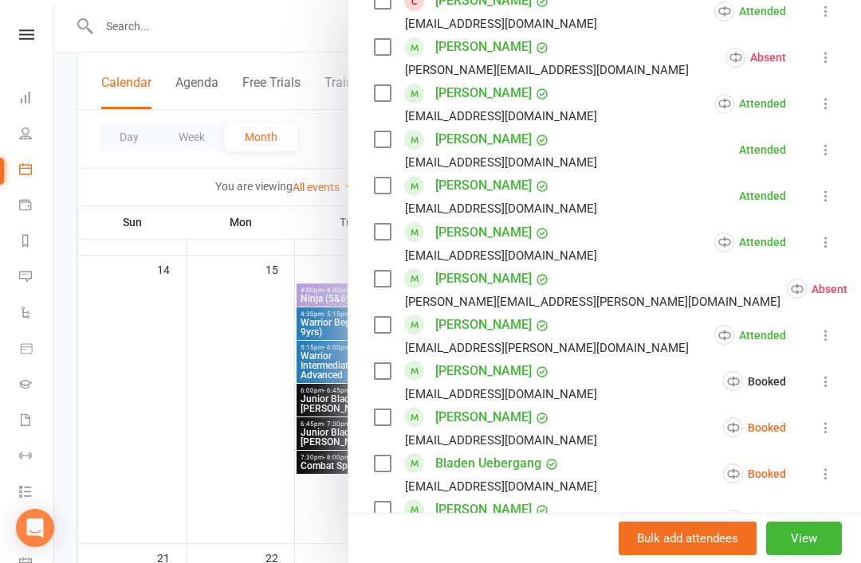
click at [823, 433] on icon at bounding box center [826, 428] width 16 height 16
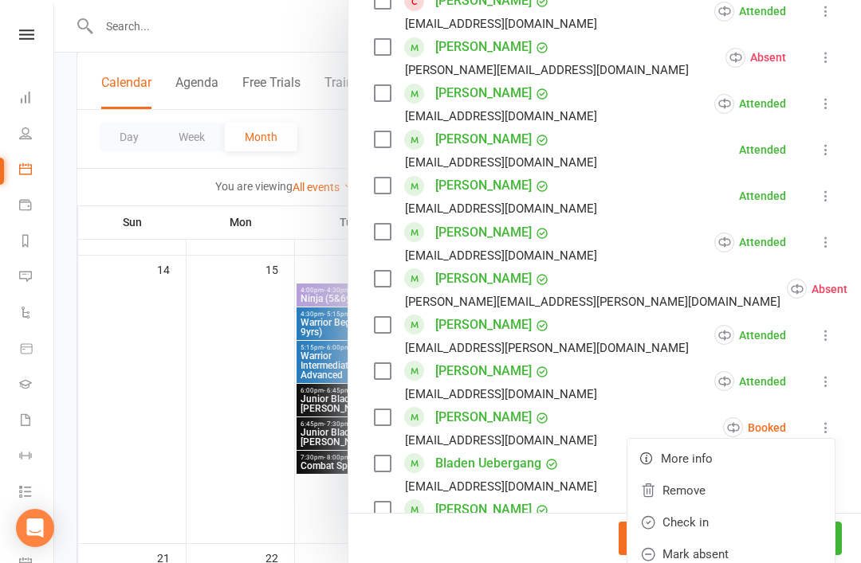
click at [745, 529] on link "Check in" at bounding box center [730, 523] width 207 height 32
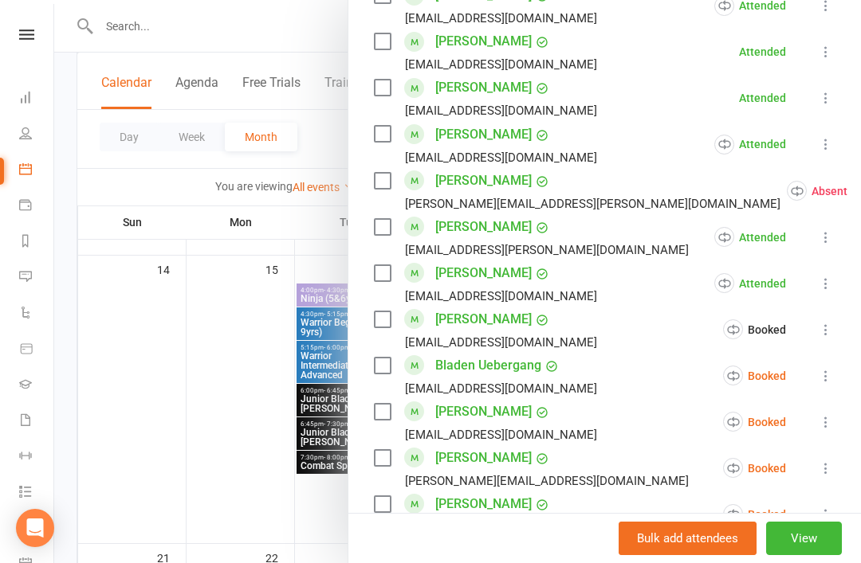
scroll to position [872, 0]
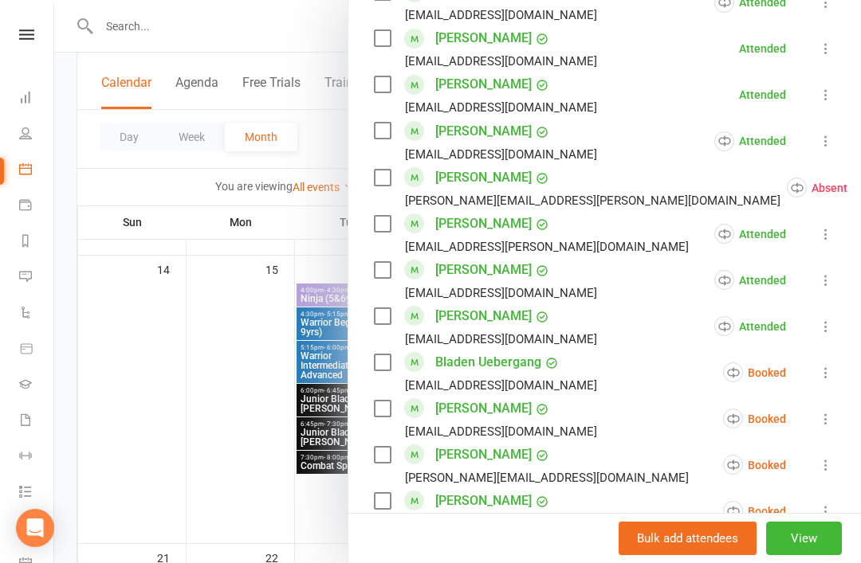
click at [824, 381] on button at bounding box center [825, 372] width 19 height 19
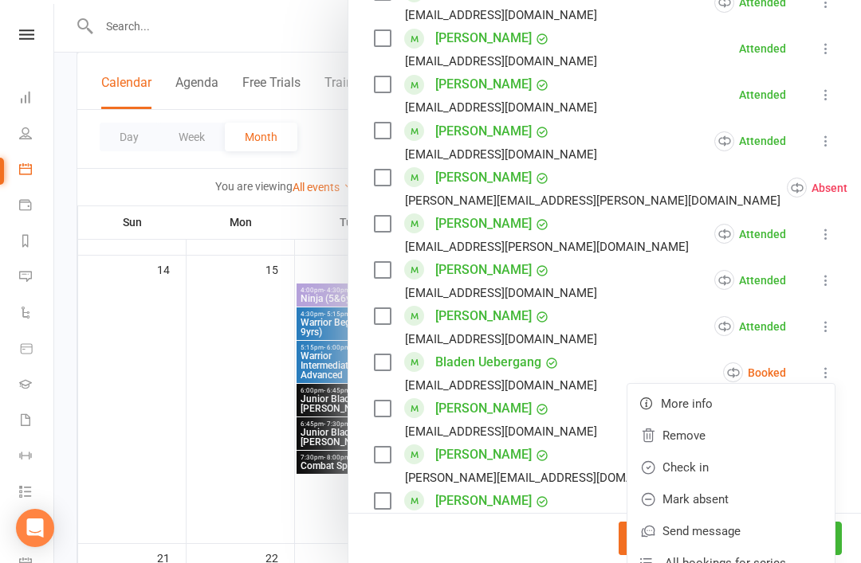
click at [743, 473] on link "Check in" at bounding box center [730, 468] width 207 height 32
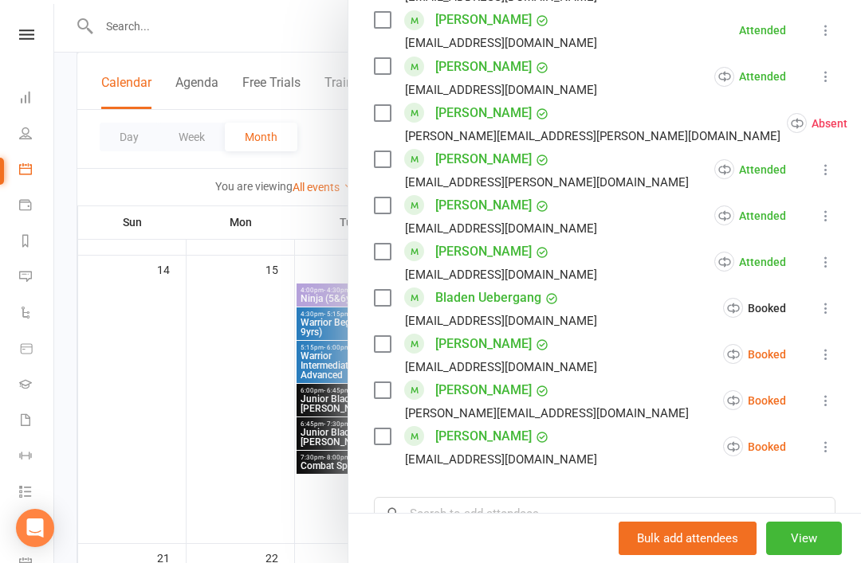
scroll to position [950, 0]
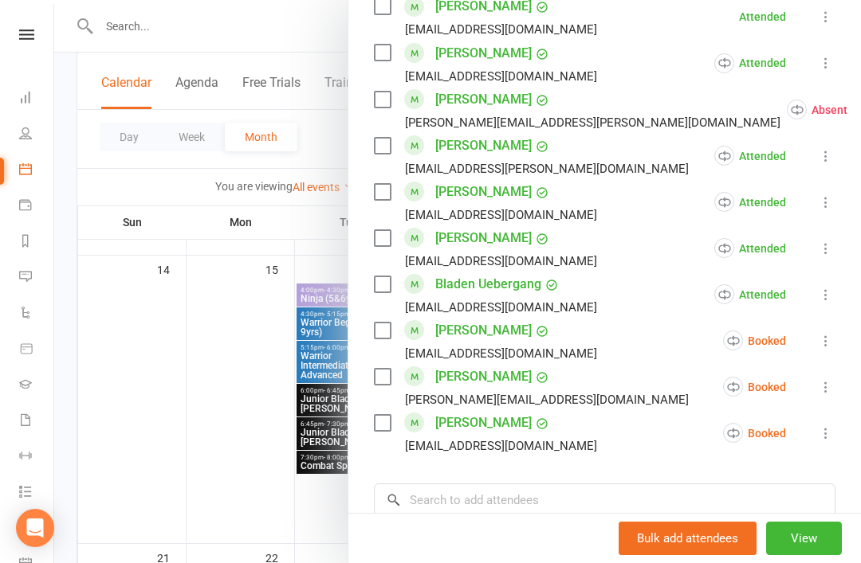
click at [826, 348] on icon at bounding box center [826, 341] width 16 height 16
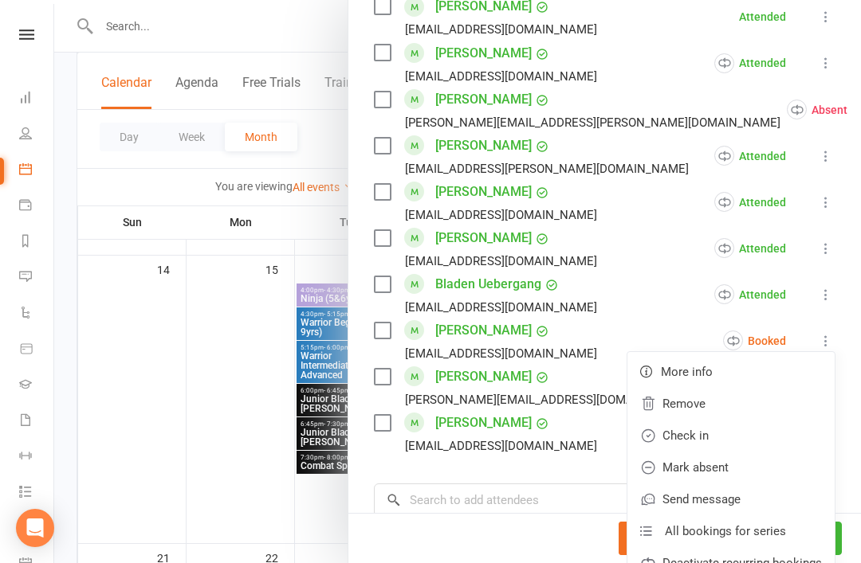
click at [745, 470] on link "Mark absent" at bounding box center [730, 468] width 207 height 32
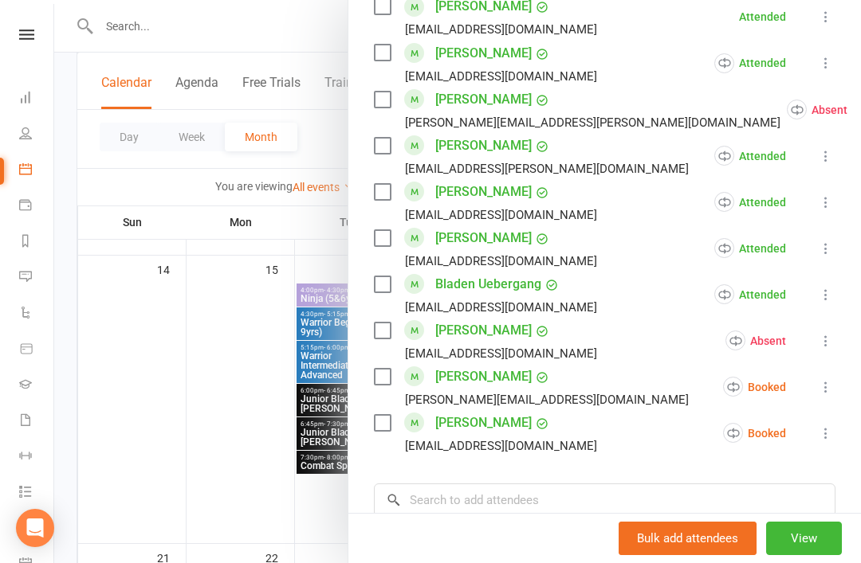
click at [828, 394] on icon at bounding box center [826, 387] width 16 height 16
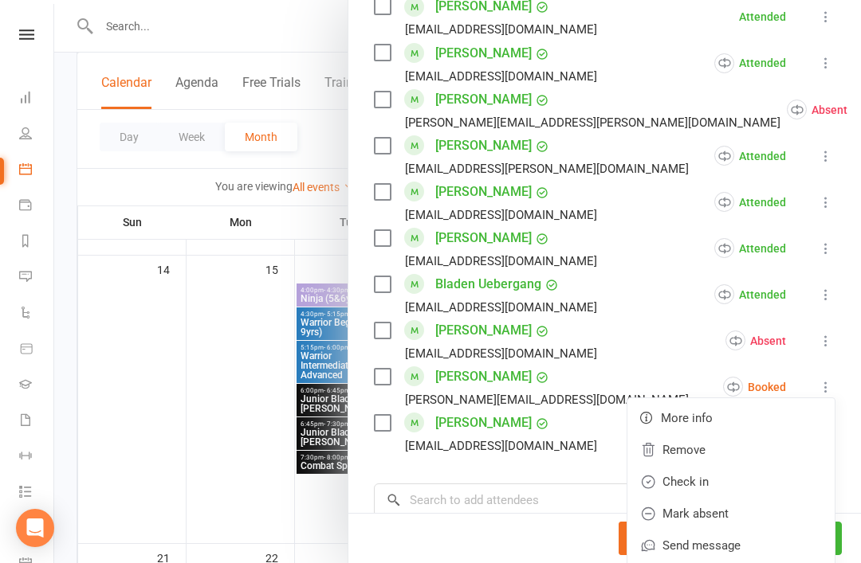
click at [749, 512] on link "Mark absent" at bounding box center [730, 514] width 207 height 32
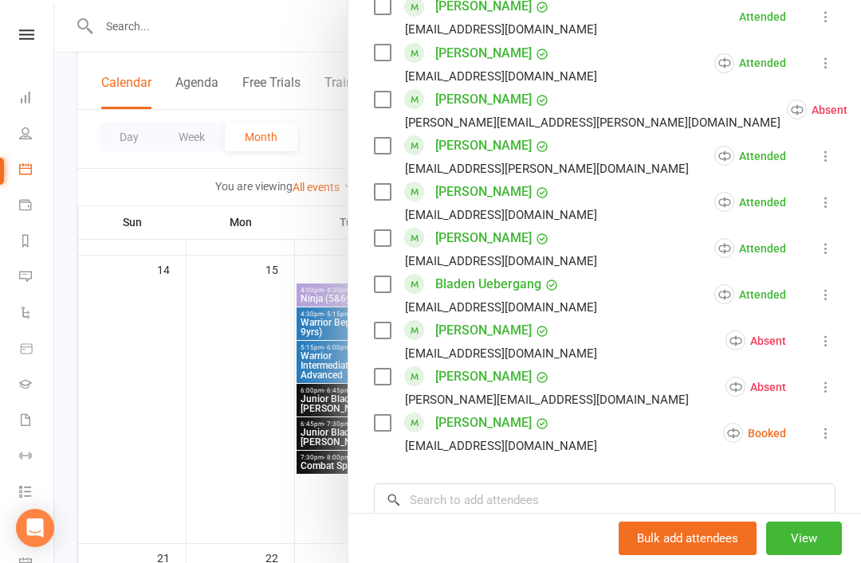
click at [826, 441] on icon at bounding box center [826, 434] width 16 height 16
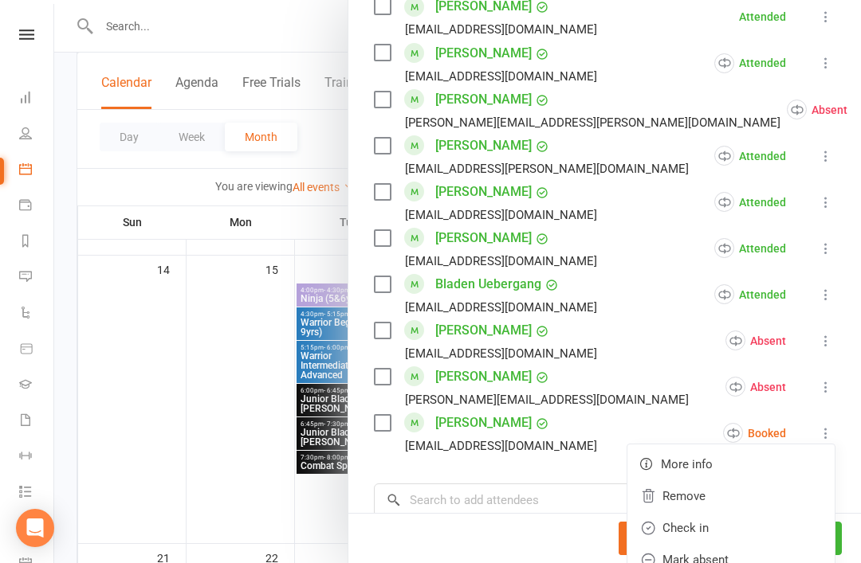
click at [747, 529] on link "Check in" at bounding box center [730, 528] width 207 height 32
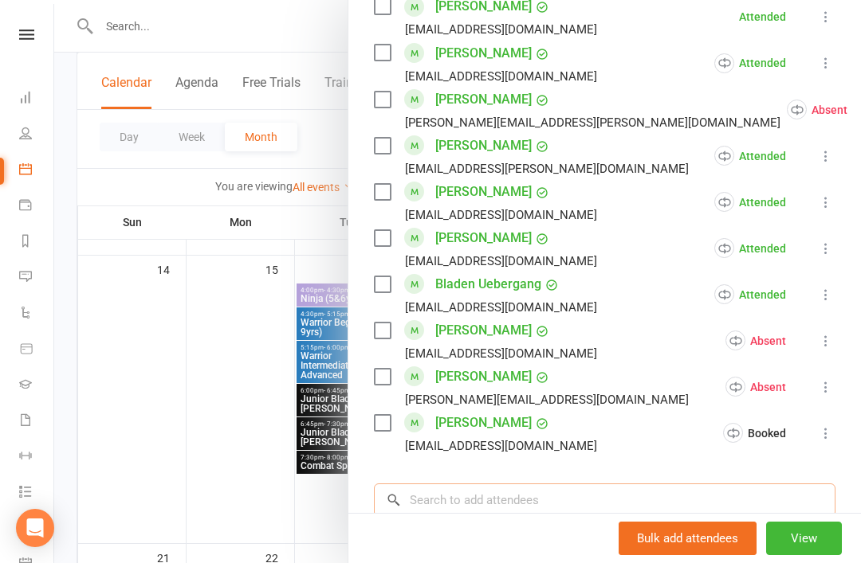
click at [551, 505] on input "search" at bounding box center [604, 500] width 461 height 33
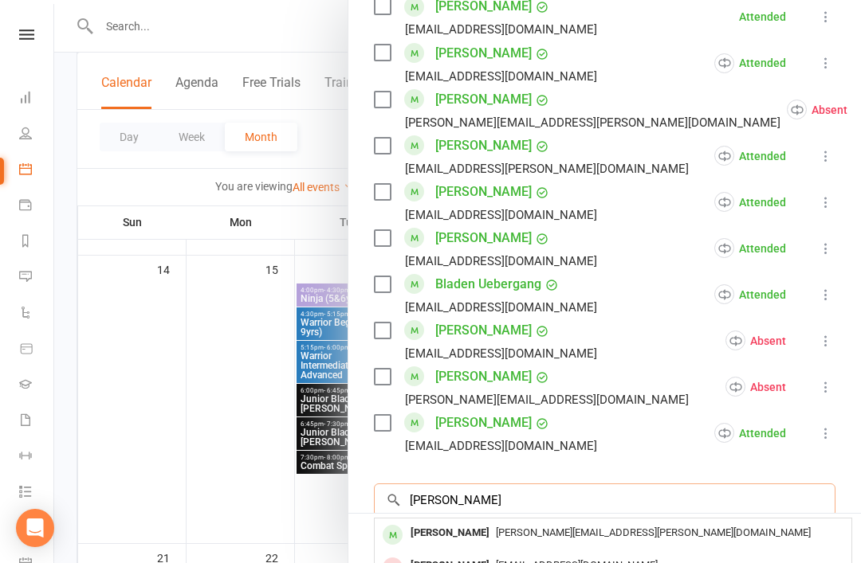
type input "[PERSON_NAME]"
click at [496, 536] on span "[PERSON_NAME][EMAIL_ADDRESS][PERSON_NAME][DOMAIN_NAME]" at bounding box center [653, 533] width 315 height 12
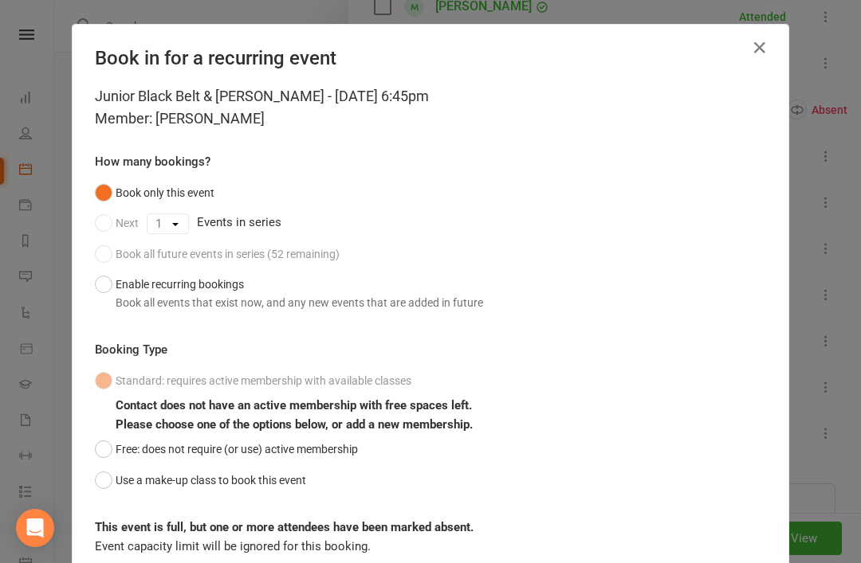
click at [108, 483] on button "Use a make-up class to book this event" at bounding box center [200, 480] width 211 height 30
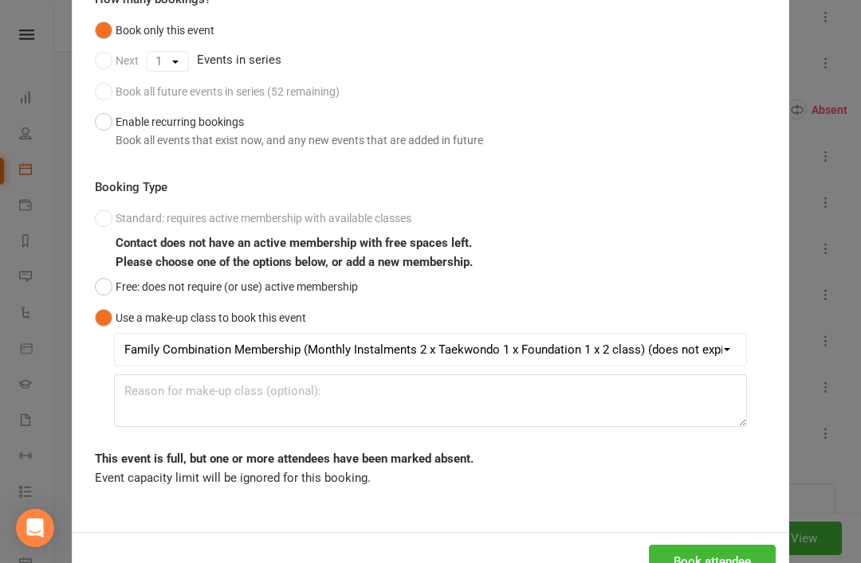
scroll to position [162, 0]
click at [708, 559] on button "Book attendee" at bounding box center [712, 562] width 127 height 33
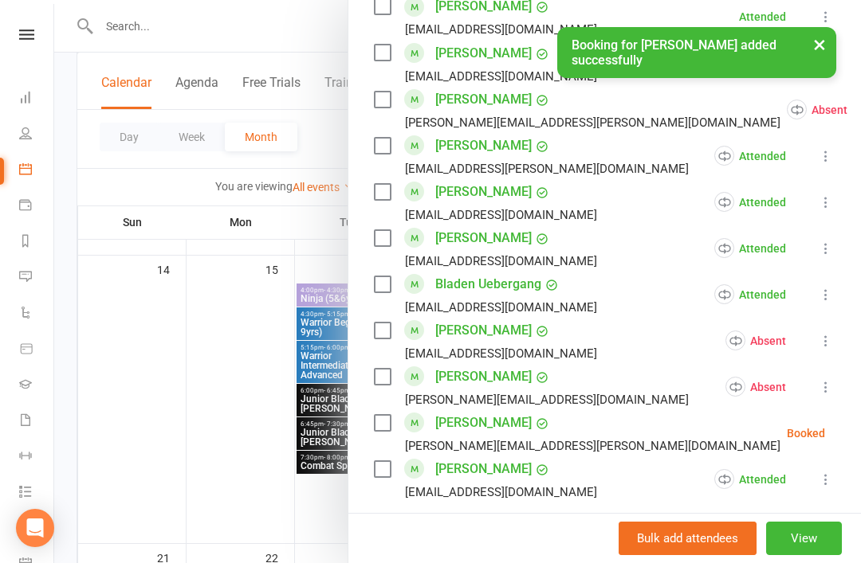
click at [857, 436] on icon at bounding box center [865, 434] width 16 height 16
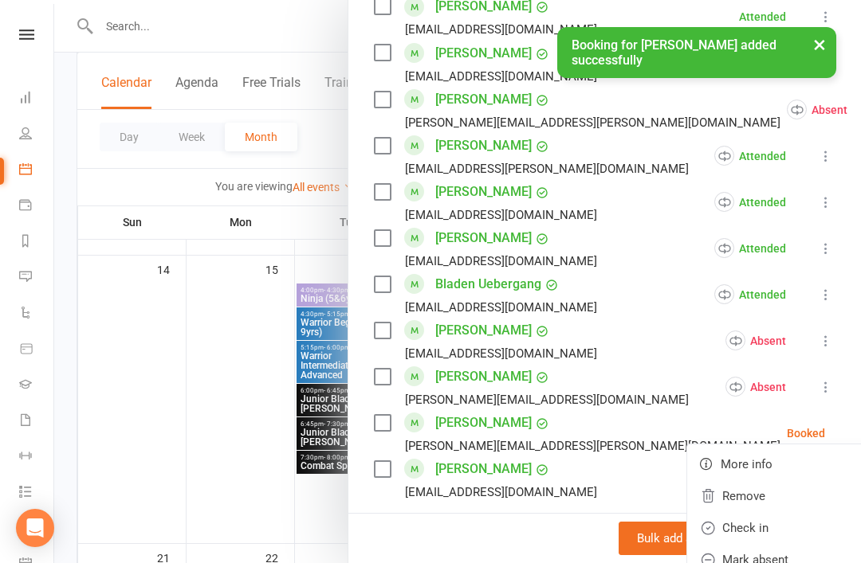
click at [762, 533] on link "Check in" at bounding box center [780, 528] width 186 height 32
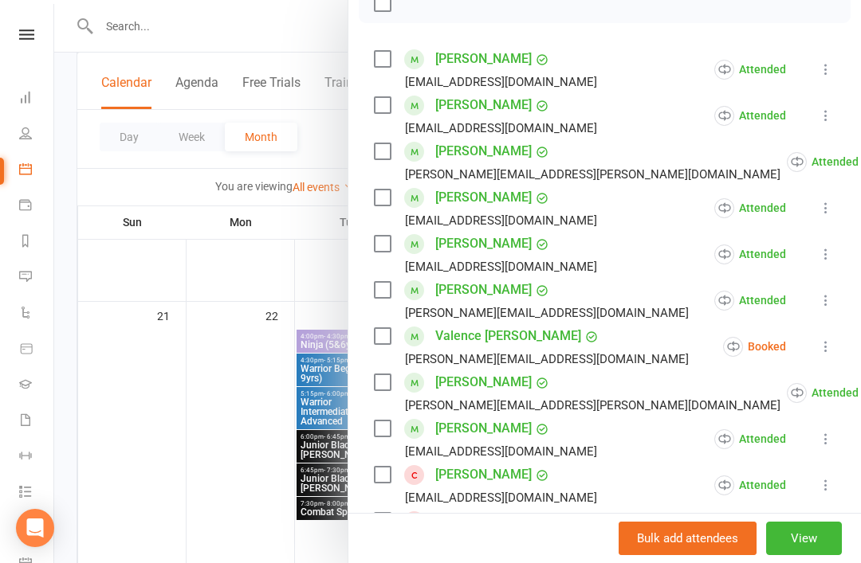
scroll to position [249, 0]
click at [510, 107] on link "[PERSON_NAME]" at bounding box center [483, 106] width 96 height 26
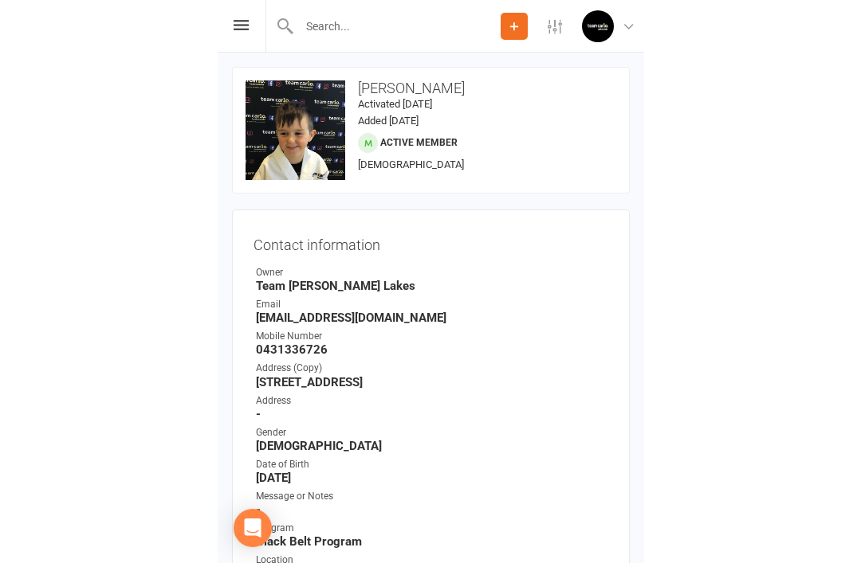
scroll to position [210, 0]
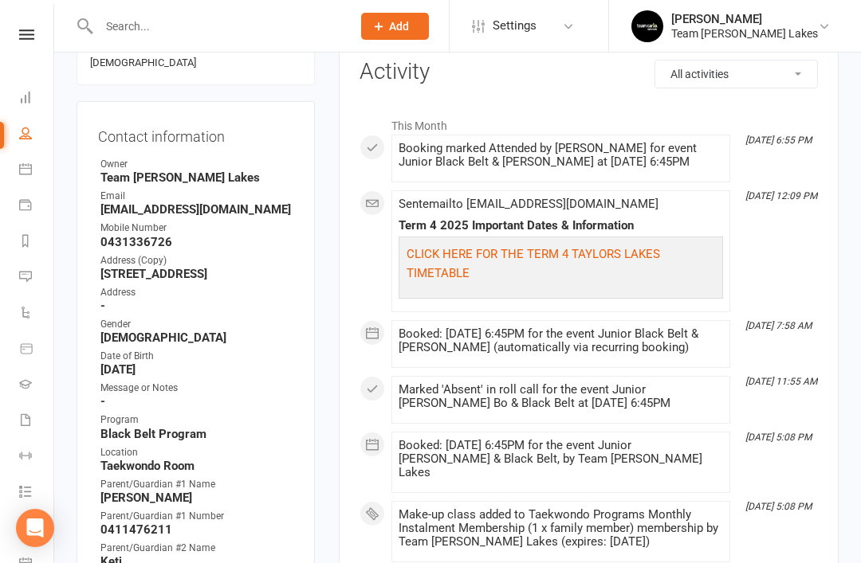
click at [33, 171] on link "Calendar" at bounding box center [37, 171] width 36 height 36
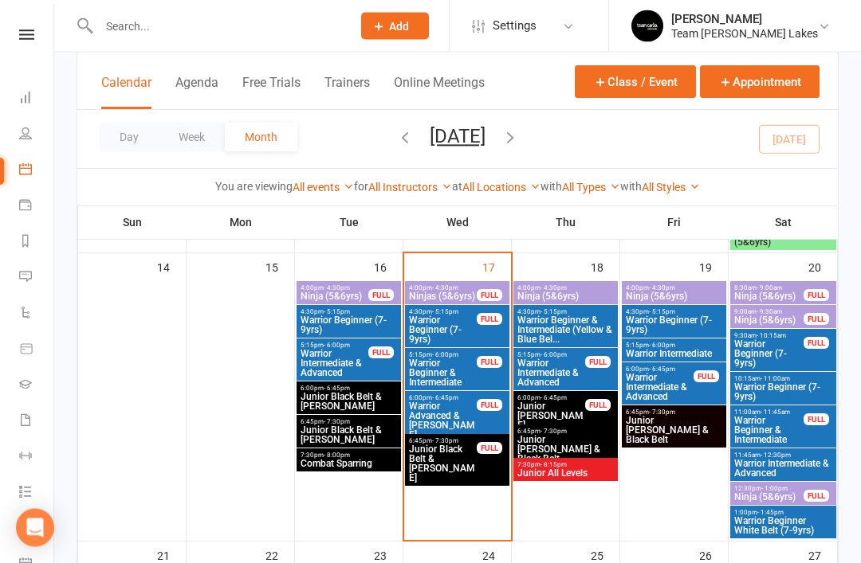
click at [433, 467] on span "Junior Black Belt & [PERSON_NAME]" at bounding box center [442, 464] width 69 height 38
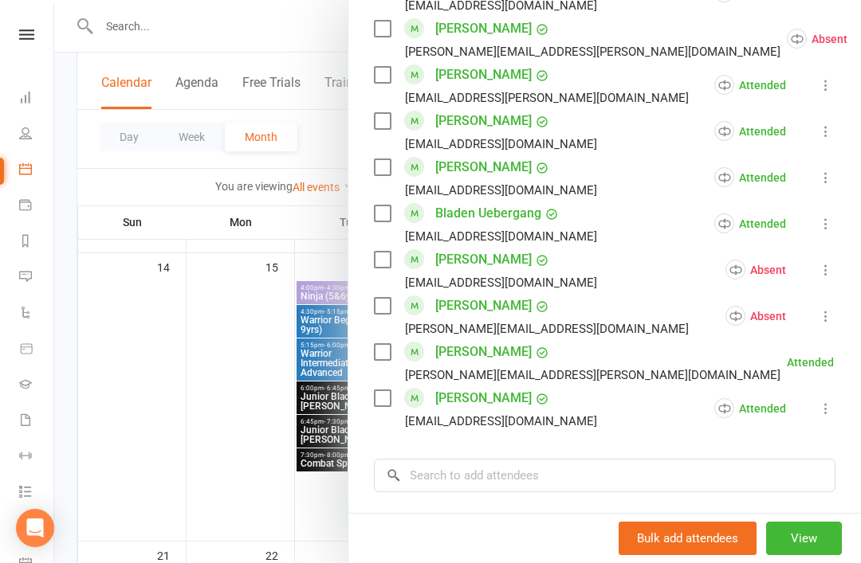
scroll to position [1024, 0]
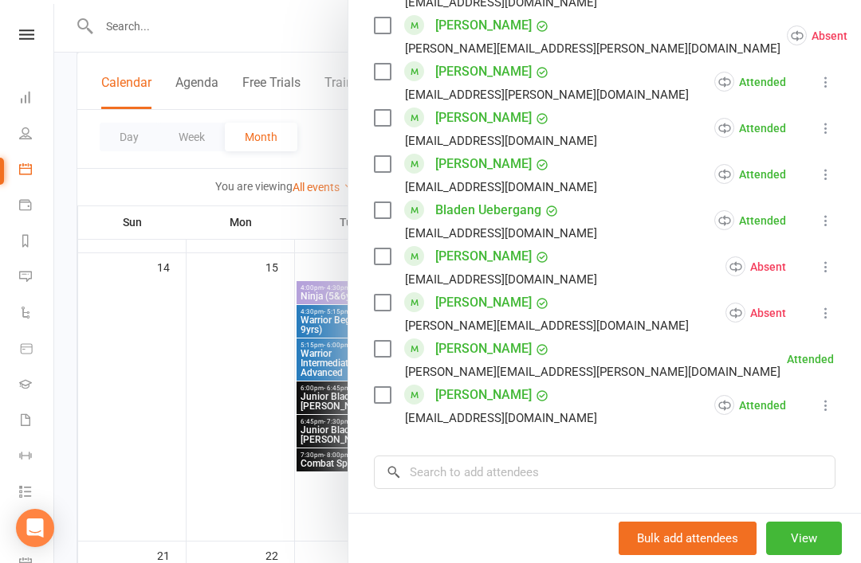
click at [860, 355] on icon at bounding box center [873, 359] width 16 height 16
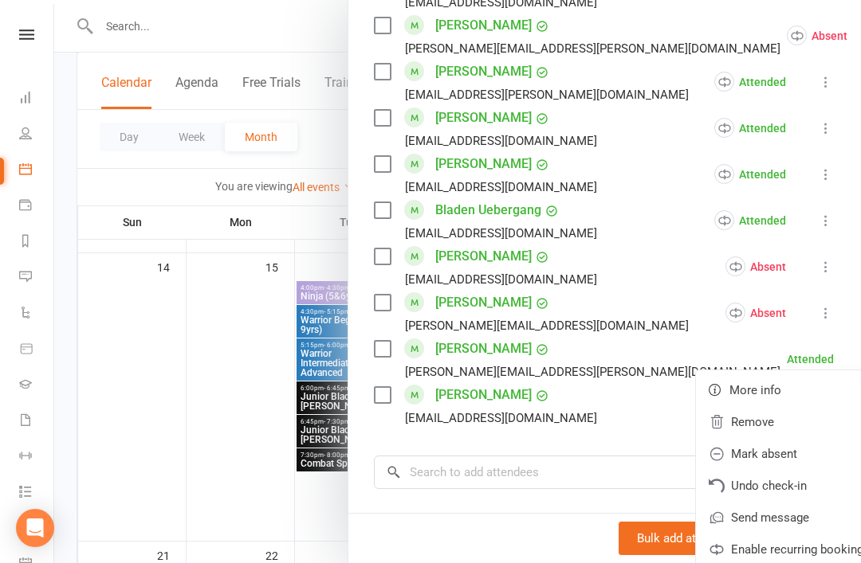
click at [712, 422] on link "Remove" at bounding box center [789, 422] width 186 height 32
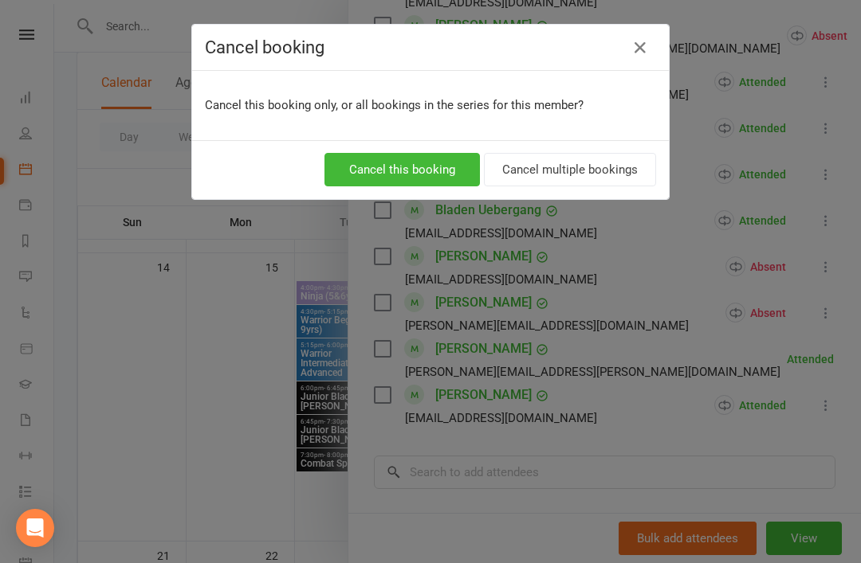
click at [637, 45] on icon "button" at bounding box center [639, 47] width 19 height 19
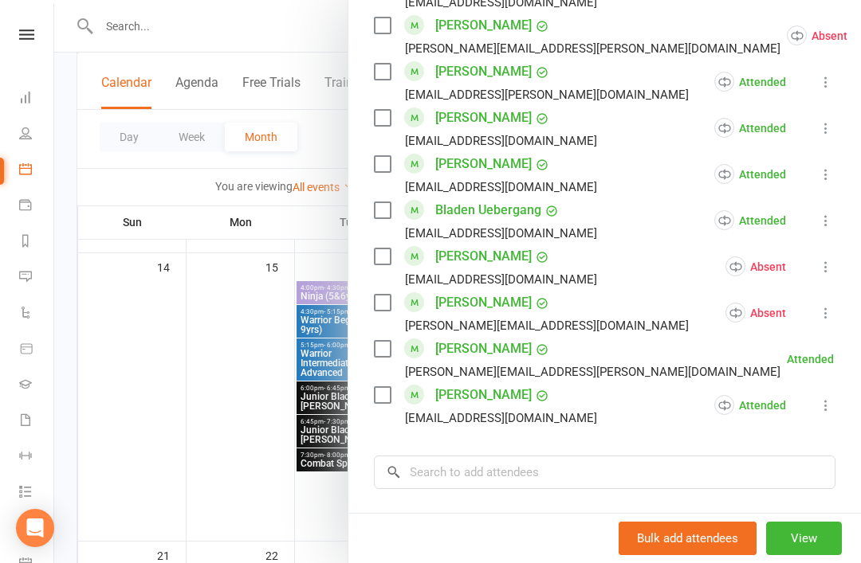
click at [860, 356] on icon at bounding box center [873, 359] width 16 height 16
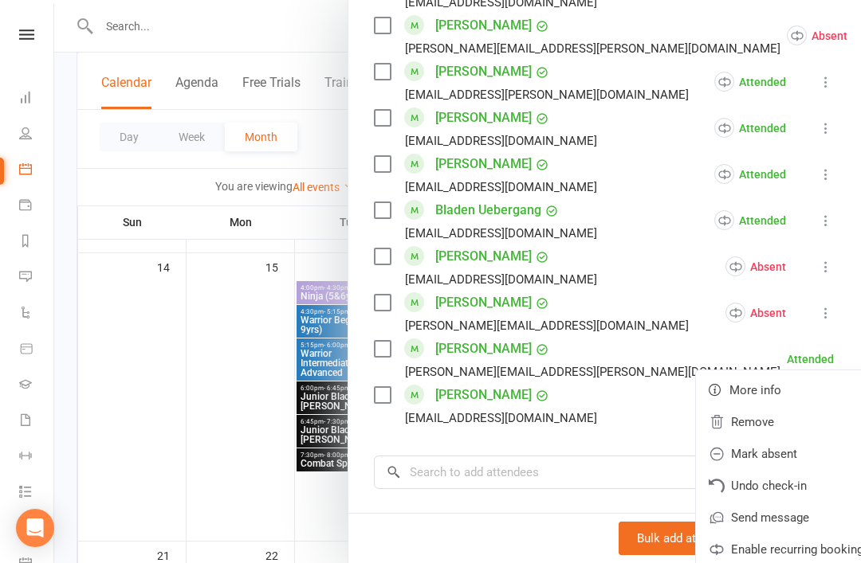
click at [748, 453] on link "Mark absent" at bounding box center [789, 454] width 186 height 32
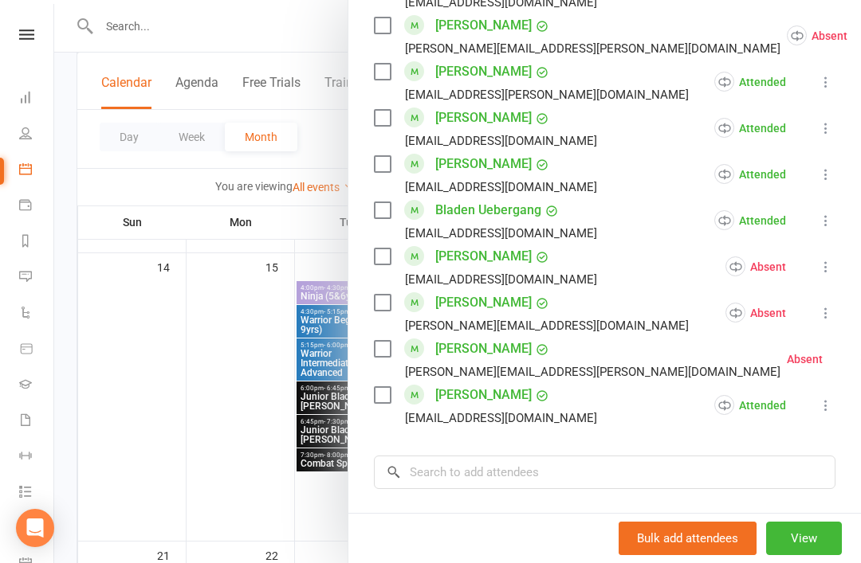
click at [854, 354] on icon at bounding box center [862, 359] width 16 height 16
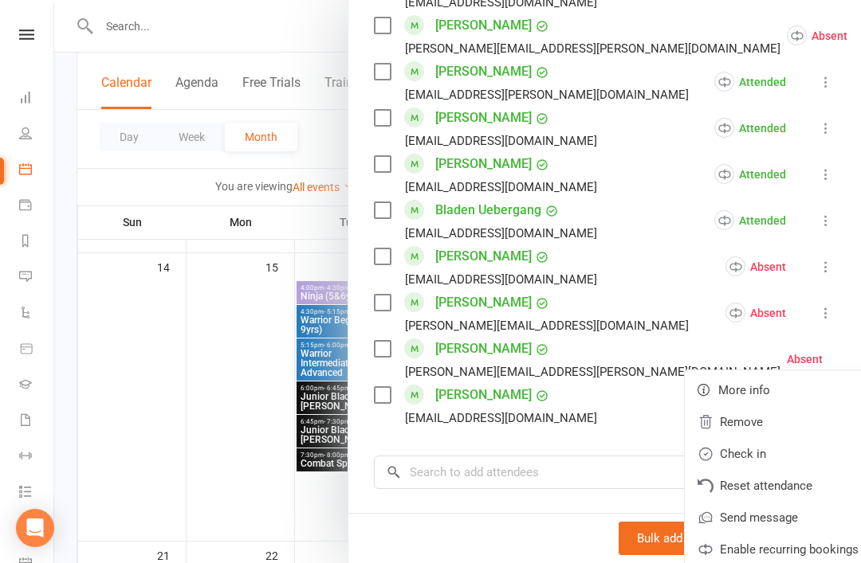
click at [716, 418] on link "Remove" at bounding box center [778, 422] width 186 height 32
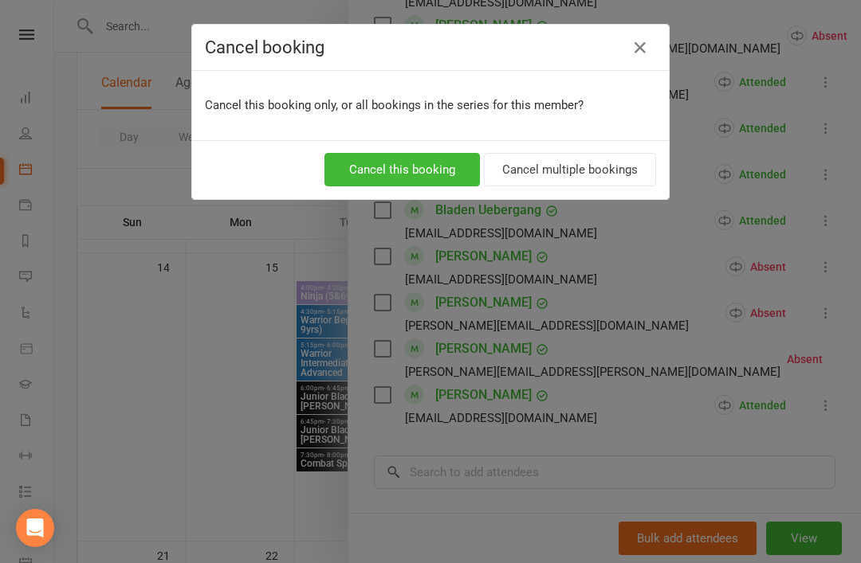
click at [421, 172] on button "Cancel this booking" at bounding box center [401, 169] width 155 height 33
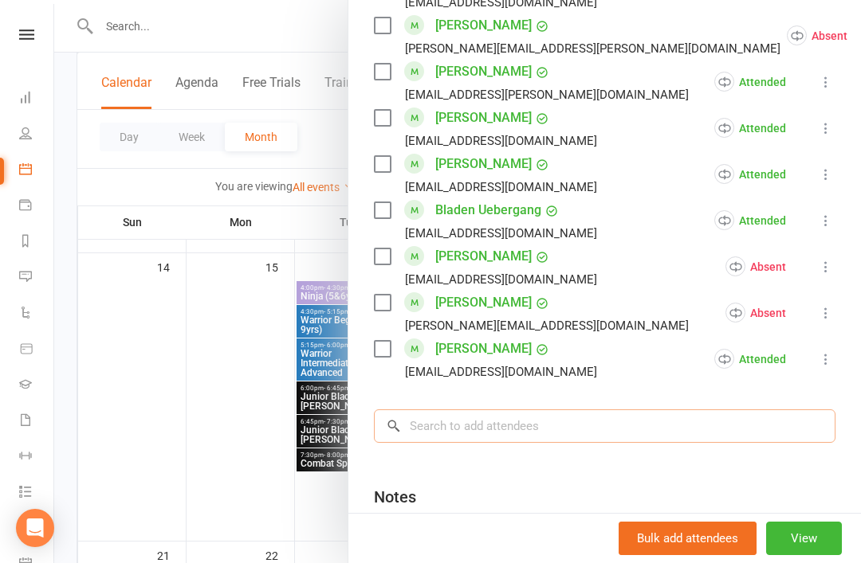
click at [547, 429] on input "search" at bounding box center [604, 426] width 461 height 33
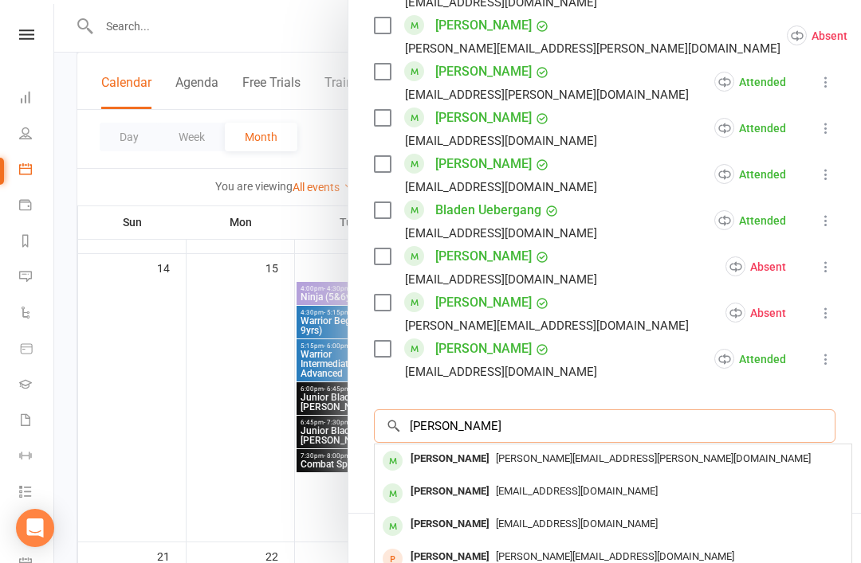
type input "[PERSON_NAME]"
click at [480, 457] on div "[PERSON_NAME]" at bounding box center [450, 459] width 92 height 23
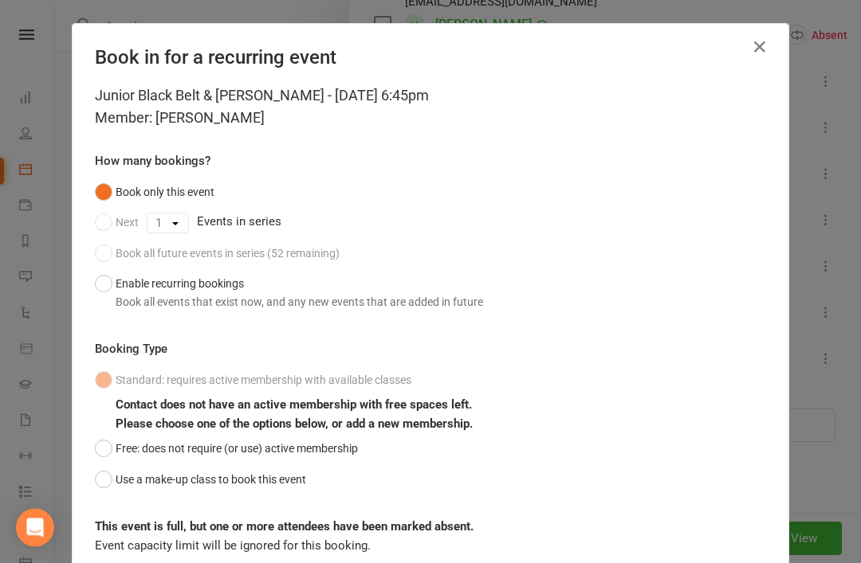
click at [97, 484] on button "Use a make-up class to book this event" at bounding box center [200, 480] width 211 height 30
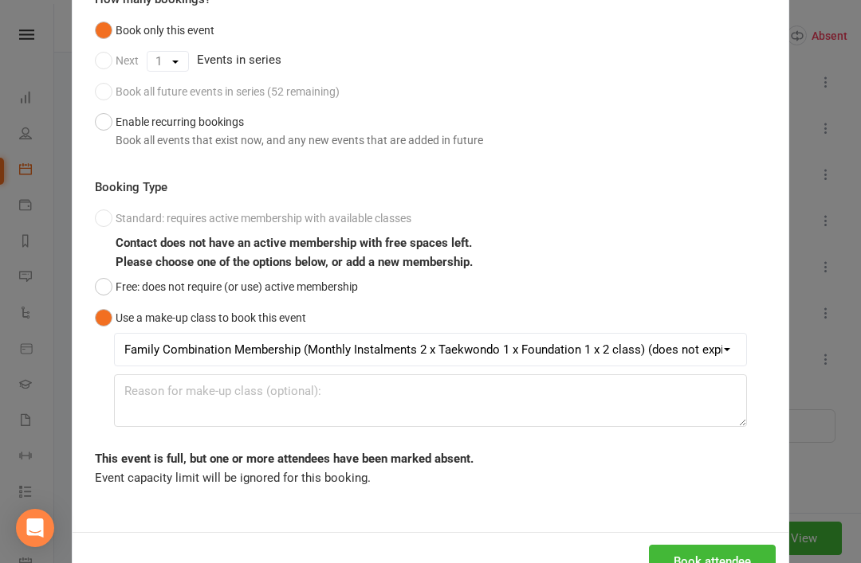
scroll to position [162, 0]
click at [712, 559] on button "Book attendee" at bounding box center [712, 562] width 127 height 33
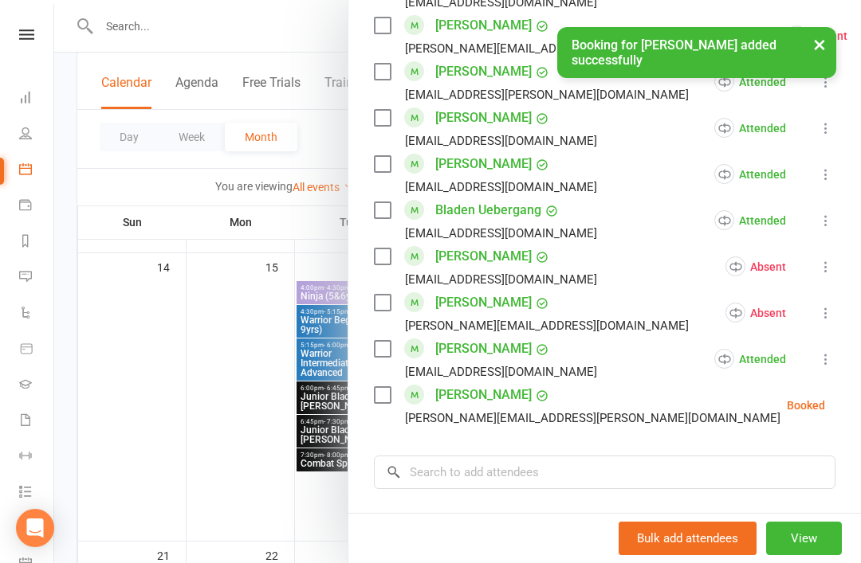
click at [857, 410] on icon at bounding box center [865, 406] width 16 height 16
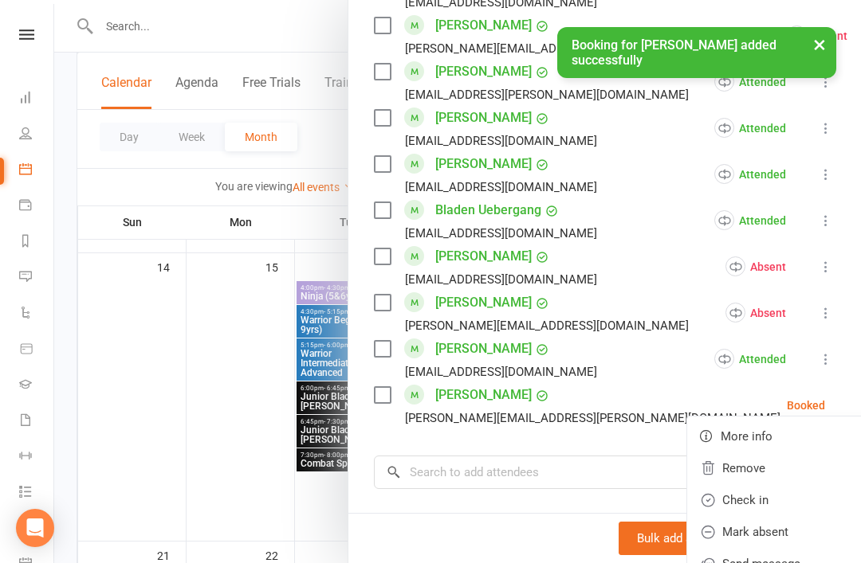
click at [744, 501] on link "Check in" at bounding box center [780, 501] width 186 height 32
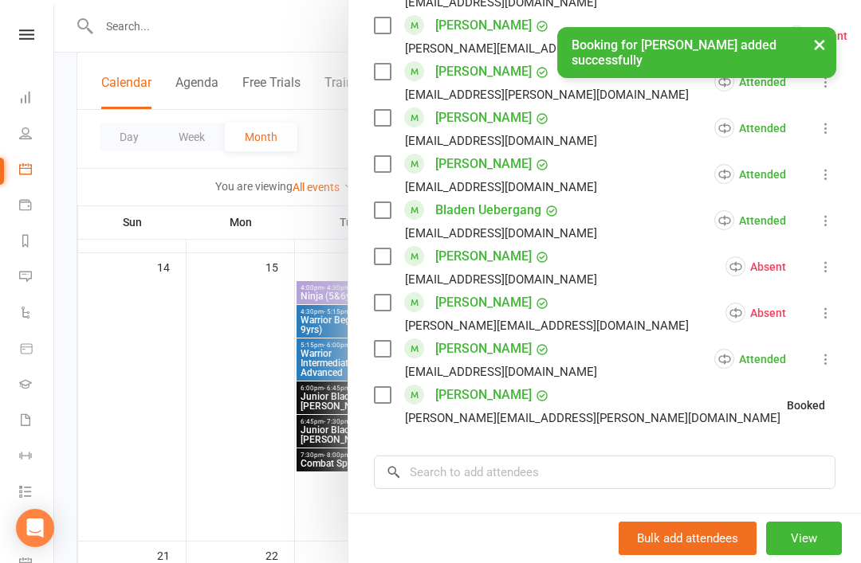
click at [248, 441] on div at bounding box center [457, 281] width 806 height 563
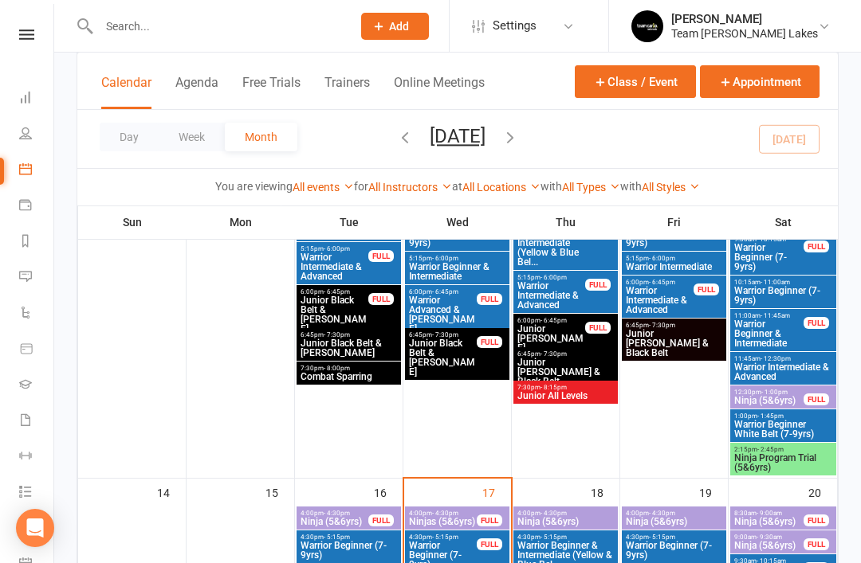
scroll to position [449, 0]
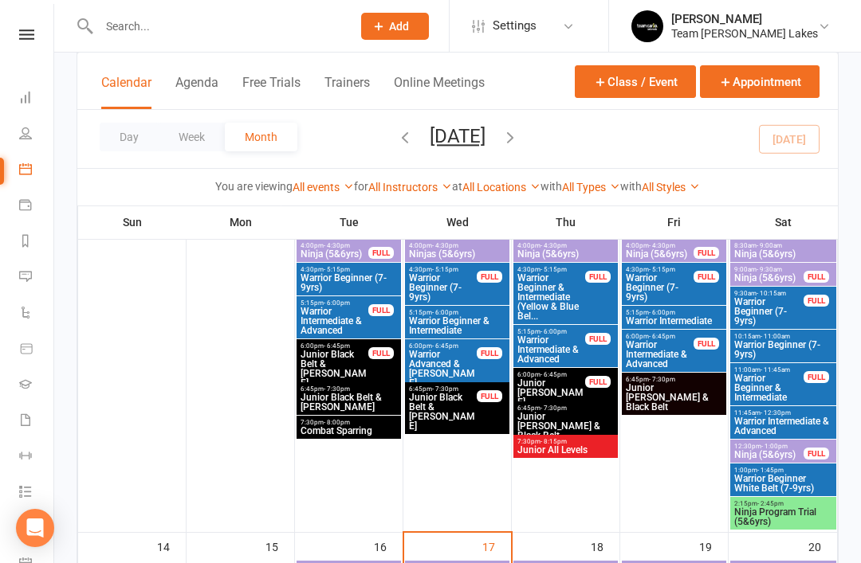
click at [455, 406] on span "Junior Black Belt & [PERSON_NAME]" at bounding box center [442, 412] width 69 height 38
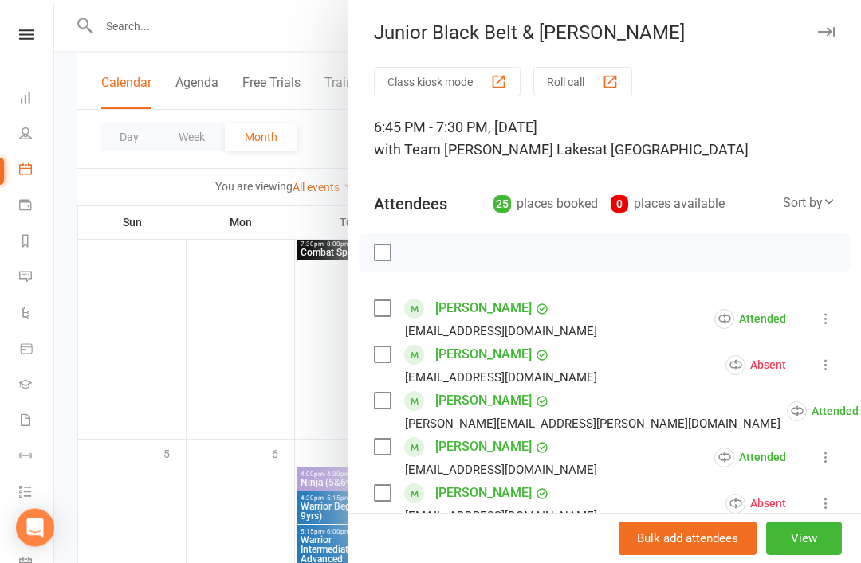
scroll to position [0, 0]
